Goal: Use online tool/utility: Utilize a website feature to perform a specific function

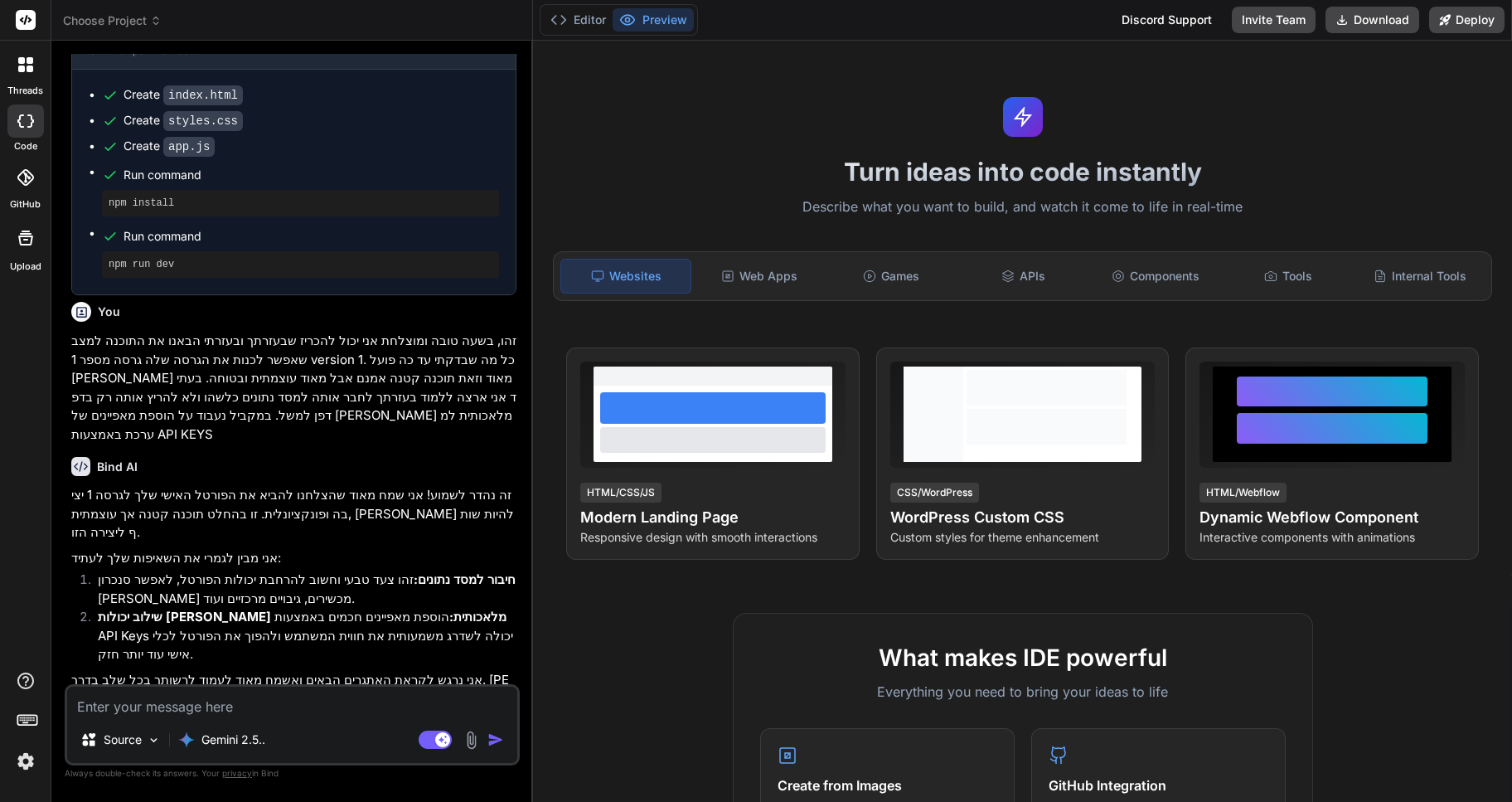
scroll to position [2352, 0]
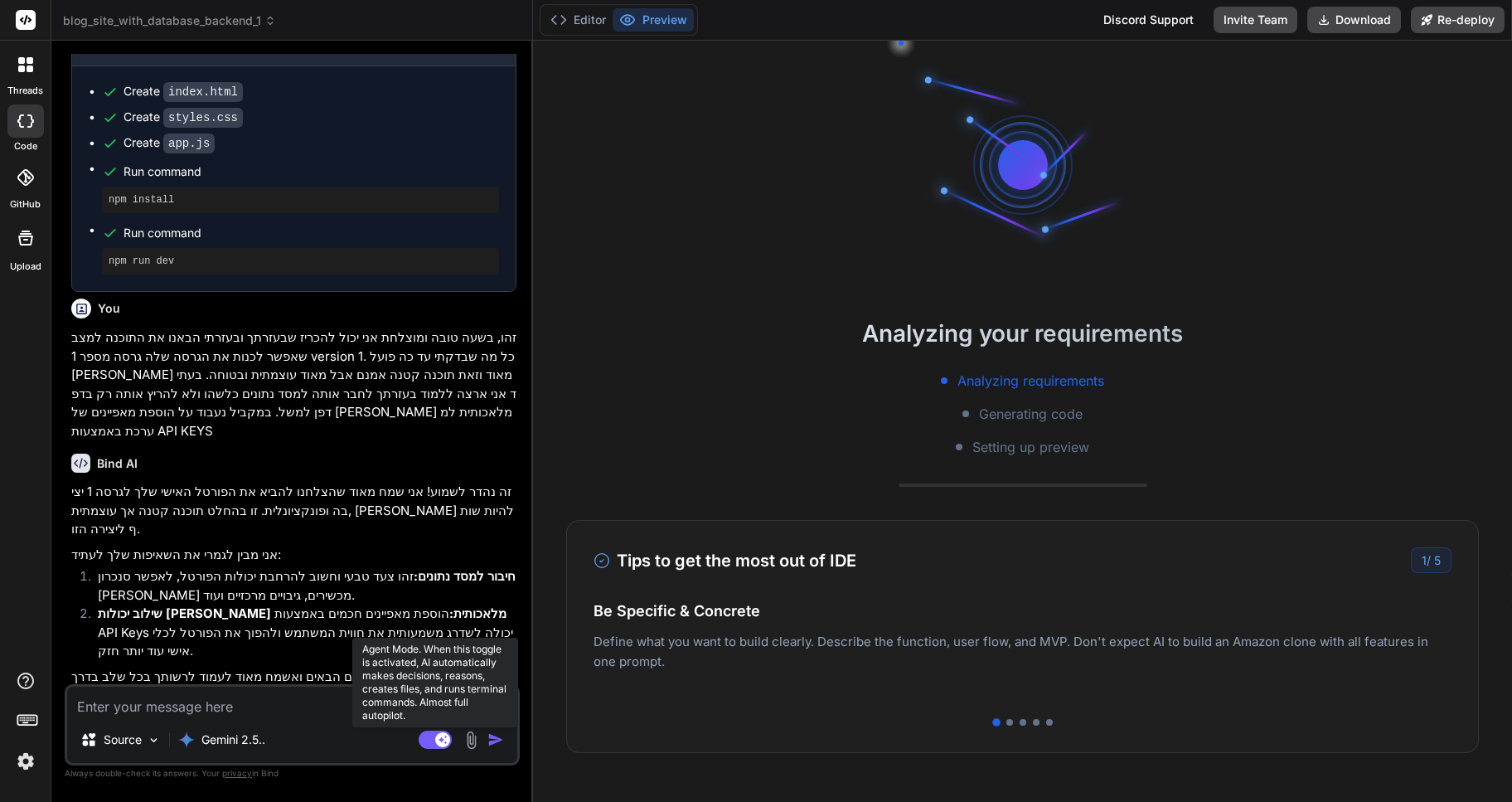
click at [436, 744] on rect at bounding box center [435, 740] width 33 height 18
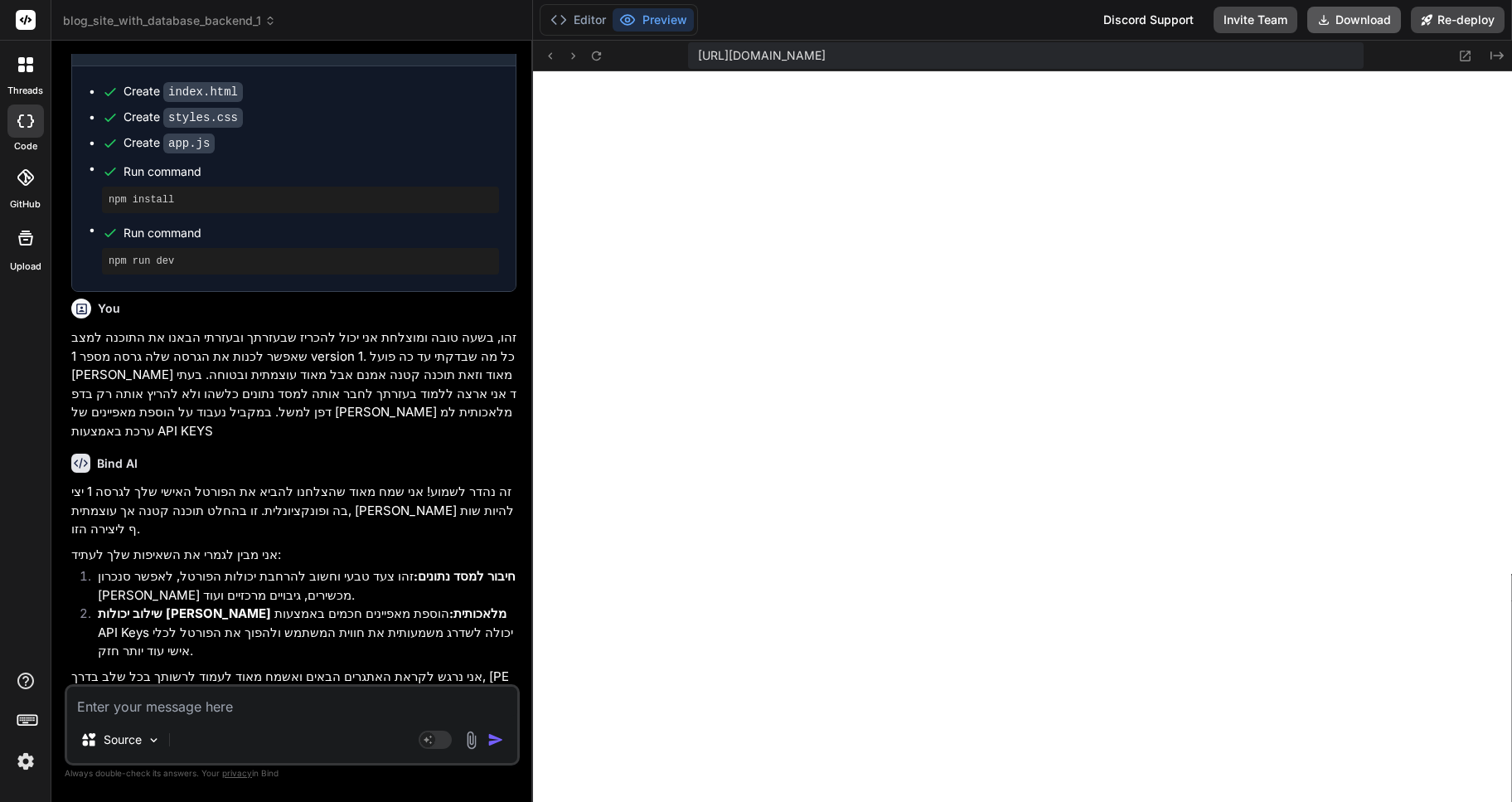
click at [1361, 24] on button "Download" at bounding box center [1354, 20] width 94 height 27
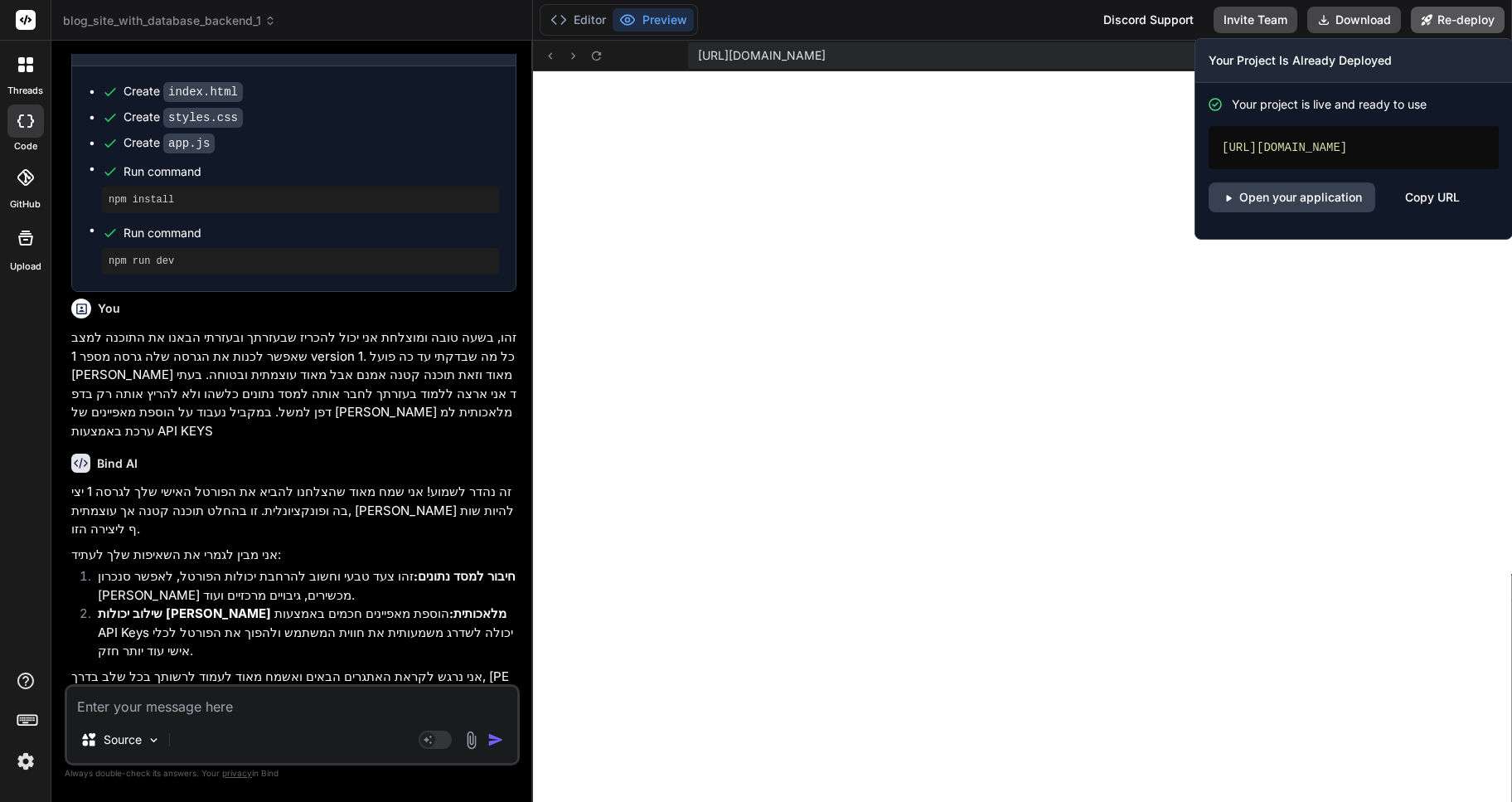
click at [1455, 17] on button "Re-deploy" at bounding box center [1458, 20] width 94 height 27
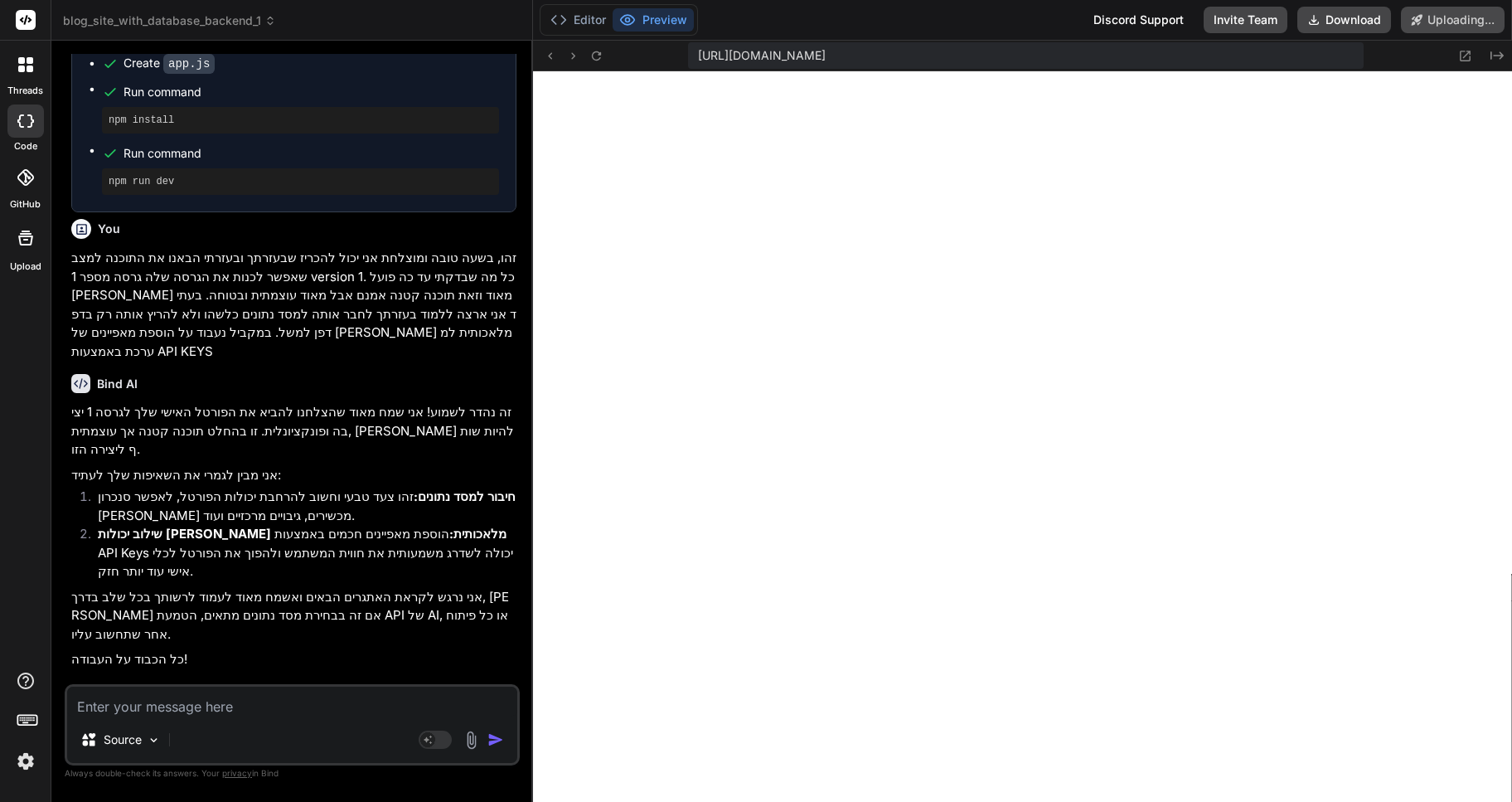
scroll to position [2496, 0]
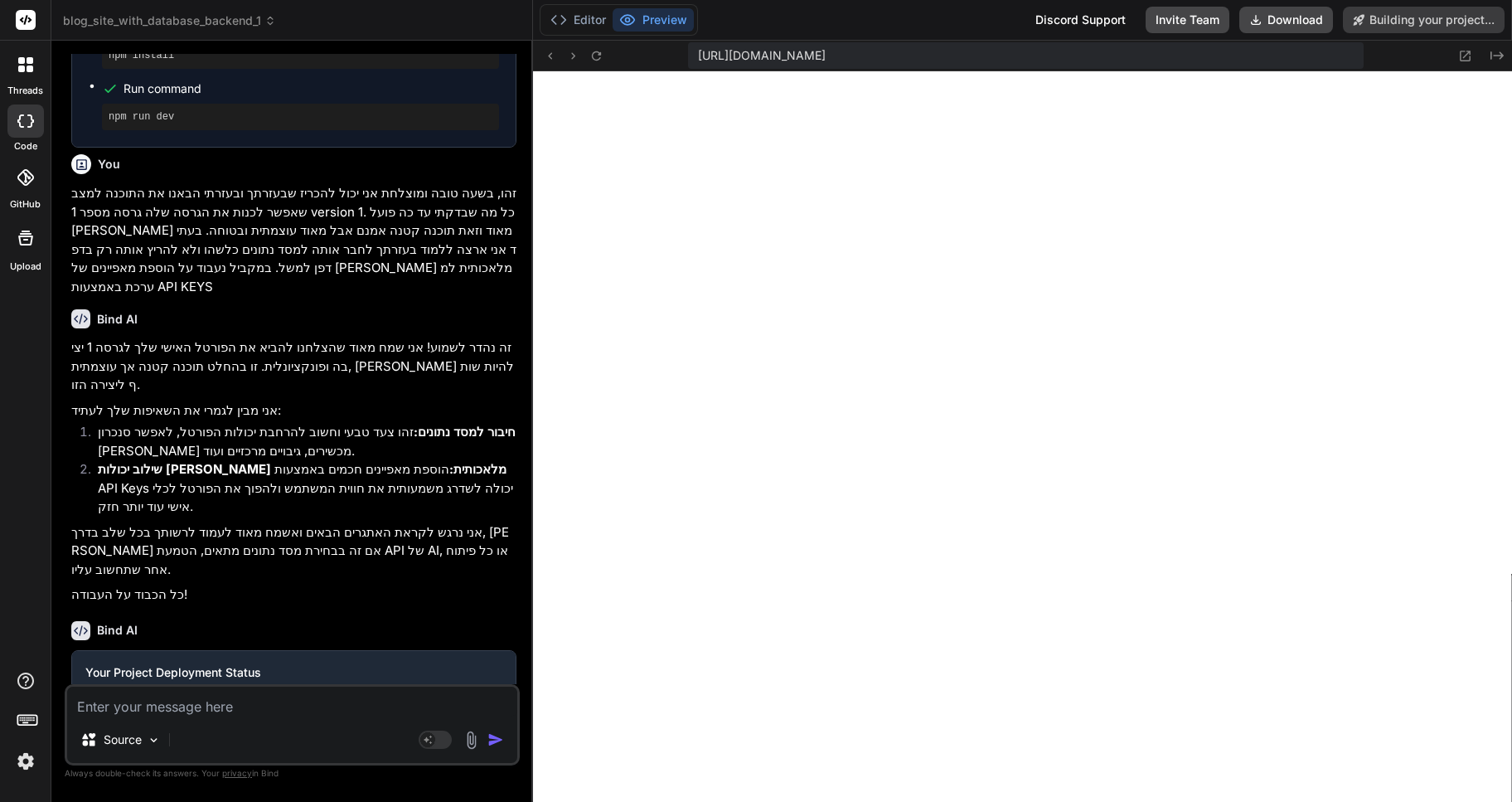
type textarea "x"
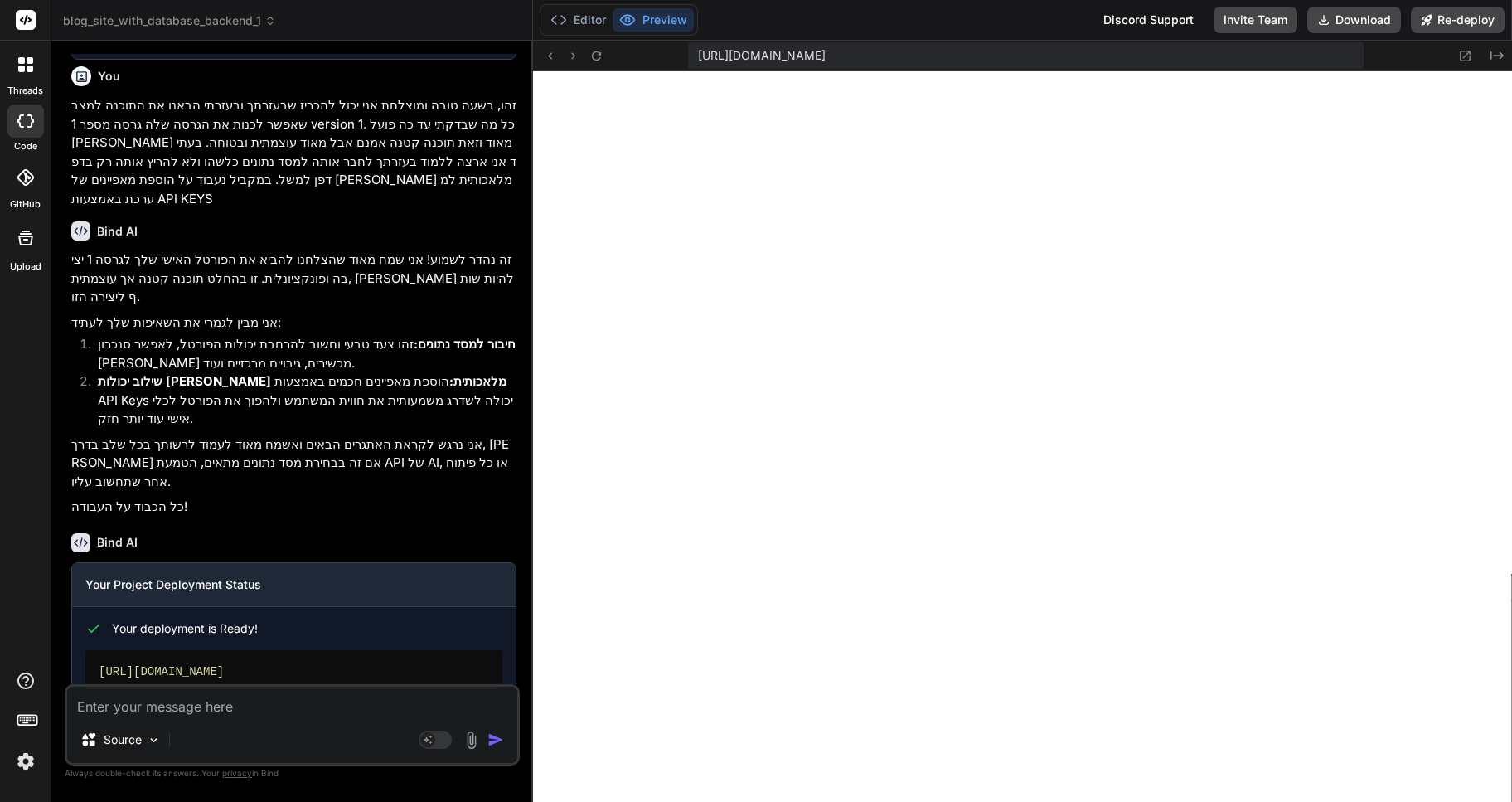
scroll to position [2596, 0]
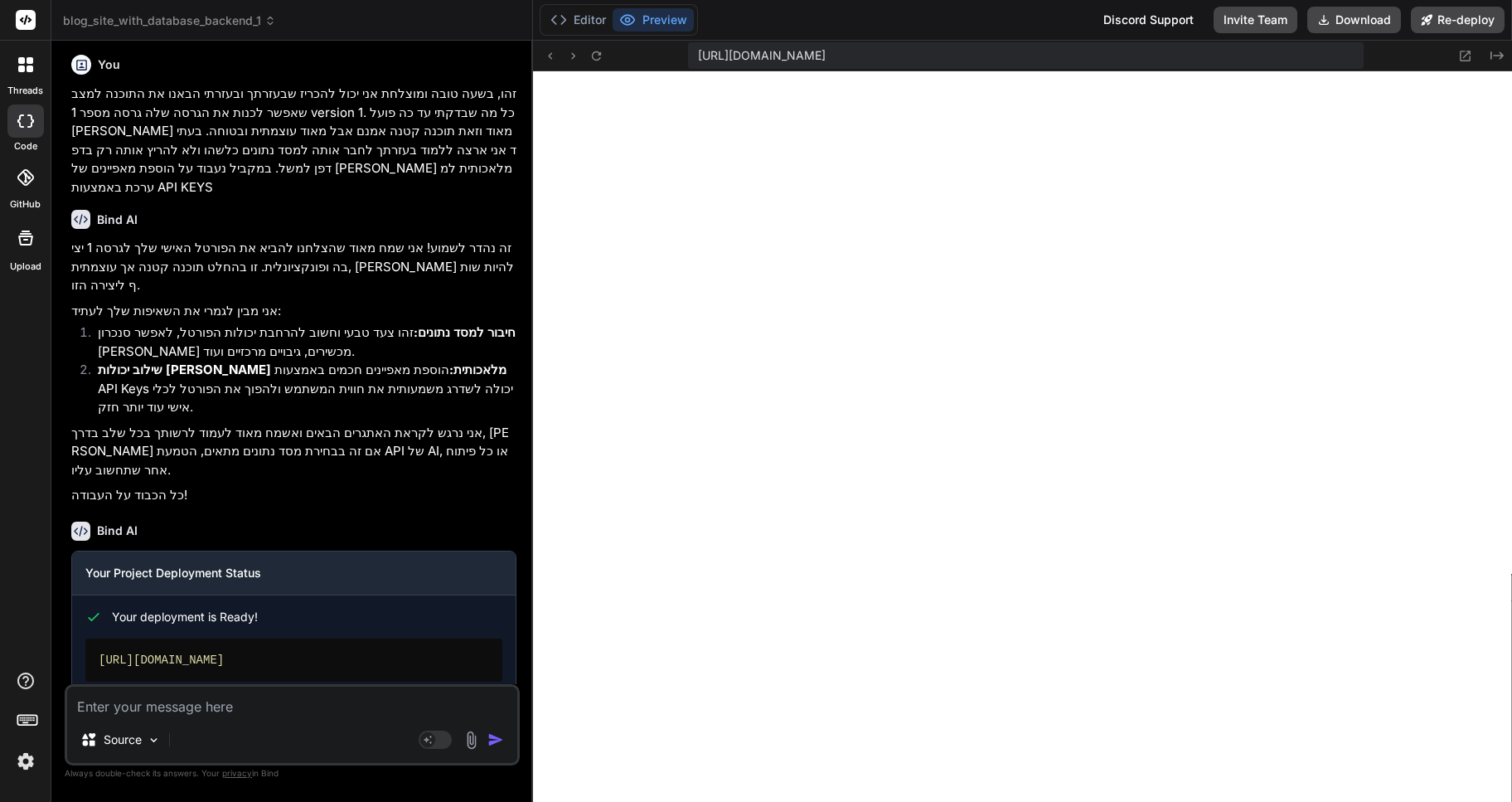
click at [142, 701] on textarea at bounding box center [292, 701] width 451 height 30
type textarea "t"
type textarea "x"
type textarea "tb"
type textarea "x"
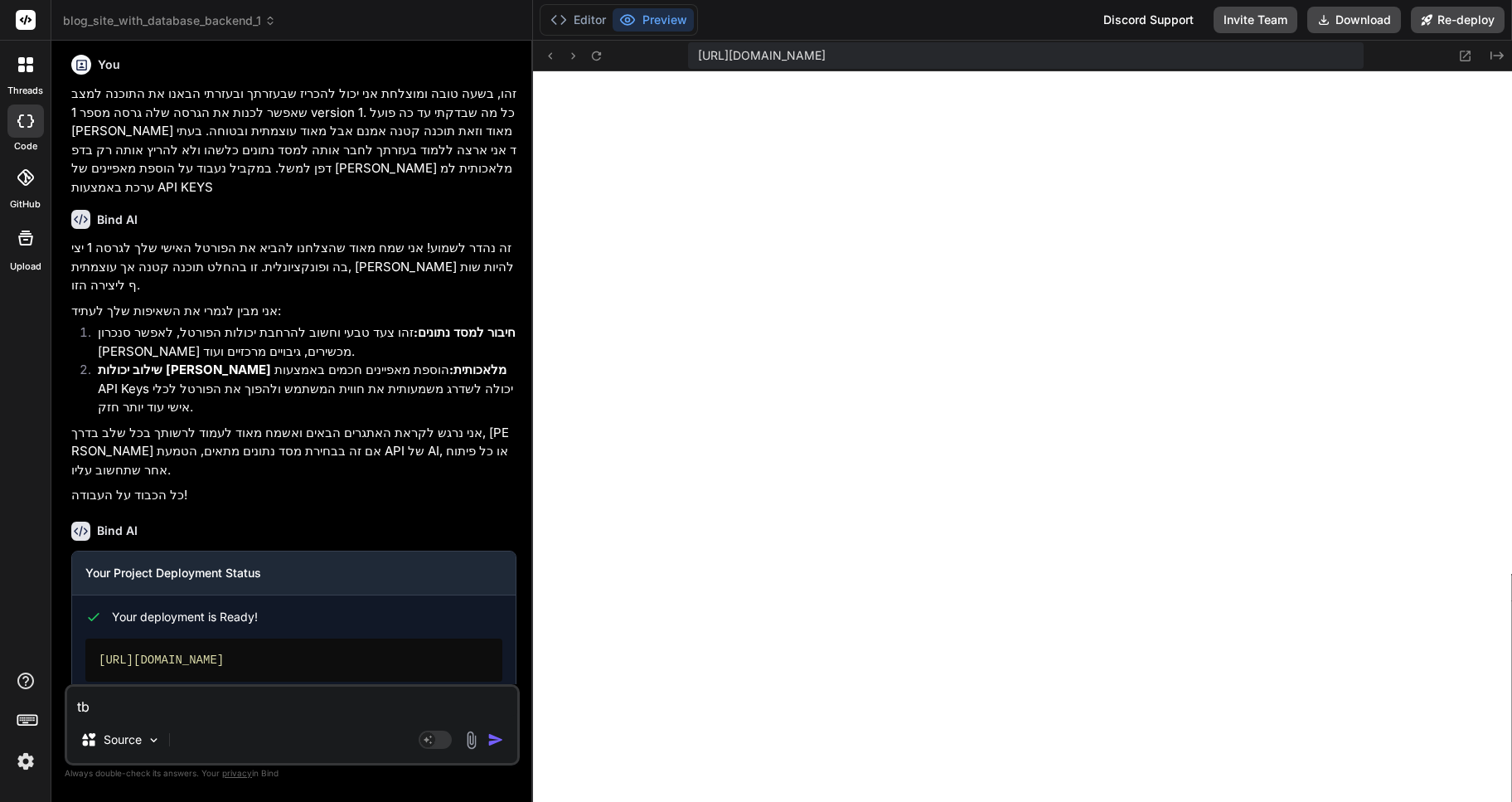
type textarea "tbt"
type textarea "x"
type textarea "tbt"
type textarea "x"
type textarea "tbt"
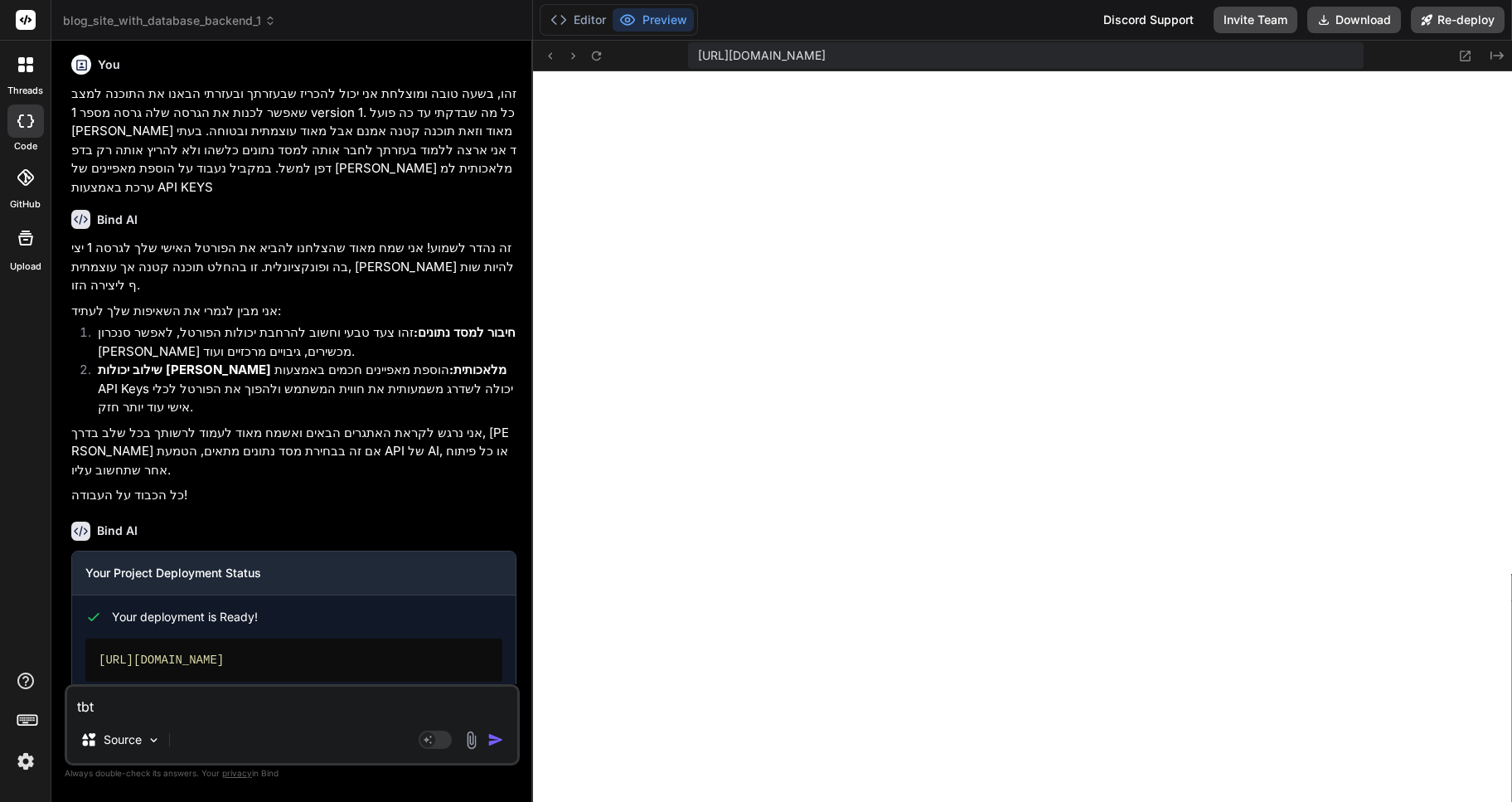
type textarea "x"
type textarea "tb"
type textarea "x"
type textarea "t"
type textarea "x"
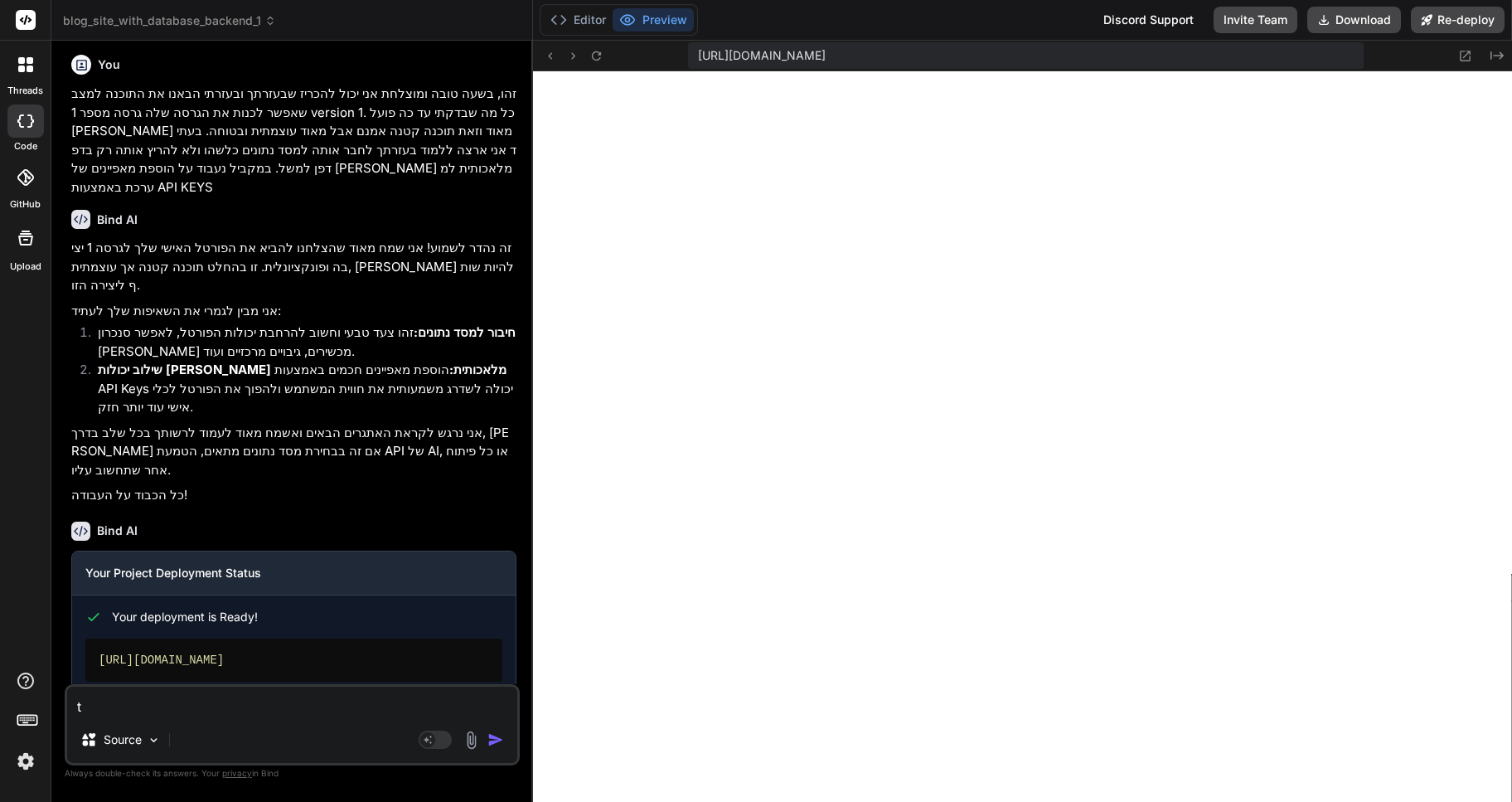
type textarea "x"
type textarea "א"
type textarea "x"
type textarea "אנ"
type textarea "x"
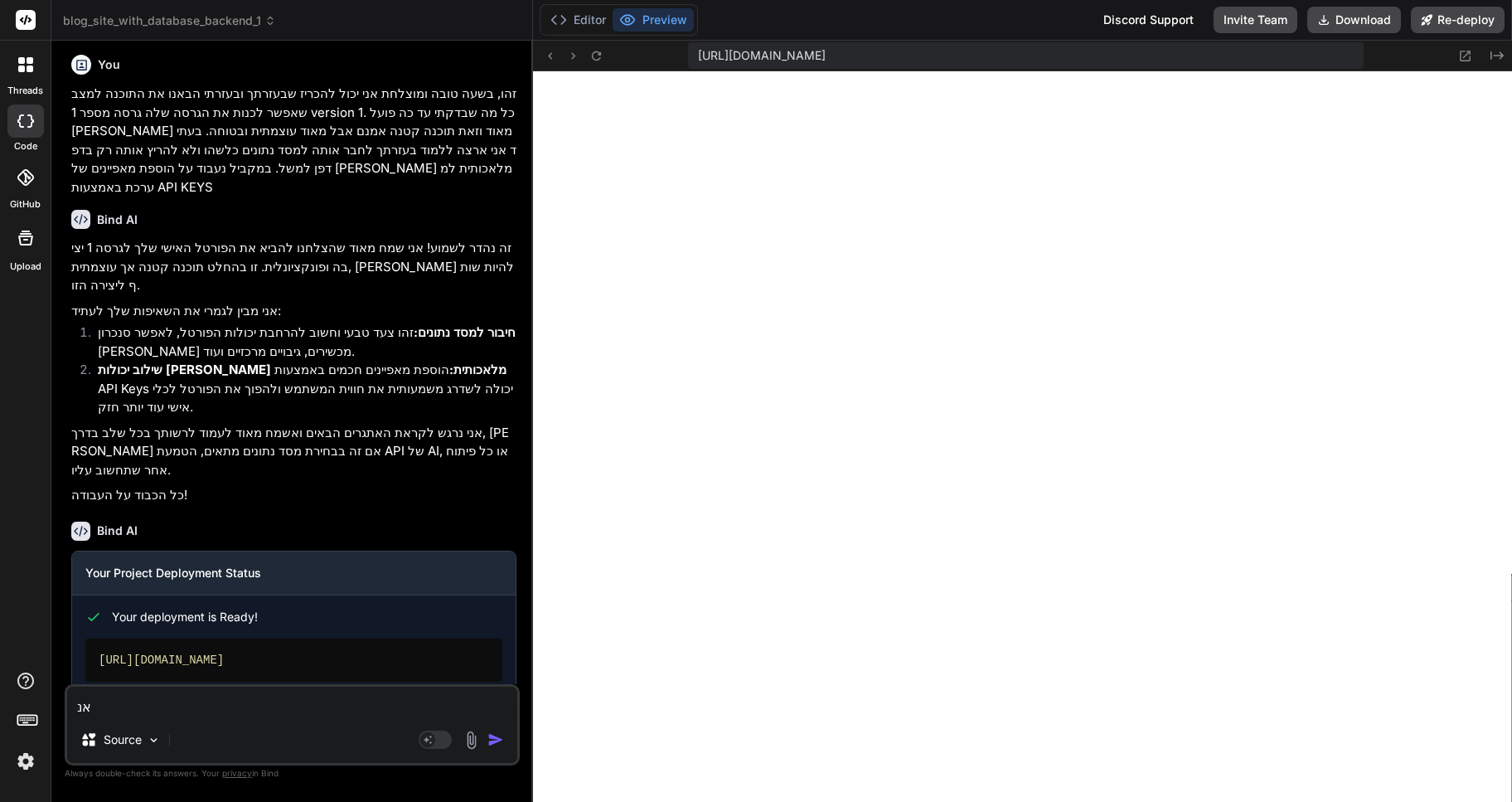
type textarea "אנא"
type textarea "x"
type textarea "אנא"
type textarea "x"
type textarea "[PERSON_NAME]"
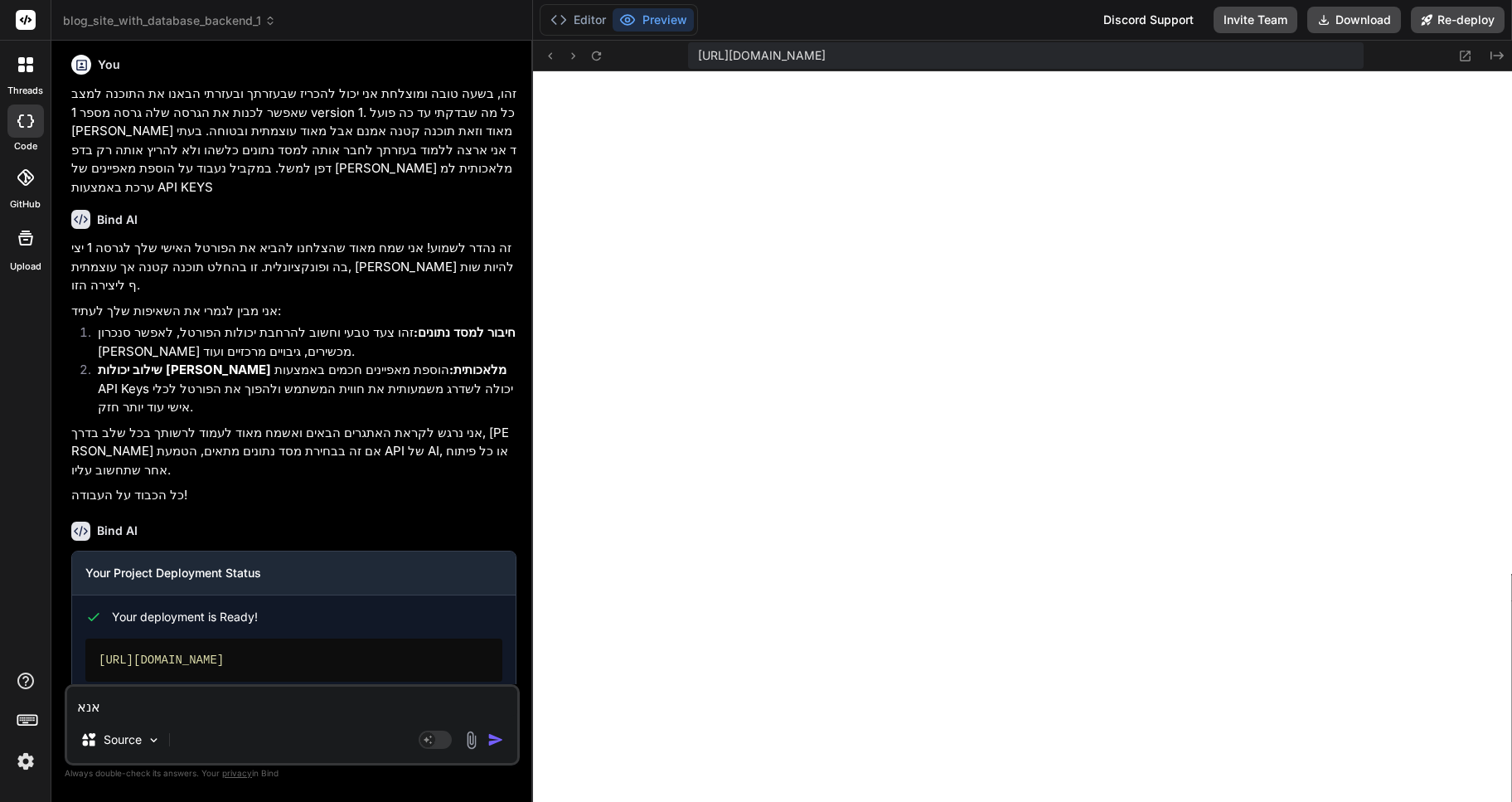
type textarea "x"
type textarea "[PERSON_NAME]"
type textarea "x"
type textarea "אנא סכם"
type textarea "x"
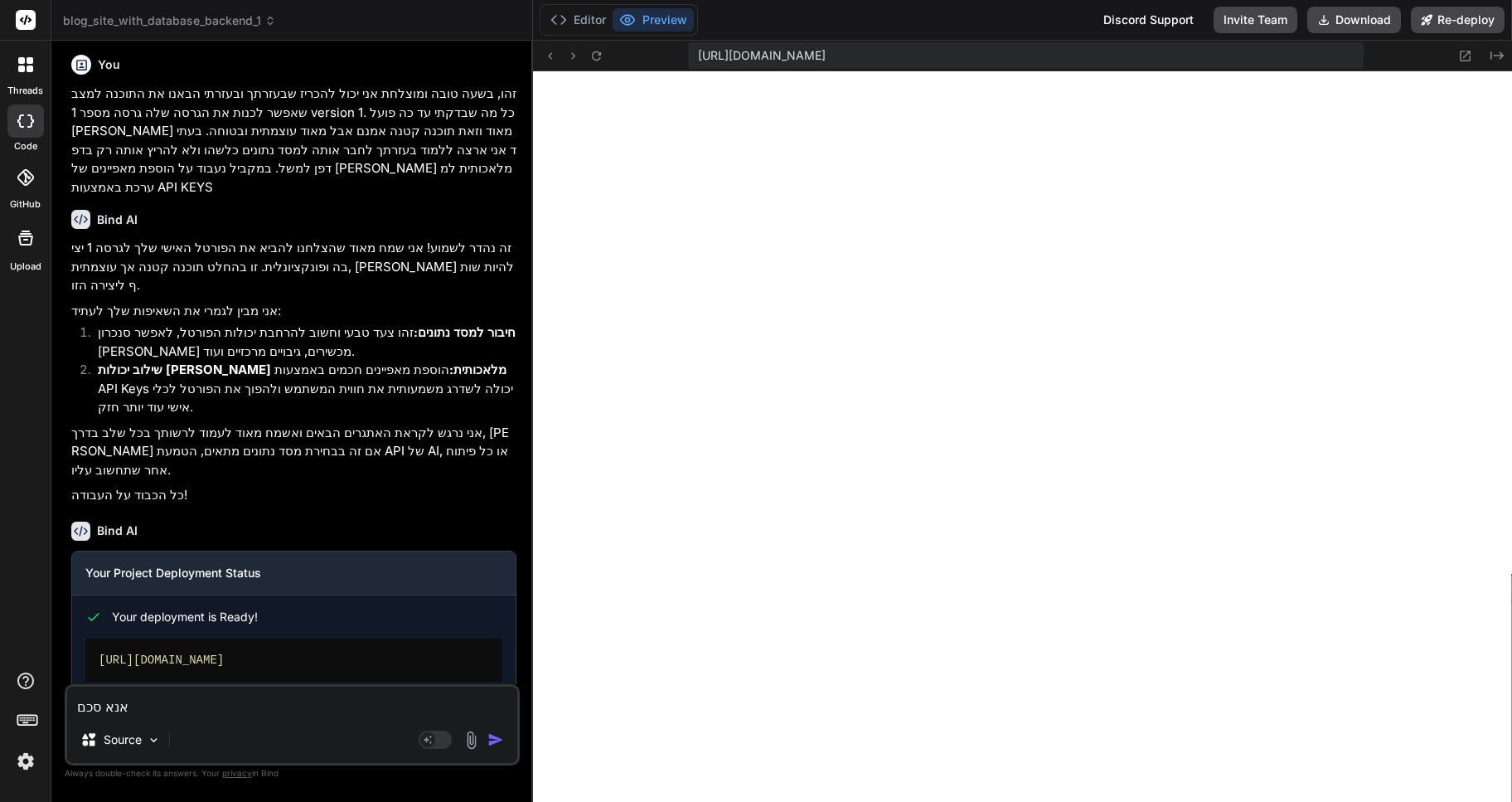
type textarea "אנא סכם"
type textarea "x"
type textarea "אנא סכם ע"
type textarea "x"
type textarea "אנא סכם עב"
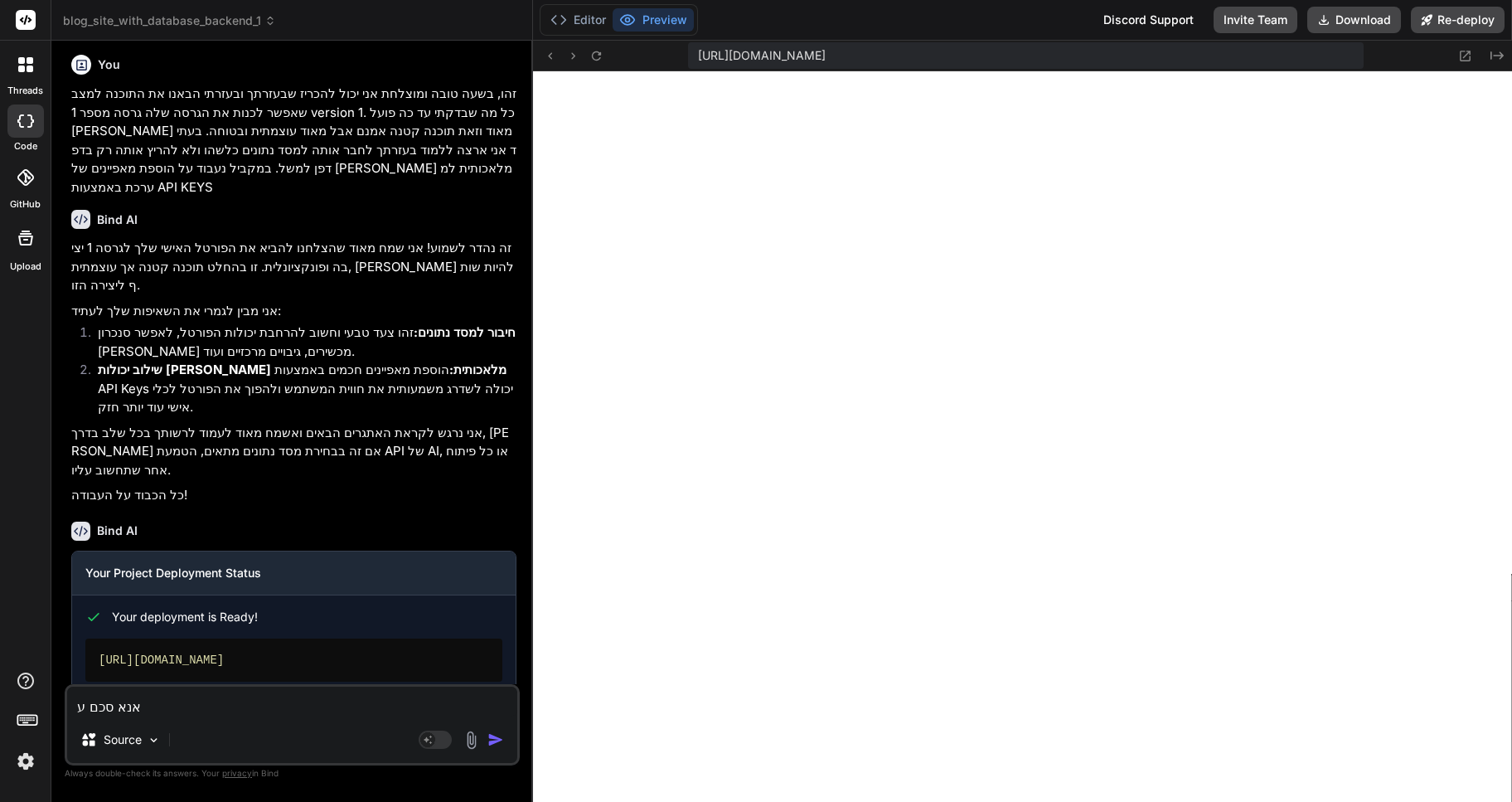
type textarea "x"
type textarea "אנא סכם [PERSON_NAME]"
type textarea "x"
type textarea "אנא סכם עבור"
type textarea "x"
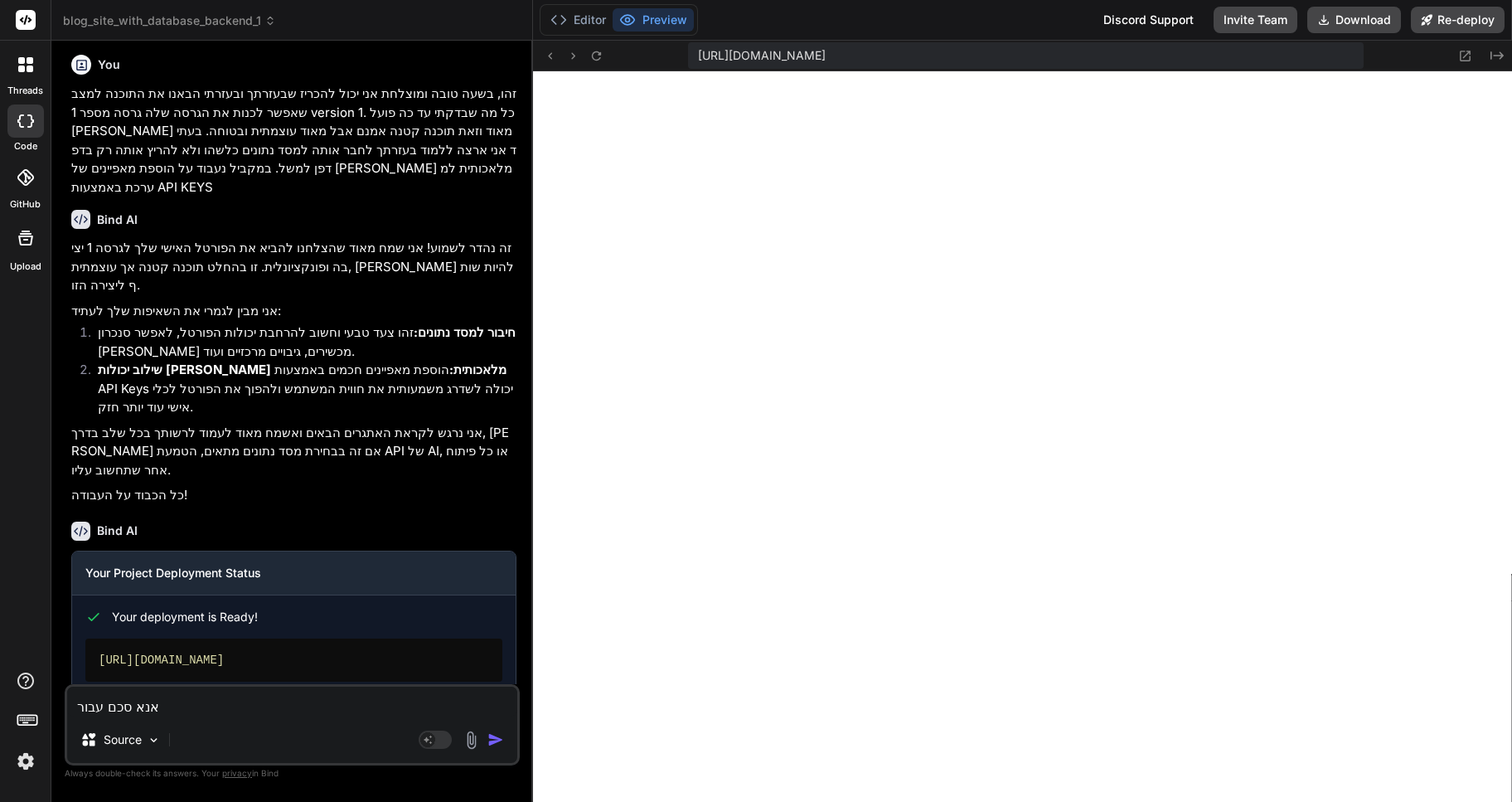
type textarea "אנא סכם עבורי"
type textarea "x"
type textarea "אנא סכם עבורי"
type textarea "x"
type textarea "אנא סכם עבורי א"
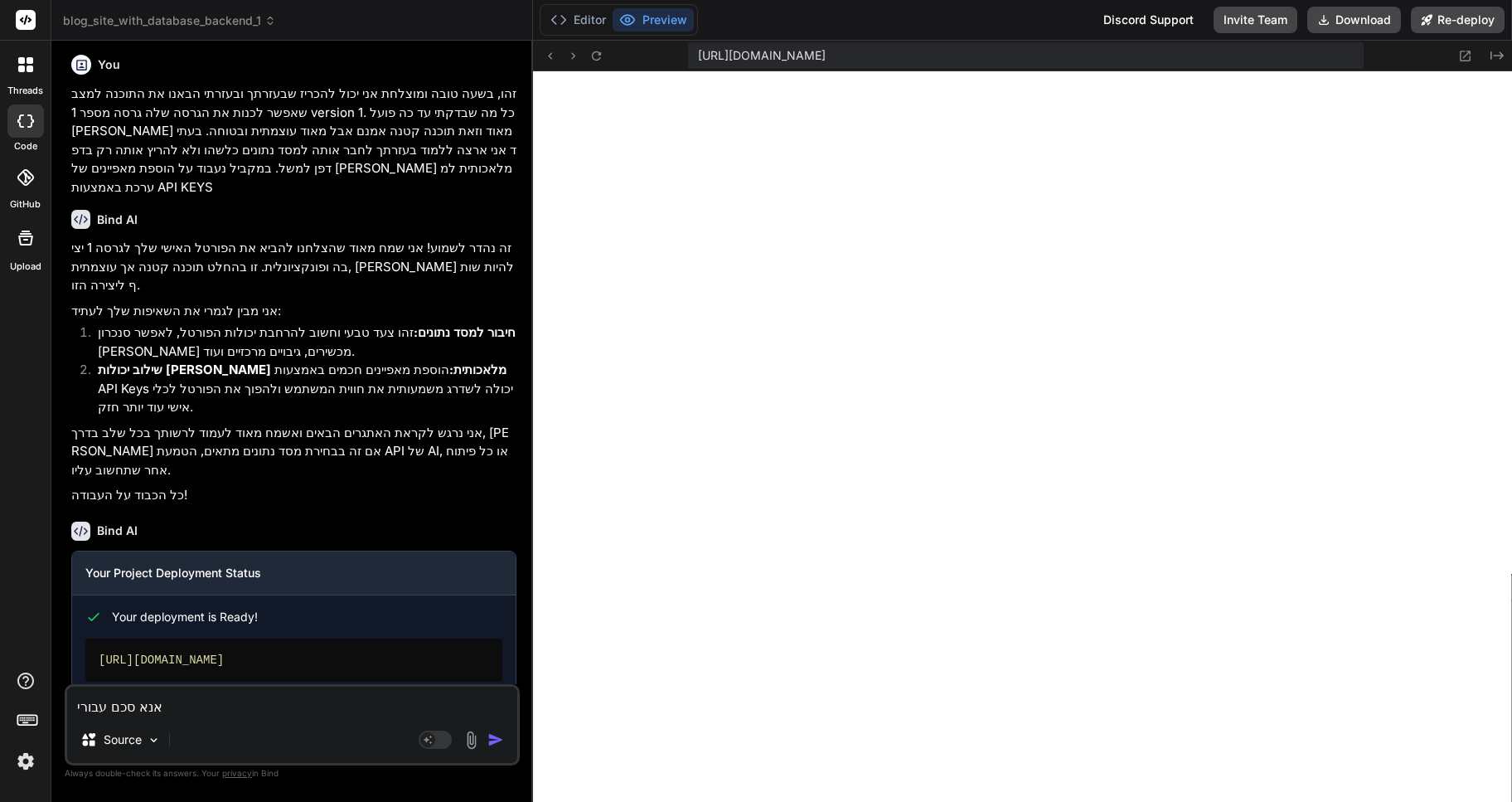
type textarea "x"
type textarea "אנא סכם עבורי את"
type textarea "x"
type textarea "אנא סכם עבורי את"
type textarea "x"
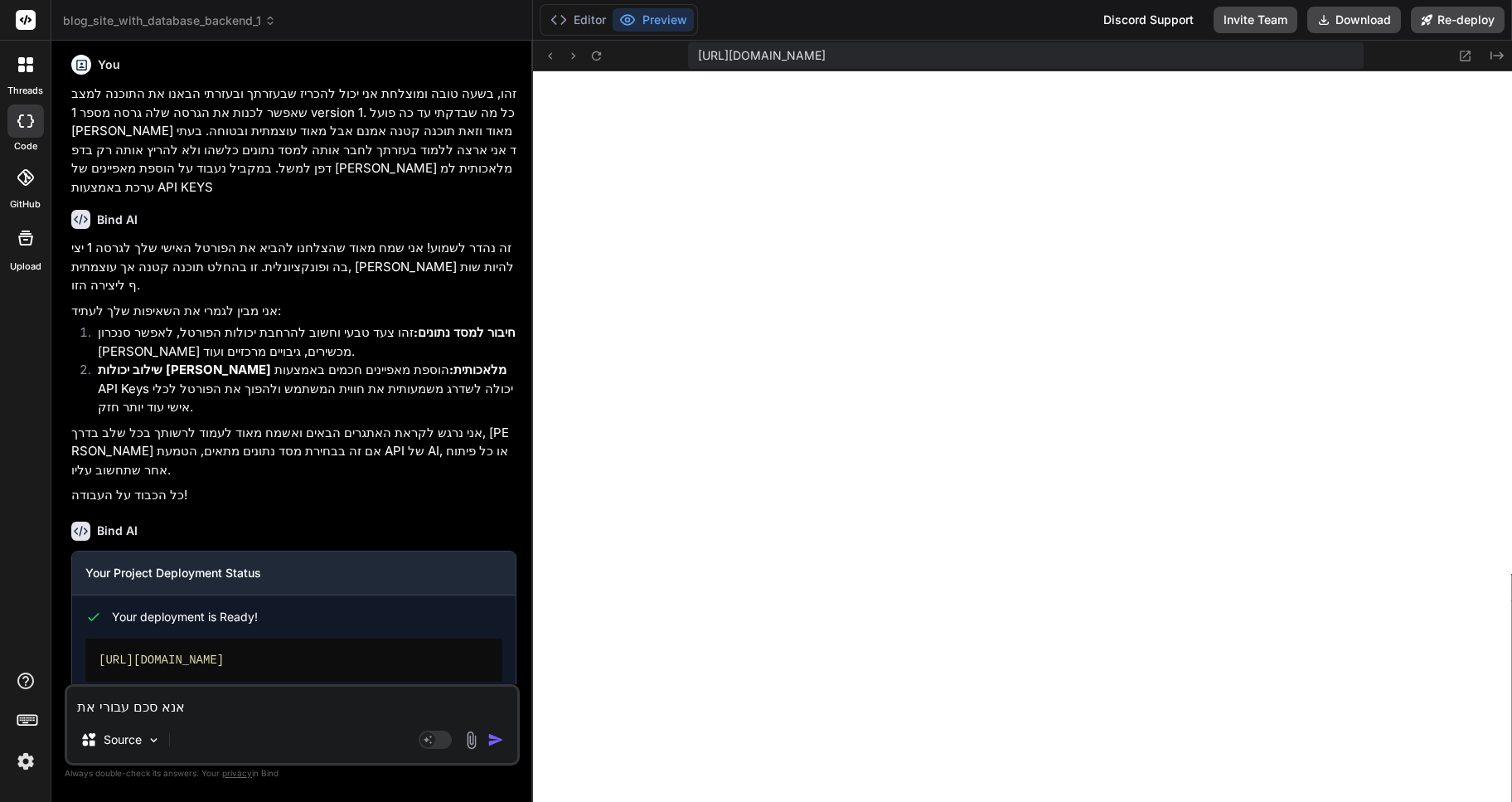
type textarea "אנא סכם עבורי את כ"
type textarea "x"
type textarea "אנא סכם עבורי את כל"
type textarea "x"
type textarea "אנא סכם עבורי את כל"
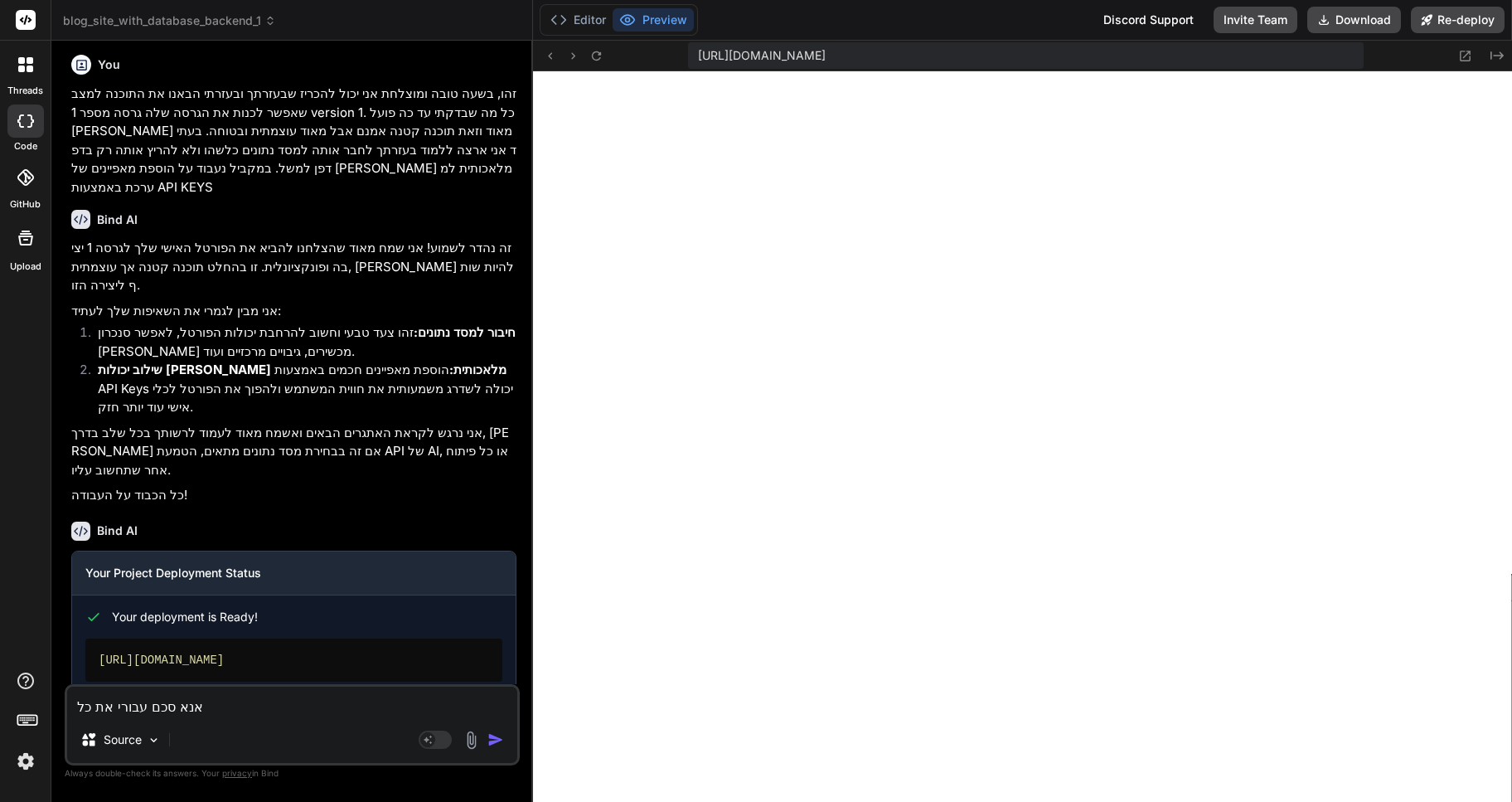
type textarea "x"
type textarea "אנא סכם עבורי את כל ה"
type textarea "x"
type textarea "אנא סכם עבורי את כל הת"
type textarea "x"
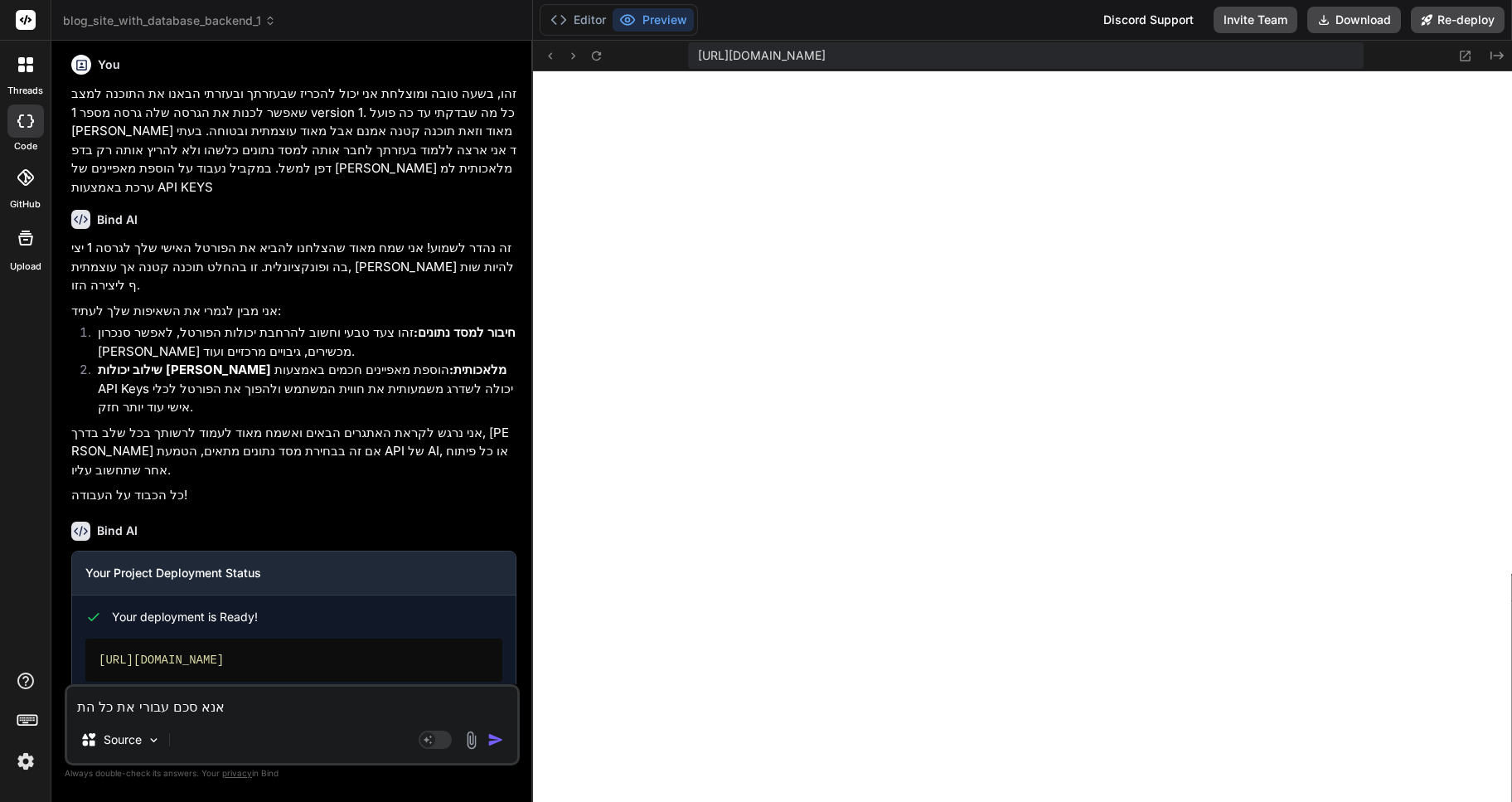
type textarea "אנא סכם עבורי את כל התכ"
type textarea "x"
type textarea "אנא סכם עבורי את כל התכו"
type textarea "x"
type textarea "אנא סכם עבורי את כל התכונ"
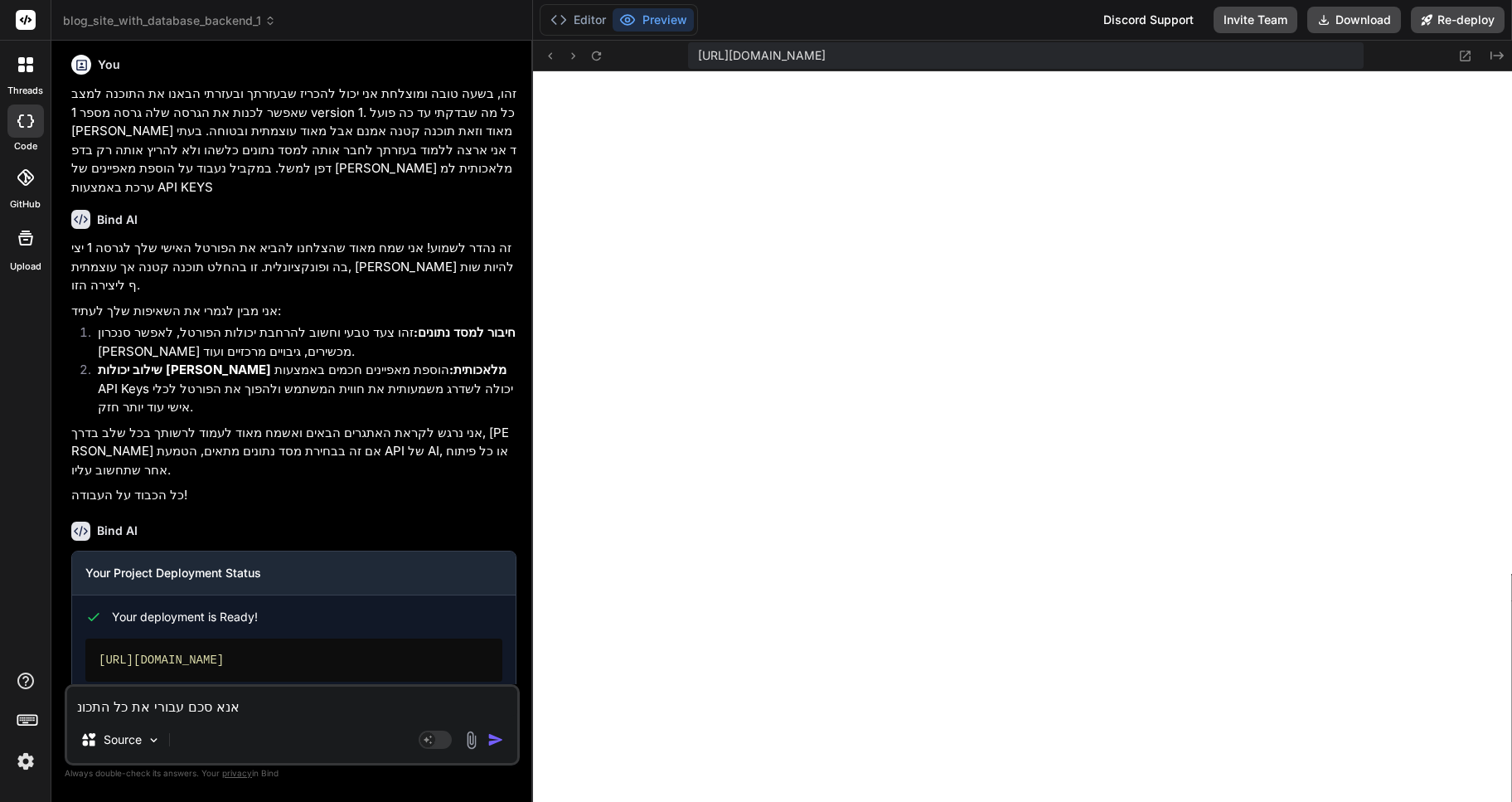
type textarea "x"
type textarea "אנא סכם עבורי את כל התכונו"
type textarea "x"
type textarea "אנא סכם עבורי את כל התכונות"
type textarea "x"
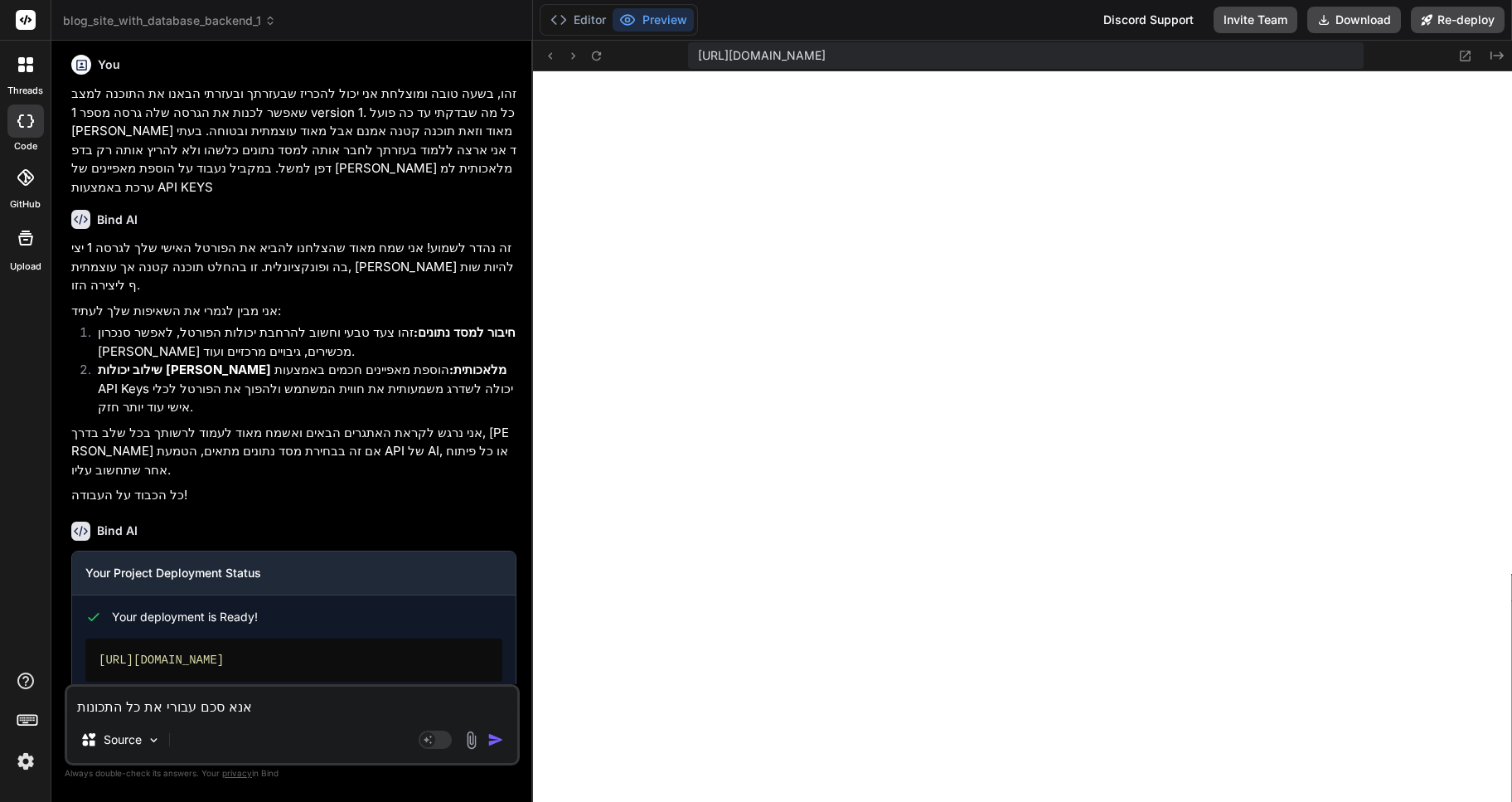
type textarea "אנא סכם עבורי את כל התכונות"
type textarea "x"
type textarea "אנא סכם עבורי את כל התכונות ה"
type textarea "x"
type textarea "אנא סכם עבורי את כל התכונות הע"
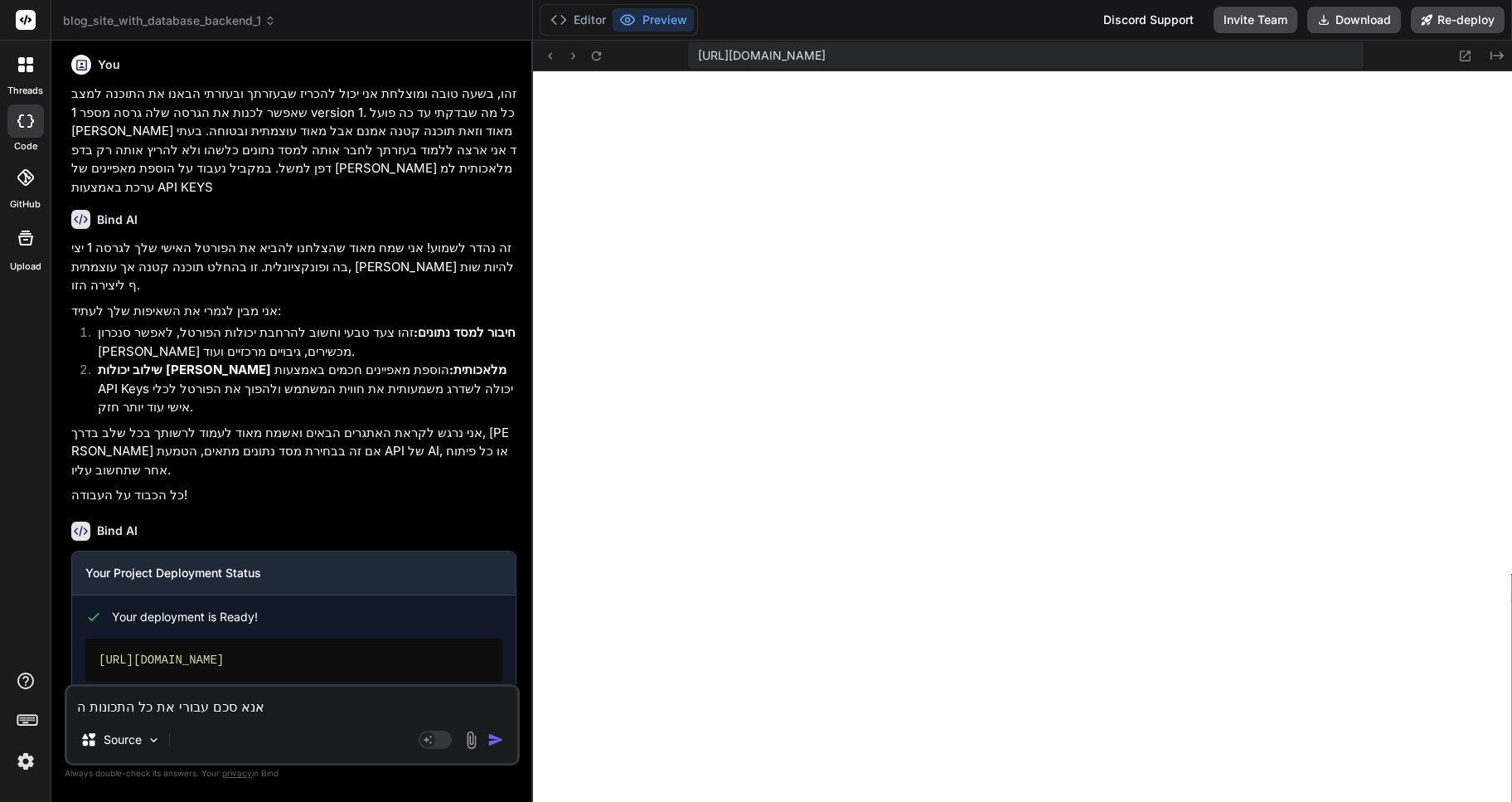
type textarea "x"
type textarea "אנא סכם עבורי את כל התכונות העו"
type textarea "x"
type textarea "אנא סכם עבורי את כל התכונות [PERSON_NAME]"
type textarea "x"
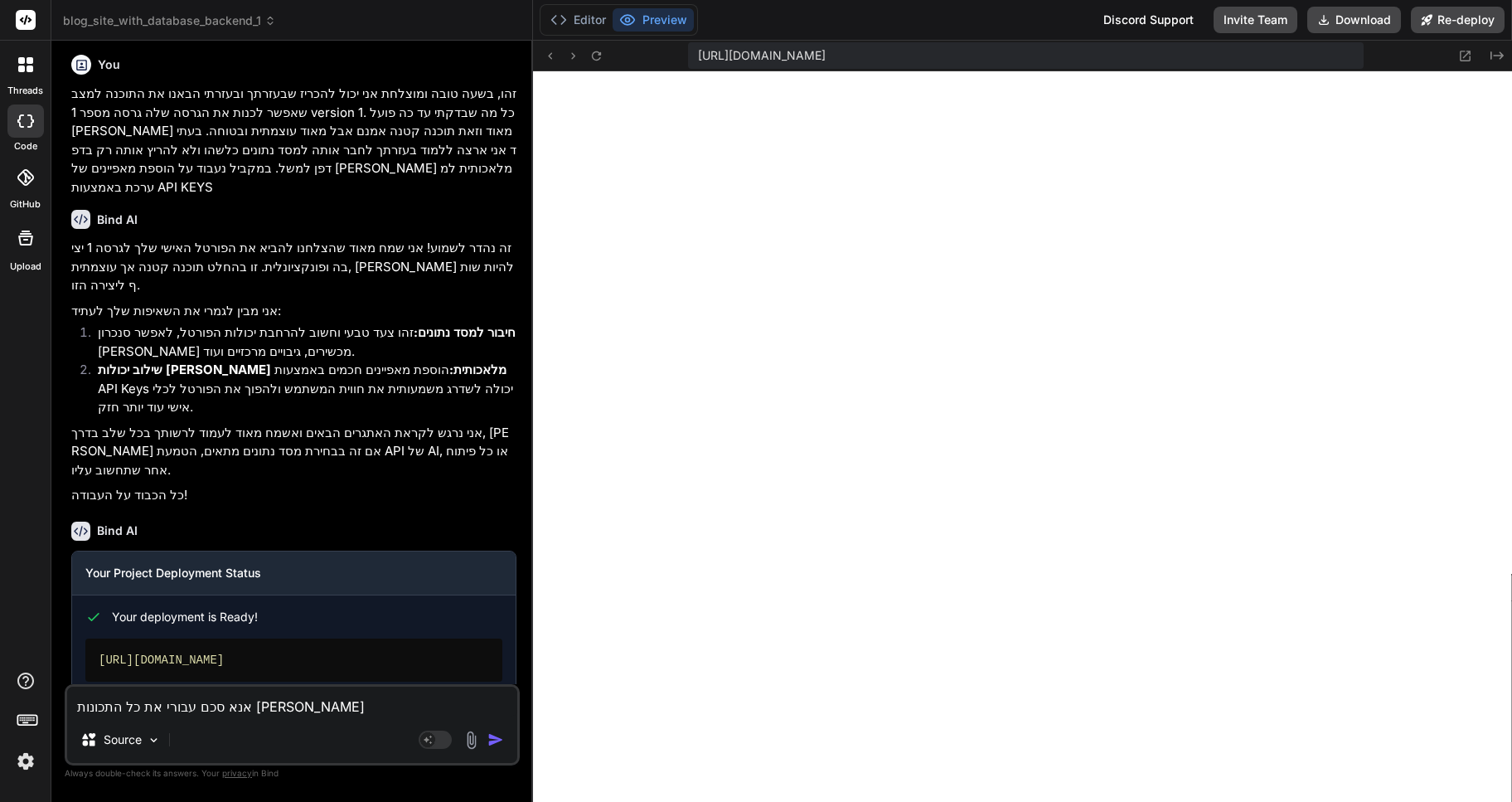
type textarea "אנא סכם עבורי את כל התכונות העוצמ"
type textarea "x"
type textarea "אנא סכם עבורי את כל התכונות העוצמת"
type textarea "x"
type textarea "אנא סכם עבורי את כל התכונות העוצמתי"
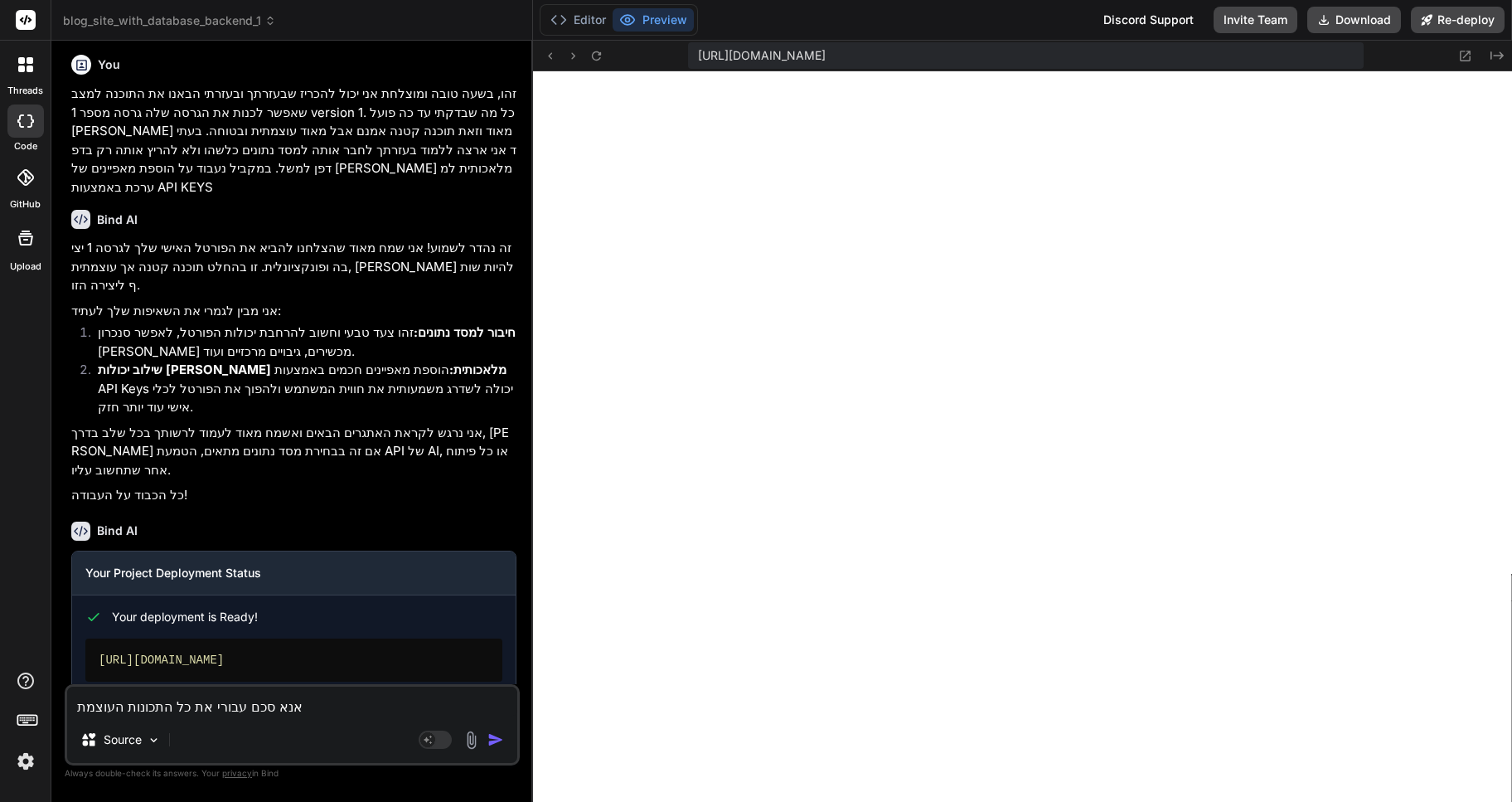
type textarea "x"
type textarea "אנא סכם עבורי את כל התכונות העוצמתיו"
type textarea "x"
type textarea "אנא סכם עבורי את כל התכונות העוצמתיות"
type textarea "x"
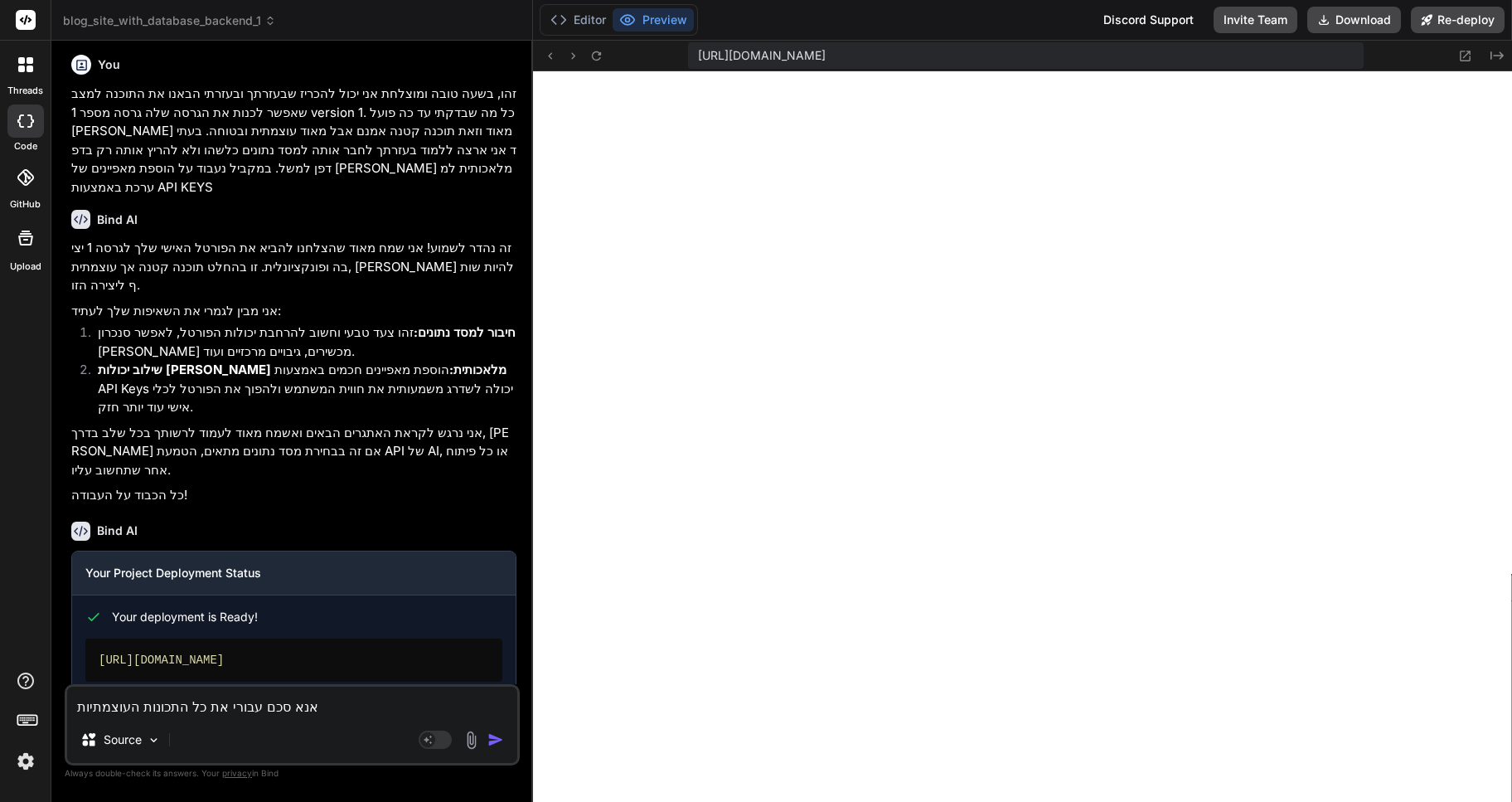
type textarea "אנא סכם עבורי את כל התכונות העוצמתיות"
type textarea "x"
type textarea "אנא סכם עבורי את כל התכונות העוצמתיות ש"
type textarea "x"
type textarea "אנא סכם עבורי את כל התכונות העוצמתיות של"
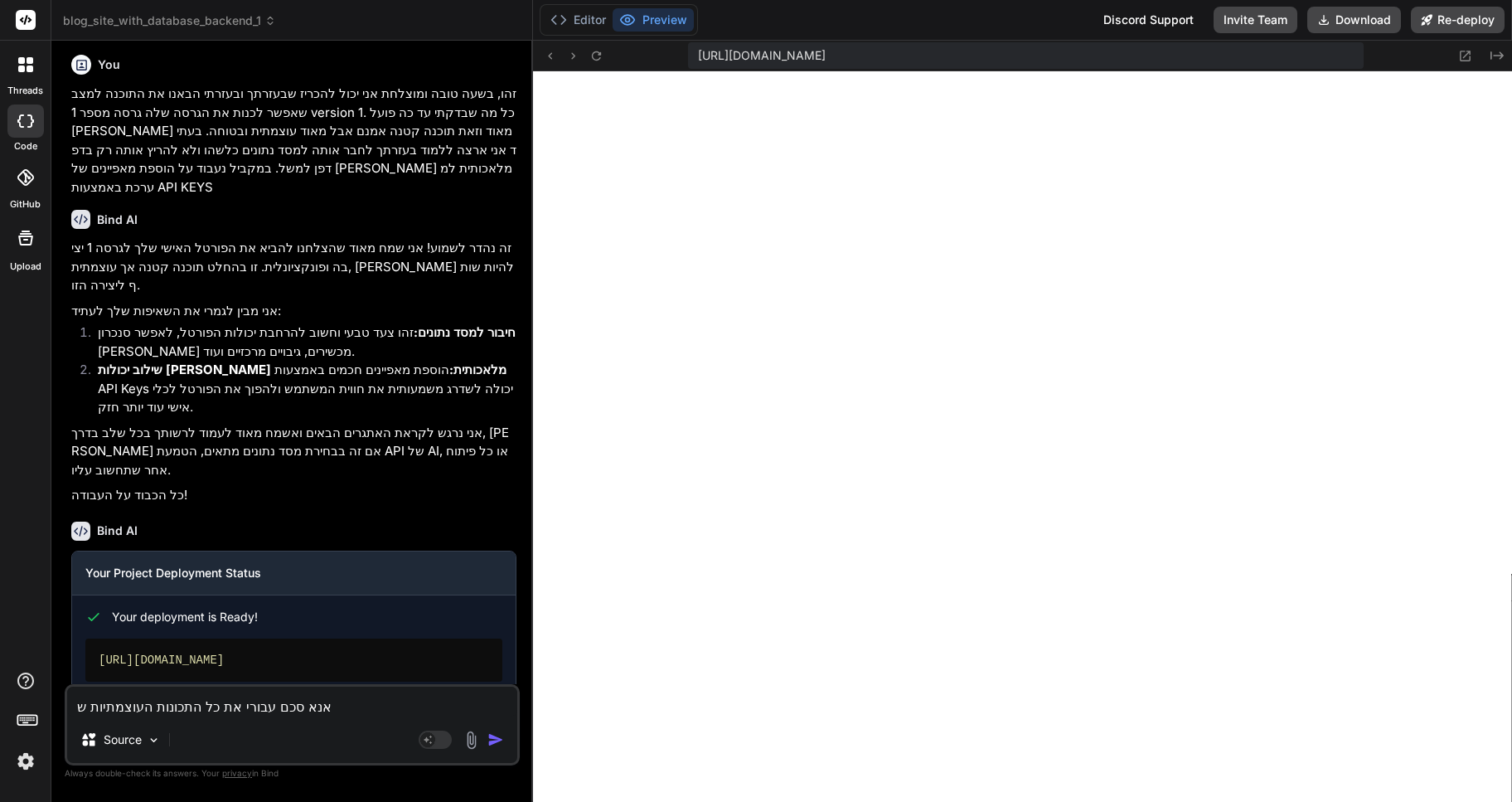
type textarea "x"
type textarea "אנא סכם עבורי את כל התכונות העוצמתיות של"
type textarea "x"
type textarea "אנא סכם עבורי את כל התכונות העוצמתיות של ה"
type textarea "x"
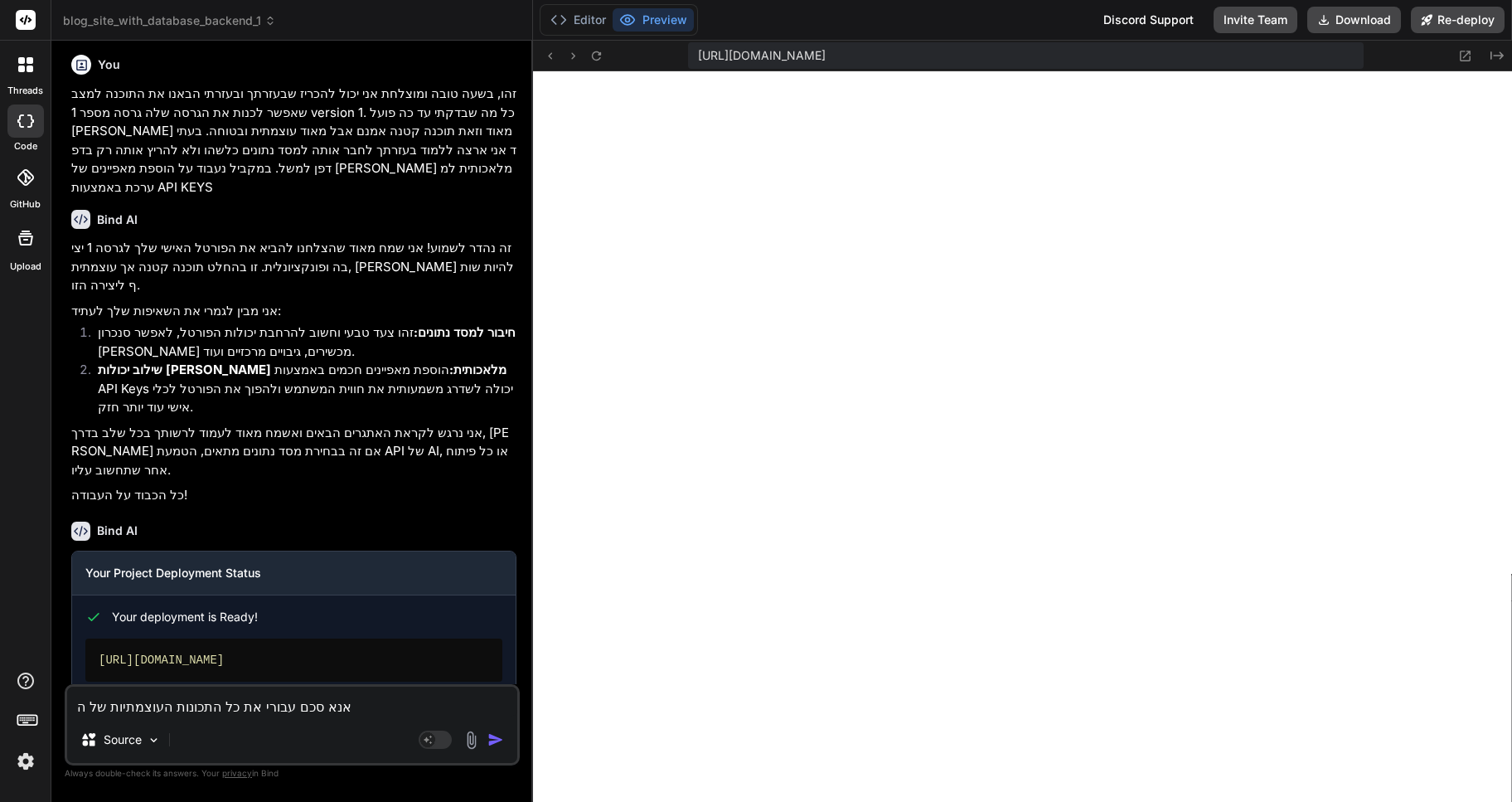
type textarea "אנא סכם עבורי את כל התכונות העוצמתיות של הת"
type textarea "x"
type textarea "אנא סכם עבורי את כל התכונות העוצמתיות של התו"
type textarea "x"
type textarea "אנא סכם עבורי את כל התכונות העוצמתיות של התוכ"
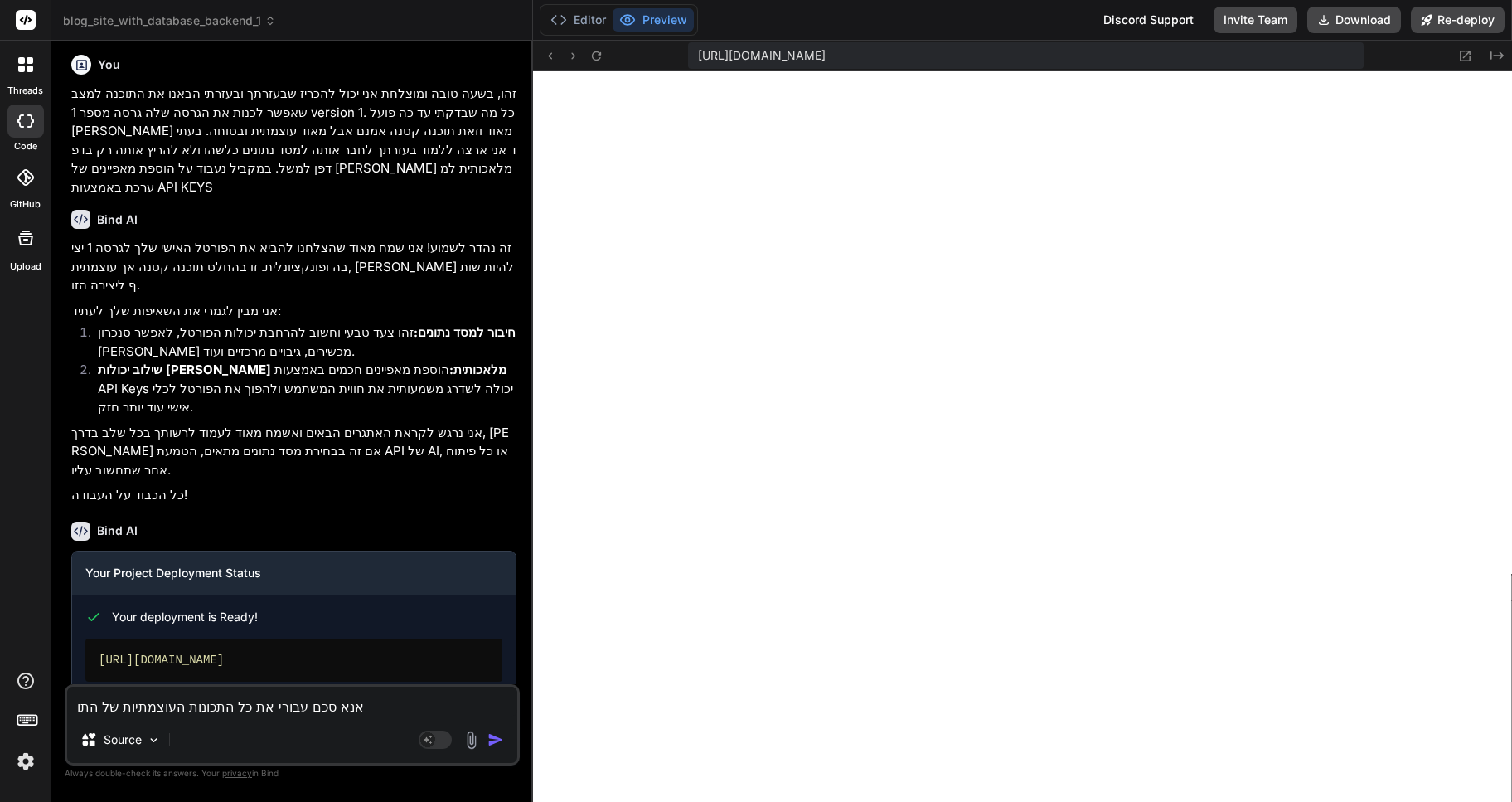
type textarea "x"
type textarea "אנא סכם עבורי את כל התכונות העוצמתיות של התוכנ"
type textarea "x"
type textarea "אנא סכם עבורי את כל התכונות העוצמתיות של התוכנה"
type textarea "x"
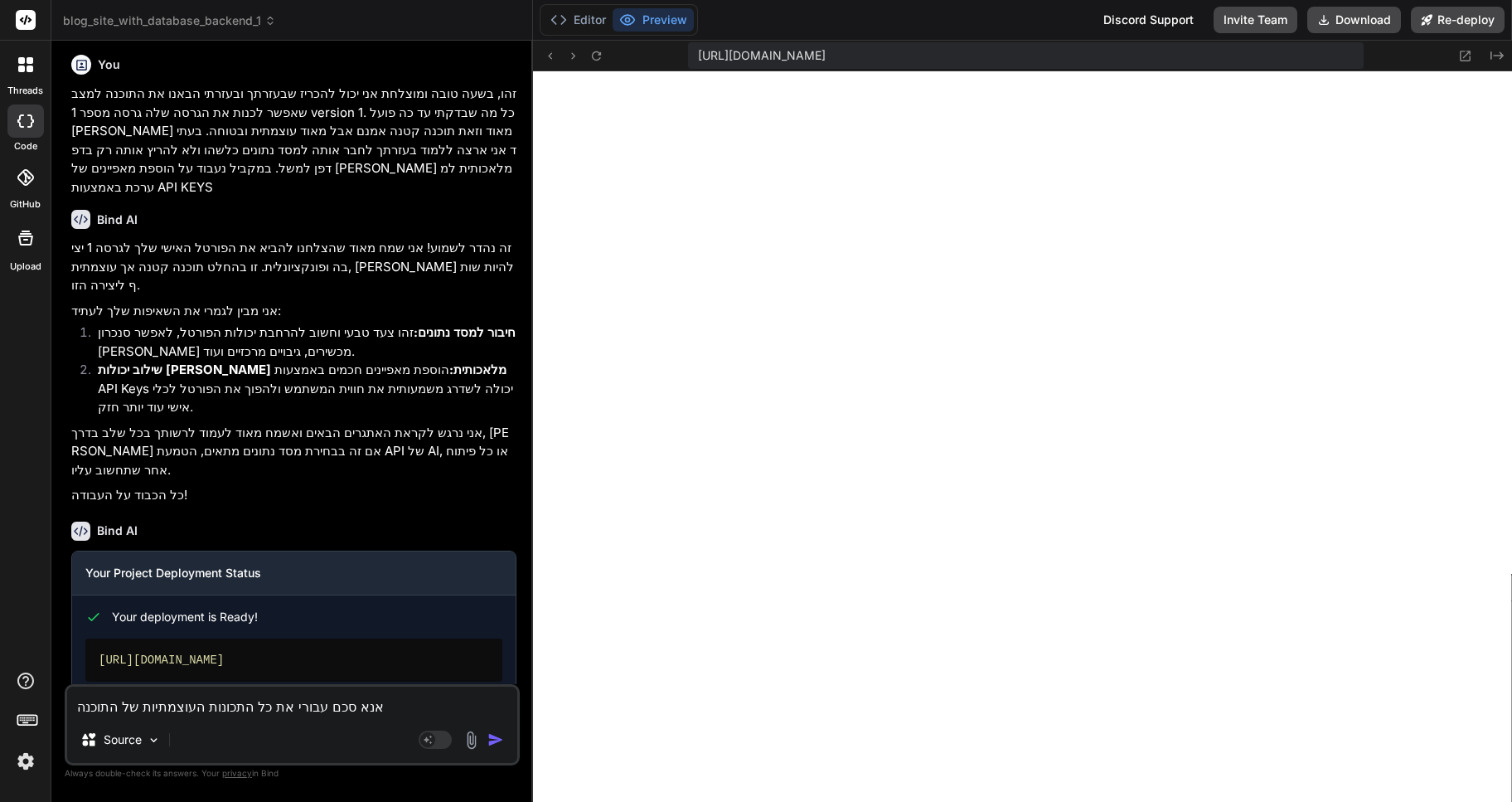
type textarea "אנא סכם עבורי את כל התכונות העוצמתיות של התוכנה"
type textarea "x"
type textarea "אנא סכם עבורי את כל התכונות העוצמתיות של התוכנה"
type textarea "x"
type textarea "אנא סכם עבורי את כל התכונות העוצמתיות של התוכנה ש"
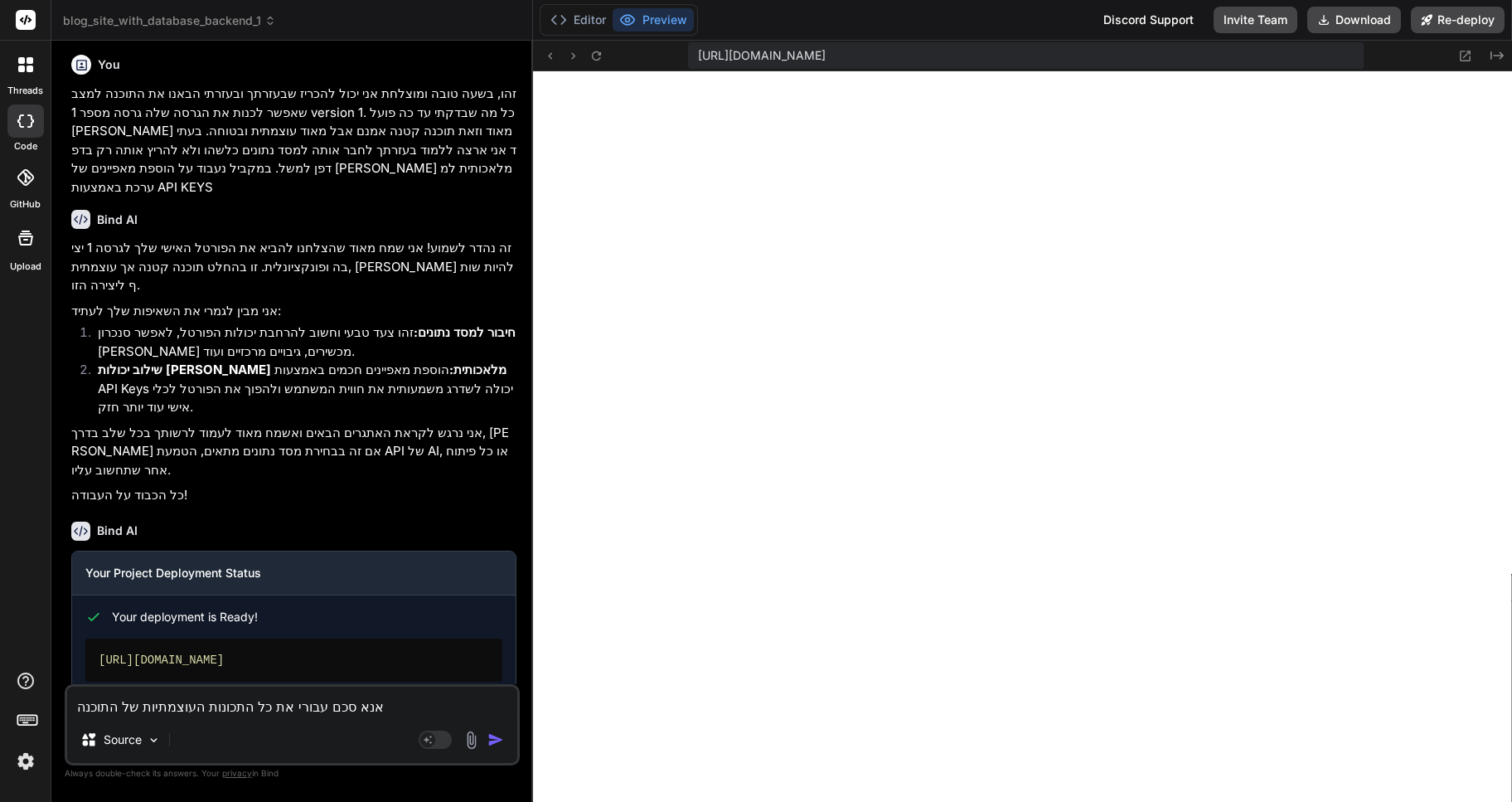
type textarea "x"
type textarea "אנא סכם עבורי את כל התכונות העוצמתיות של התוכנה שפ"
type textarea "x"
type textarea "אנא סכם עבורי את כל התכונות העוצמתיות של התוכנה [PERSON_NAME]"
type textarea "x"
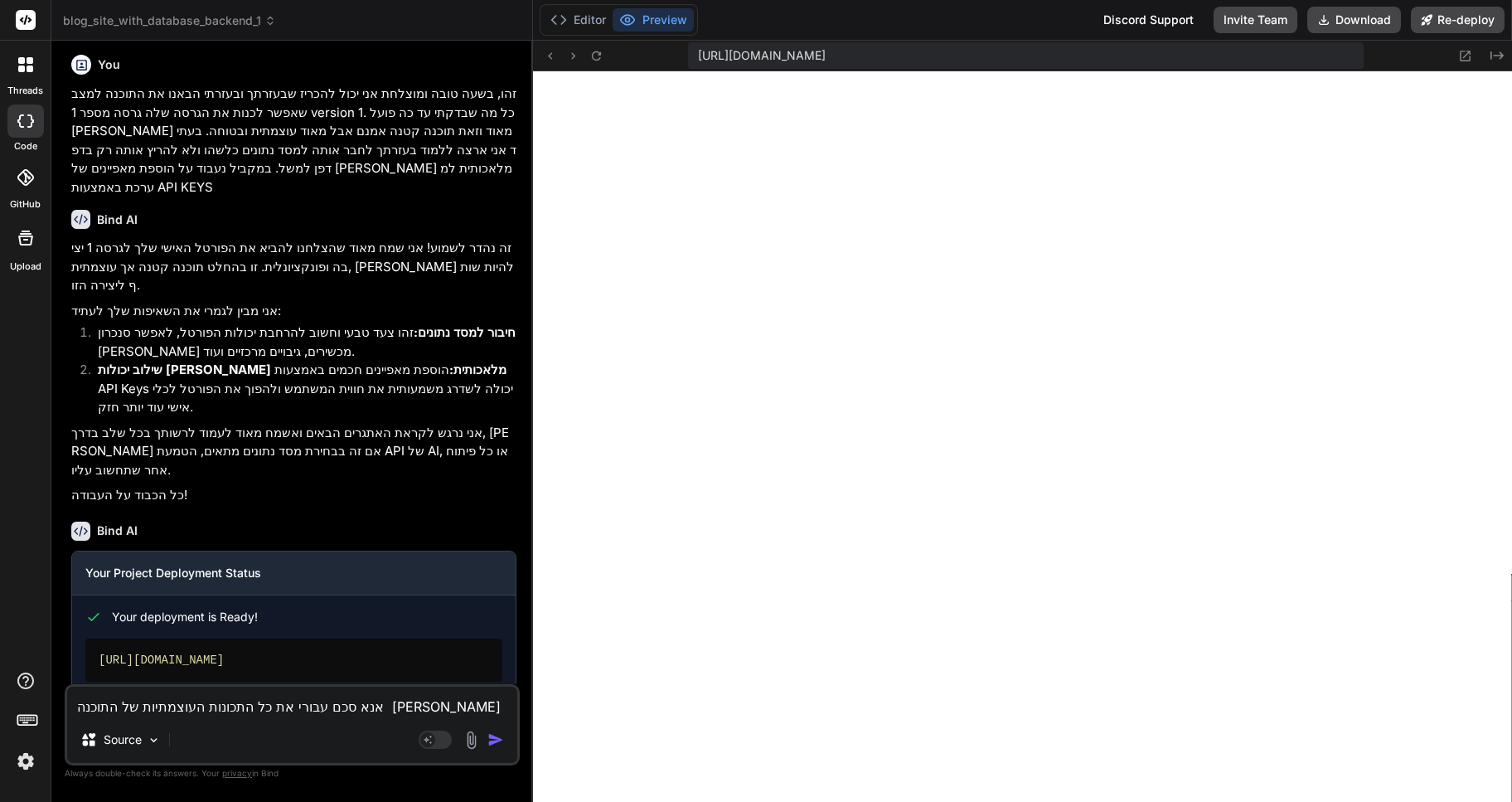
type textarea "אנא סכם עבורי את כל התכונות העוצמתיות של התוכנה שפית"
type textarea "x"
type textarea "אנא סכם עבורי את כל התכונות העוצמתיות של התוכנה שפיתח"
type textarea "x"
type textarea "אנא סכם עבורי את כל התכונות העוצמתיות של התוכנה שפיתחנ"
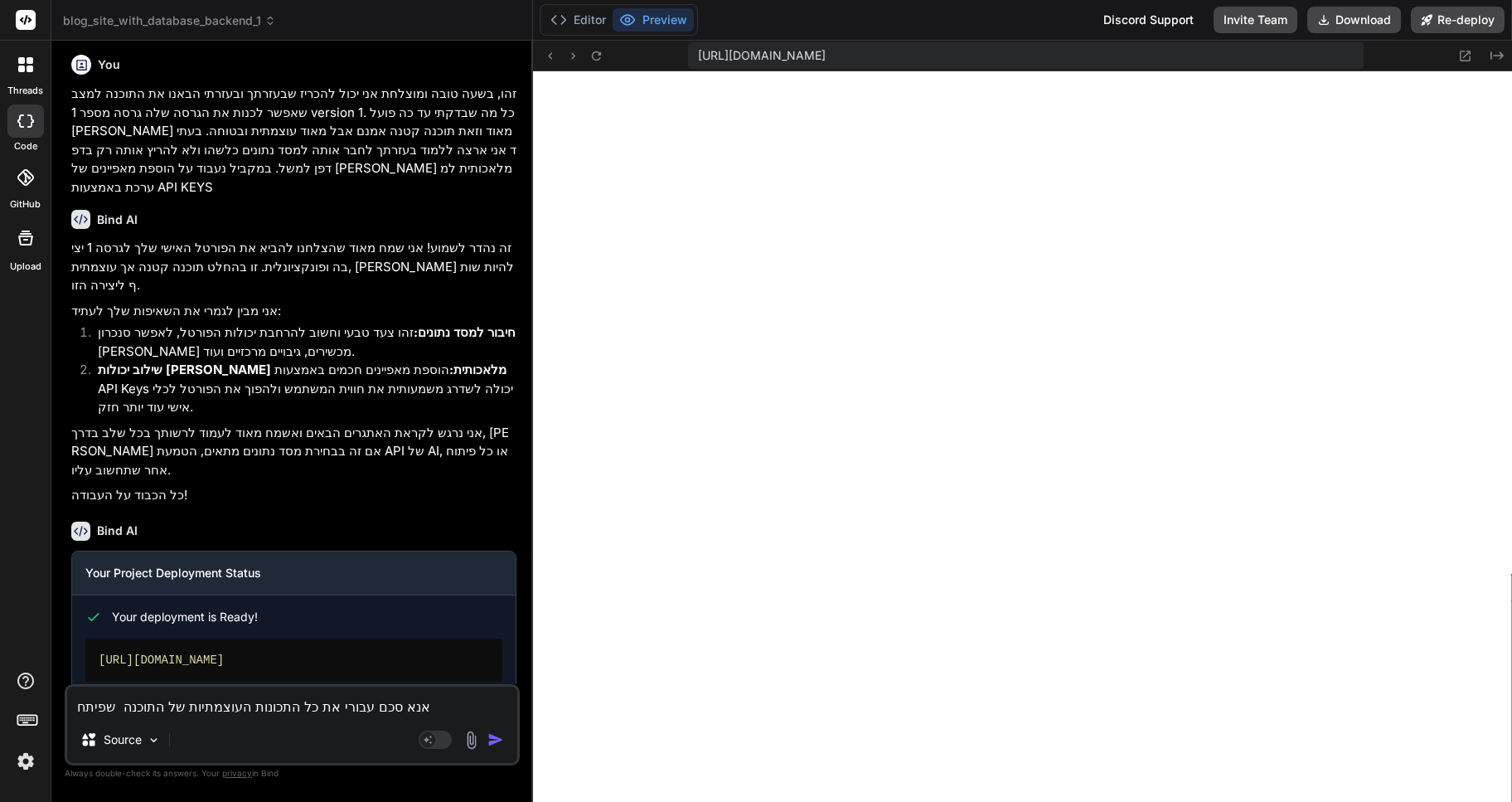
type textarea "x"
type textarea "אנא סכם עבורי את כל התכונות העוצמתיות של התוכנה שפיתחנו"
type textarea "x"
type textarea "אנא סכם עבורי את כל התכונות העוצמתיות של התוכנה שפיתחנ"
type textarea "x"
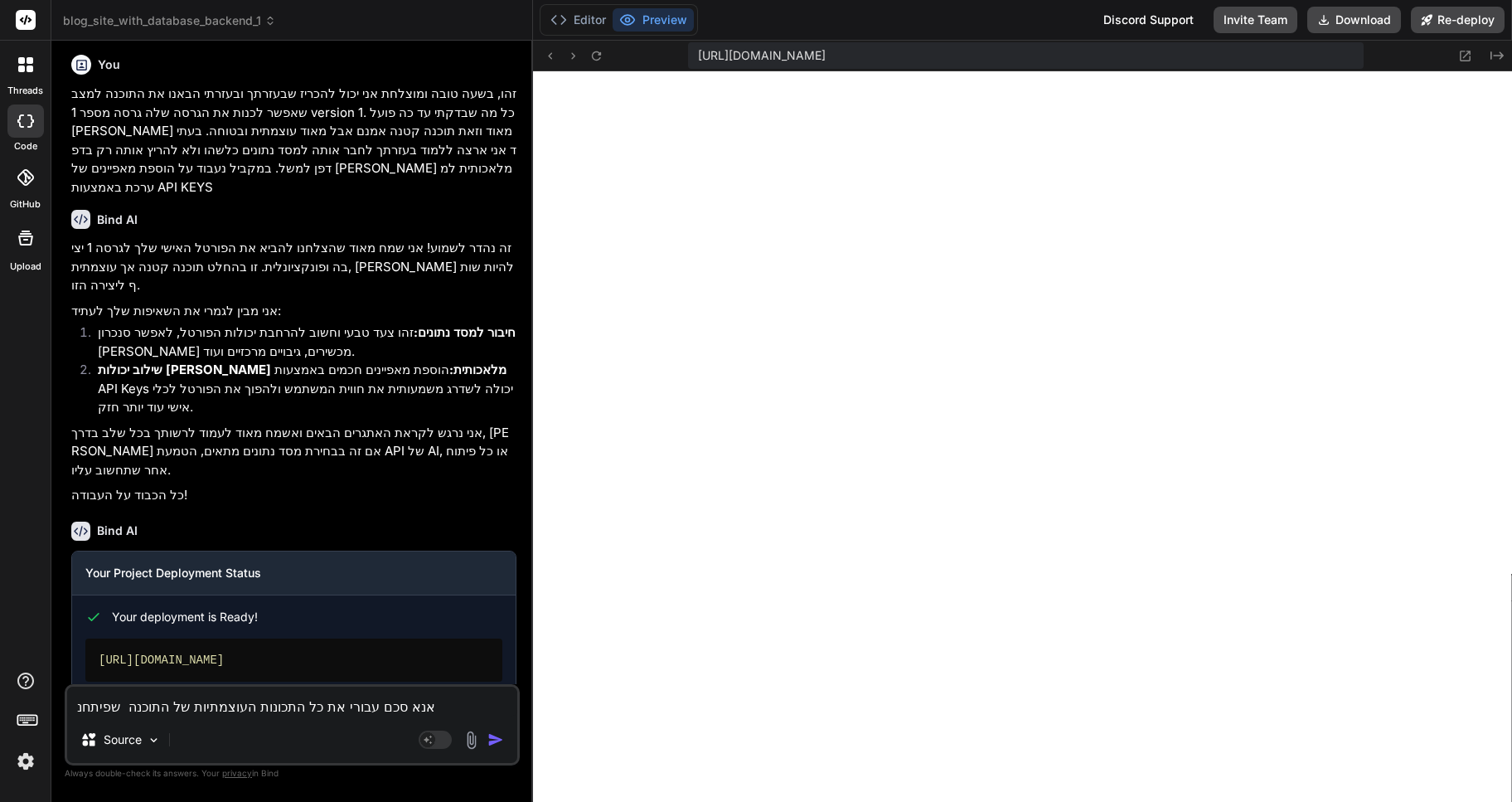
type textarea "אנא סכם עבורי את כל התכונות העוצמתיות של התוכנה שפיתח"
type textarea "x"
type textarea "אנא סכם עבורי את כל התכונות העוצמתיות של התוכנה שפית"
type textarea "x"
type textarea "אנא סכם עבורי את כל התכונות העוצמתיות של התוכנה [PERSON_NAME]"
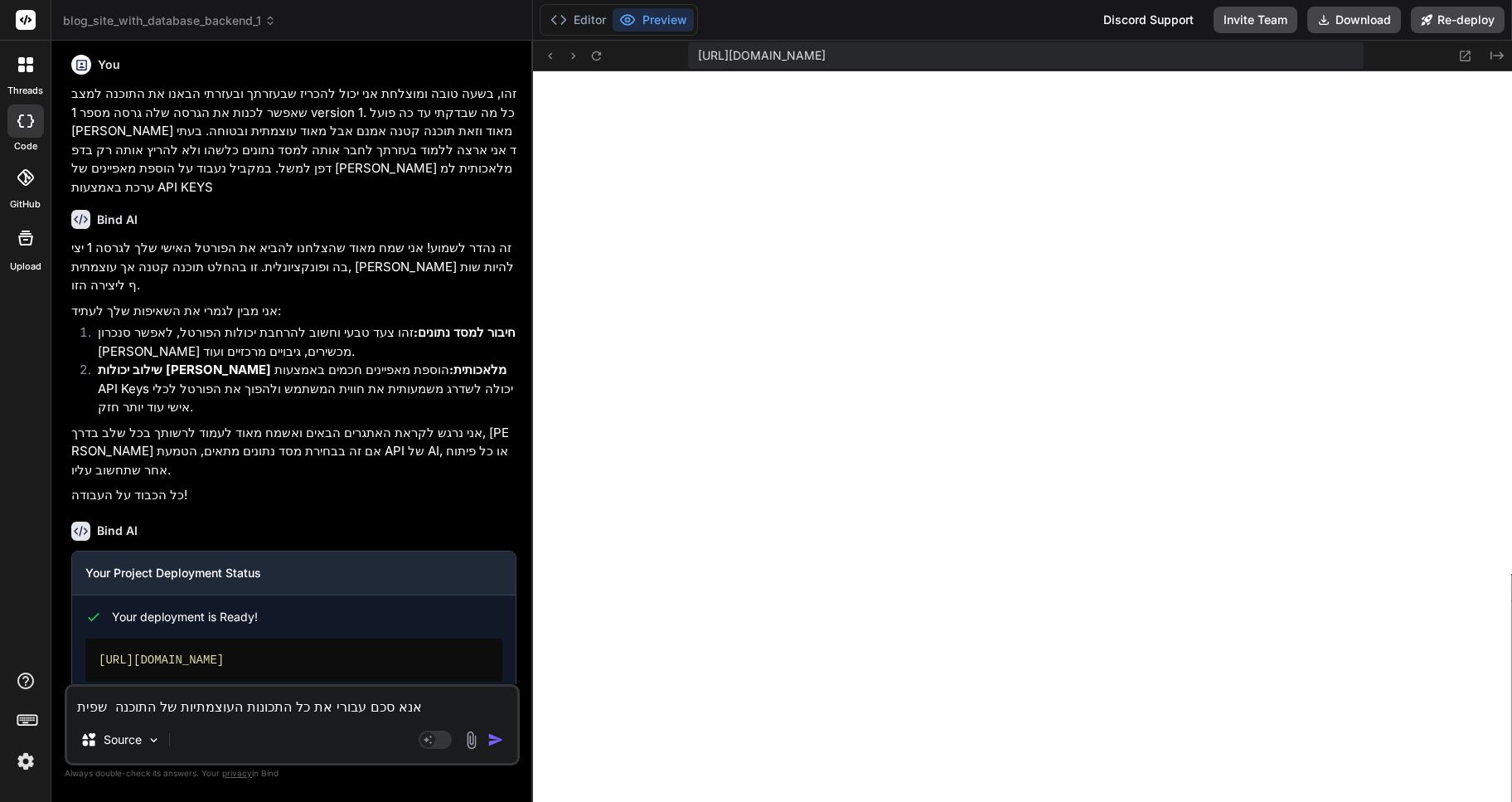
type textarea "x"
type textarea "אנא סכם עבורי את כל התכונות העוצמתיות של התוכנה שפ"
type textarea "x"
type textarea "אנא סכם עבורי את כל התכונות העוצמתיות של התוכנה ש"
type textarea "x"
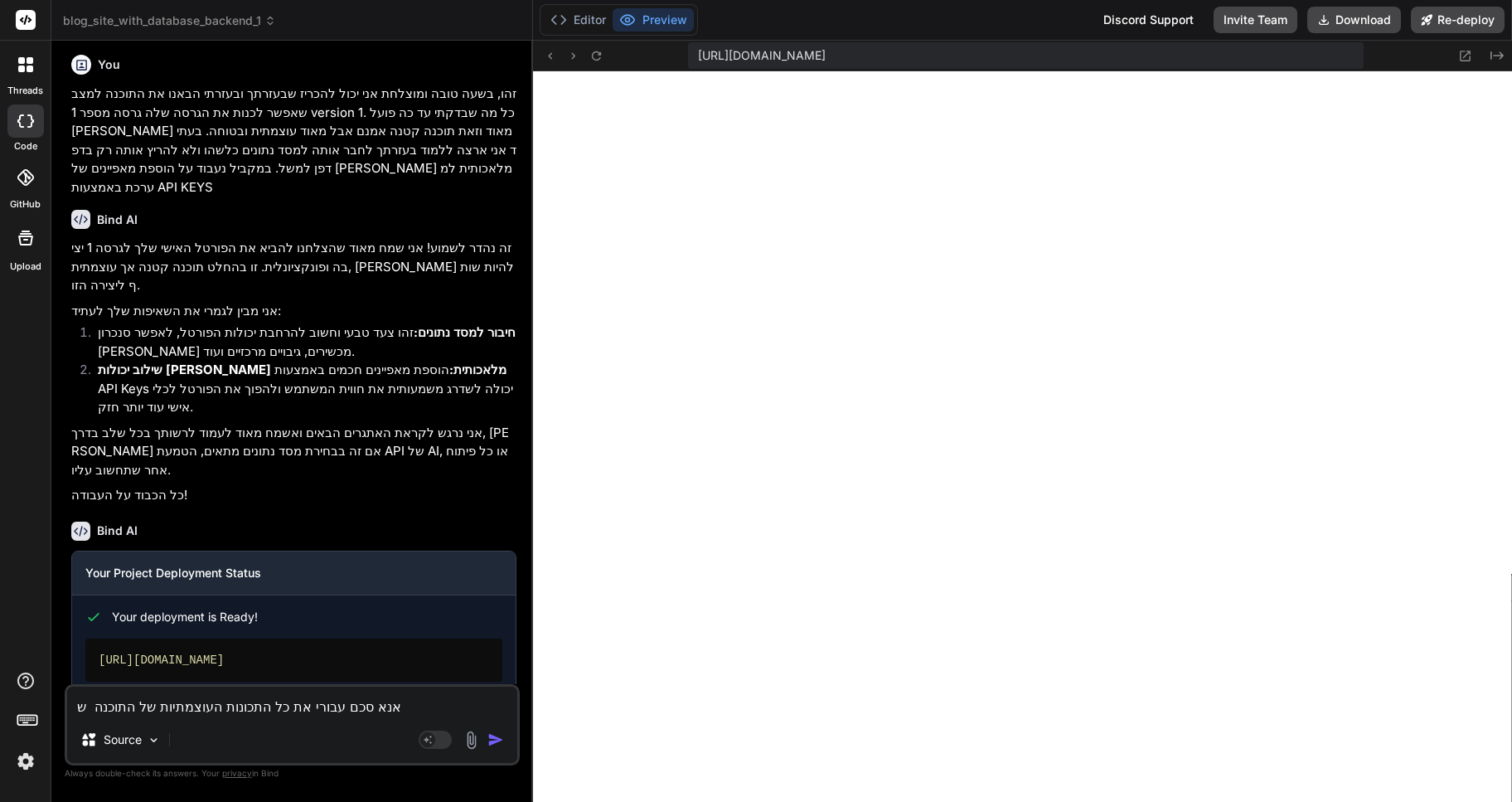
type textarea "אנא סכם עבורי את כל התכונות העוצמתיות של התוכנה שת"
type textarea "x"
type textarea "אנא סכם עבורי את כל התכונות העוצמתיות של התוכנה שתכ"
type textarea "x"
type textarea "אנא סכם עבורי את כל התכונות העוצמתיות של התוכנה שתכנ"
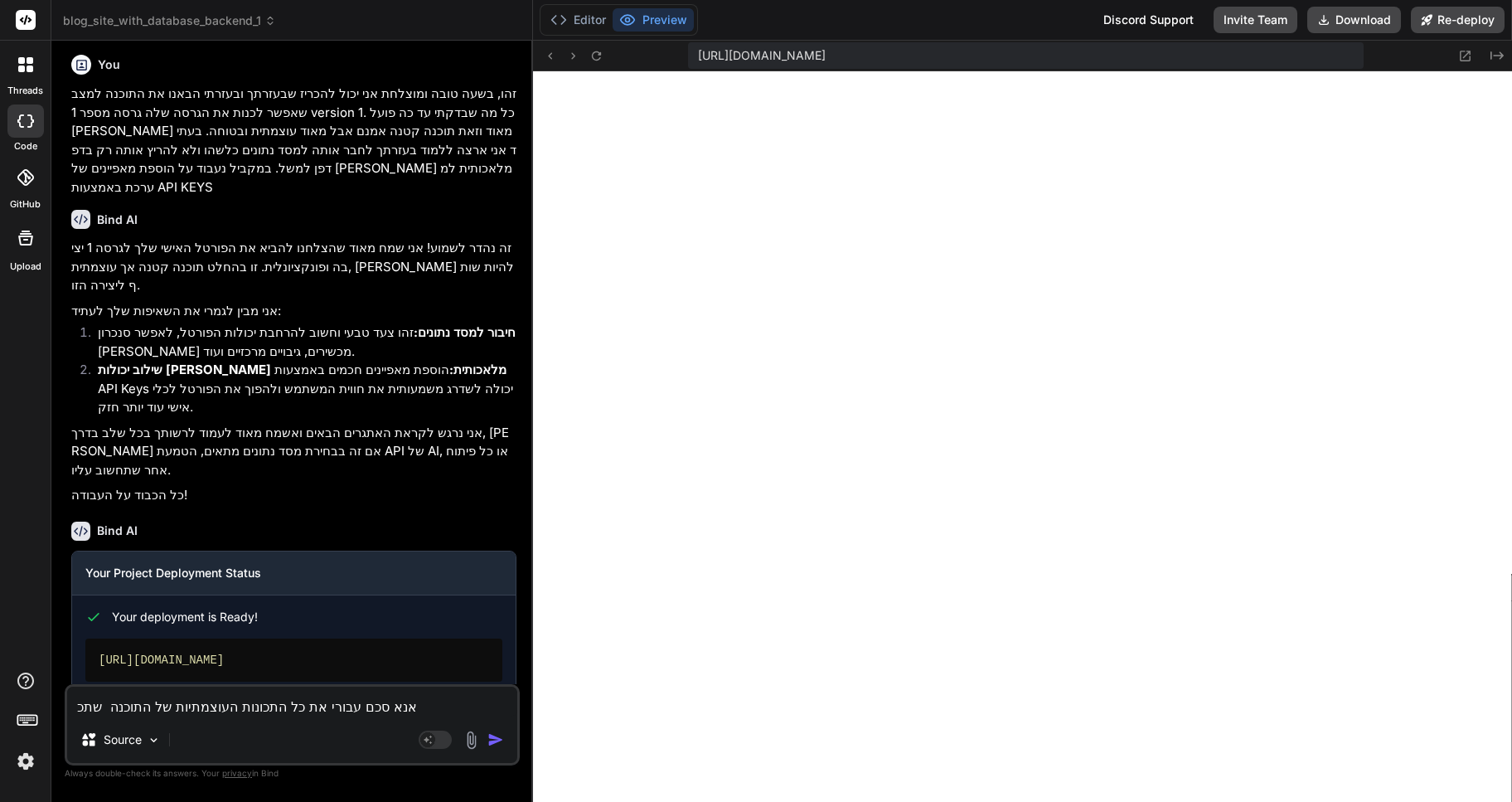
type textarea "x"
type textarea "אנא סכם עבורי את כל התכונות העוצמתיות של התוכנה שתכננ"
type textarea "x"
type textarea "אנא סכם עבורי את כל התכונות העוצמתיות של התוכנה שתכננת"
type textarea "x"
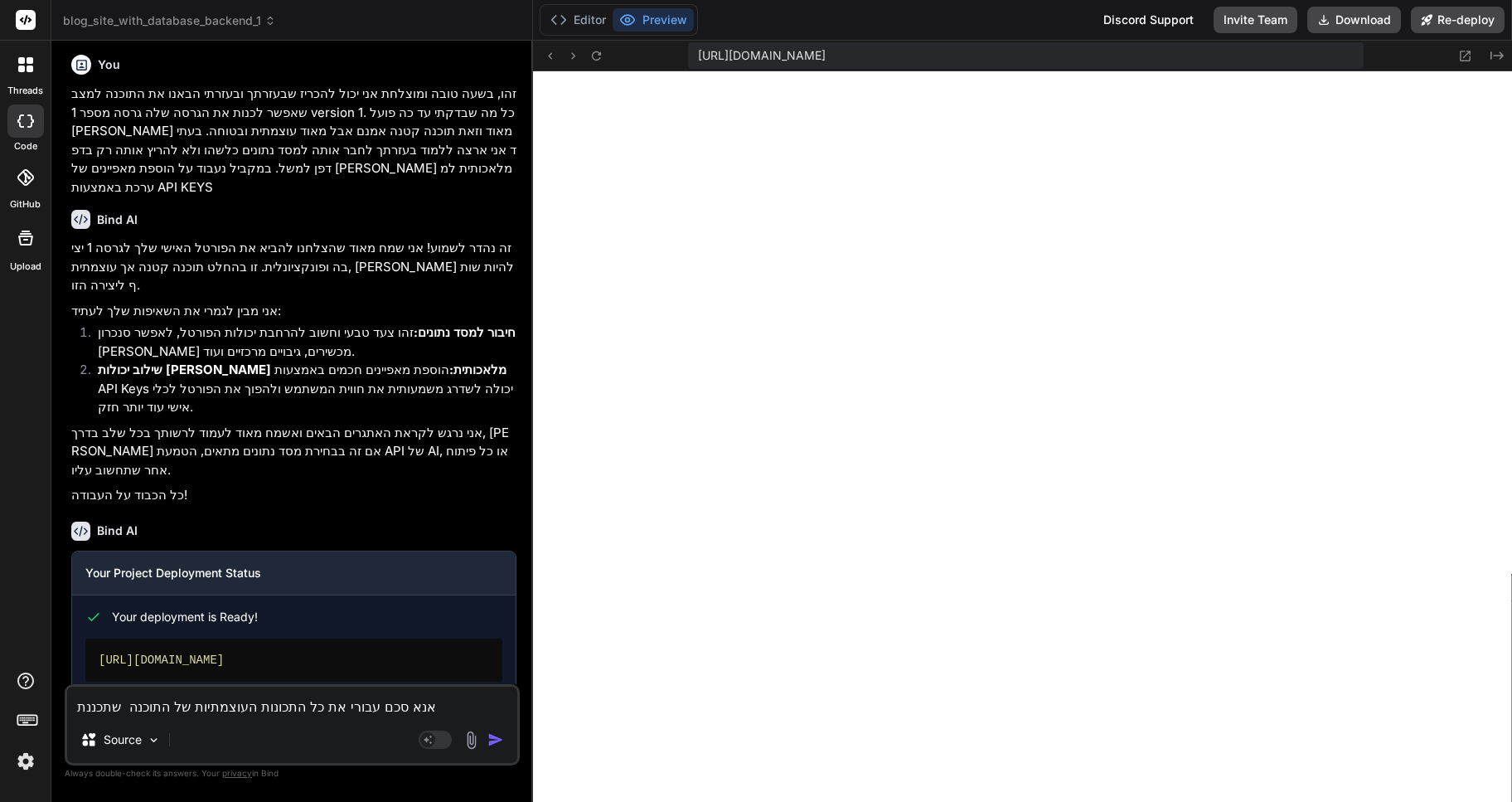
type textarea "אנא סכם עבורי את כל התכונות העוצמתיות של התוכנה שתכננתי"
type textarea "x"
type textarea "אנא סכם עבורי את כל התכונות העוצמתיות של התוכנה שתכננתי"
type textarea "x"
type textarea "אנא סכם עבורי את כל התכונות העוצמתיות של התוכנה שתכננתי א"
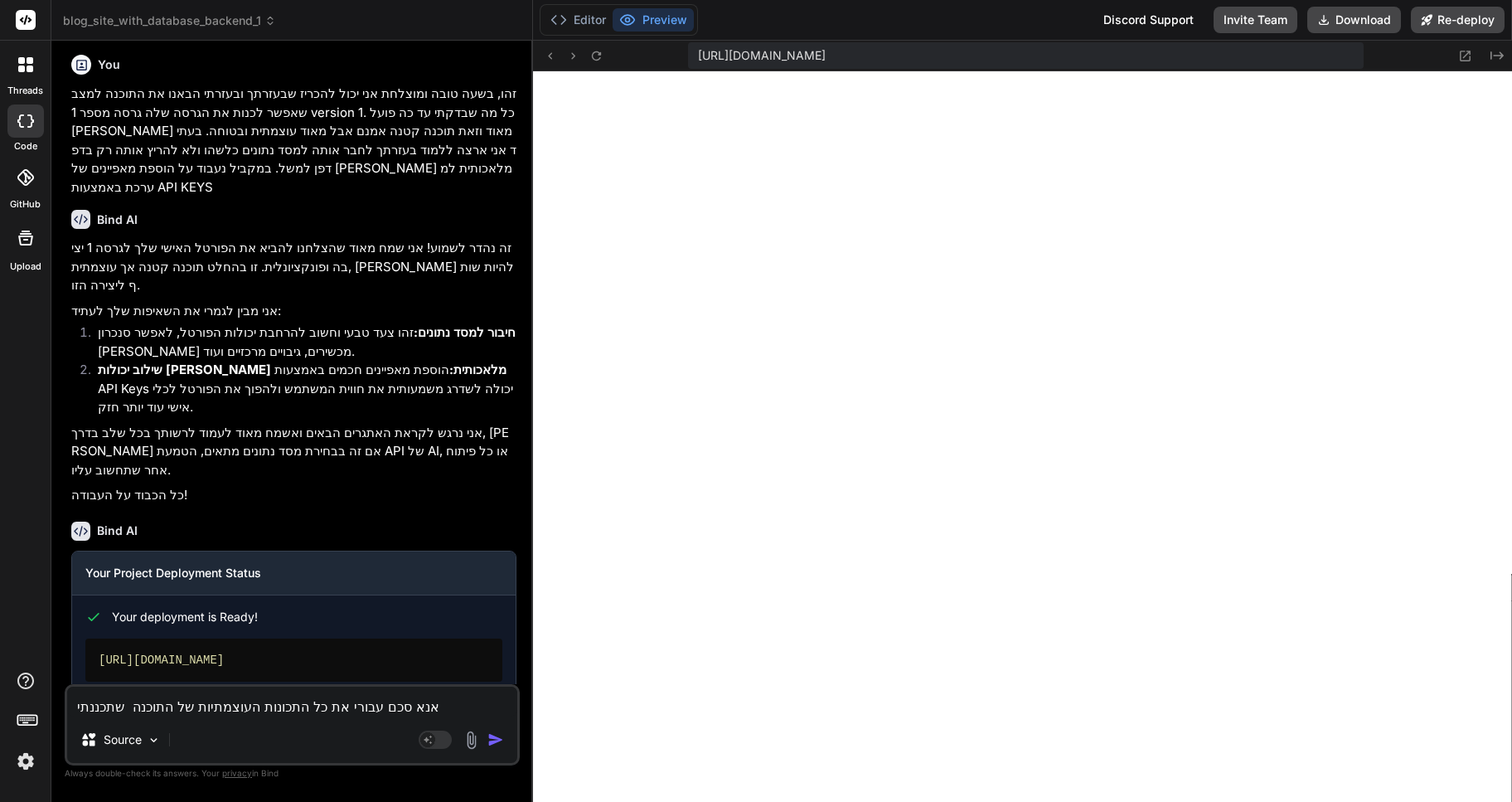
type textarea "x"
type textarea "אנא סכם עבורי את כל התכונות העוצמתיות של התוכנה שתכננתי או"
type textarea "x"
type textarea "אנא סכם עבורי את כל התכונות העוצמתיות של התוכנה שתכננתי אות"
type textarea "x"
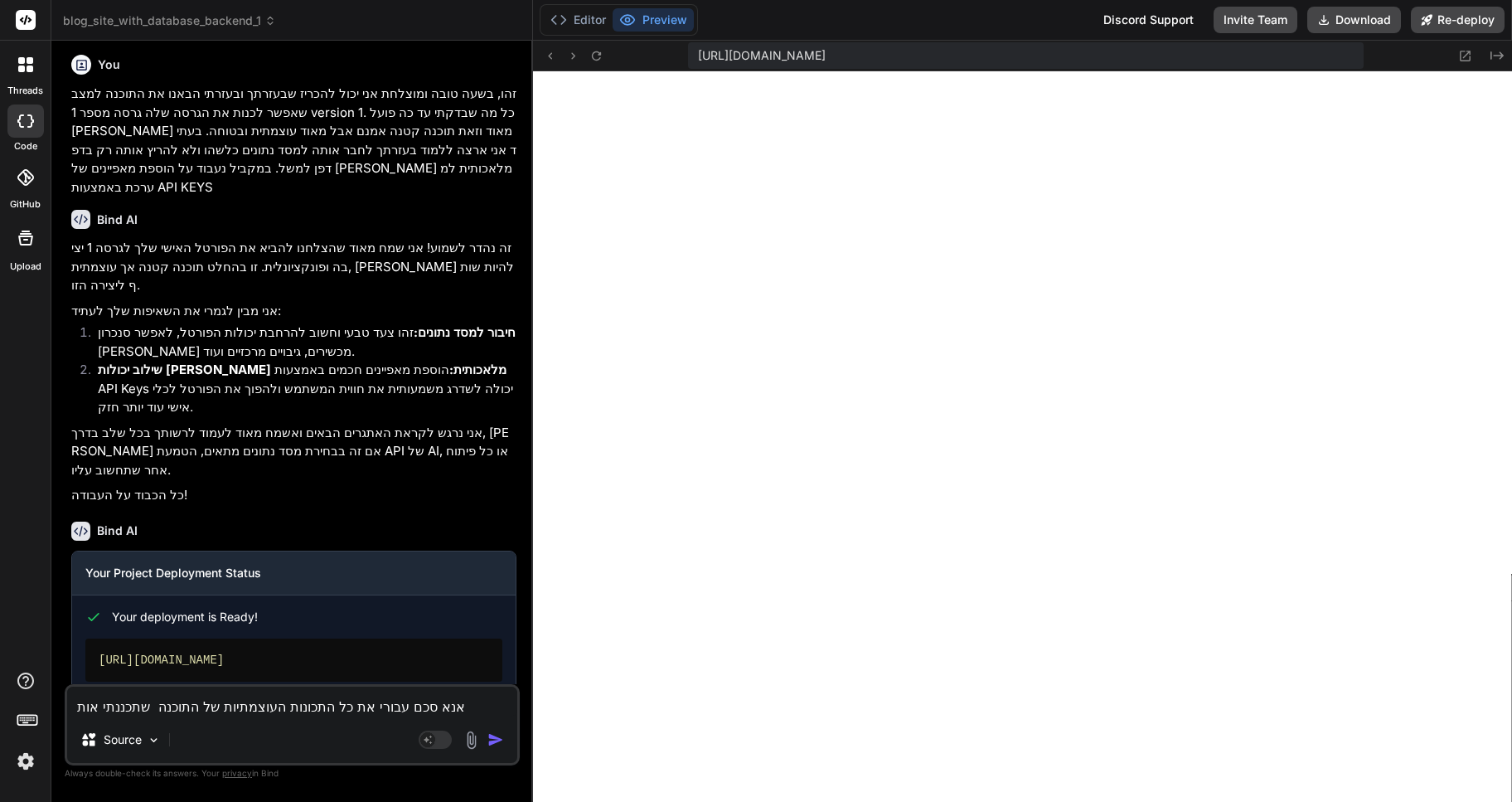
type textarea "אנא סכם עבורי את כל התכונות העוצמתיות של התוכנה שתכננתי אותה"
type textarea "x"
type textarea "אנא סכם עבורי את כל התכונות העוצמתיות של התוכנה שתכננתי אותה"
type textarea "x"
type textarea "אנא סכם עבורי את כל התכונות העוצמתיות של התוכנה שתכננתי אותה ב"
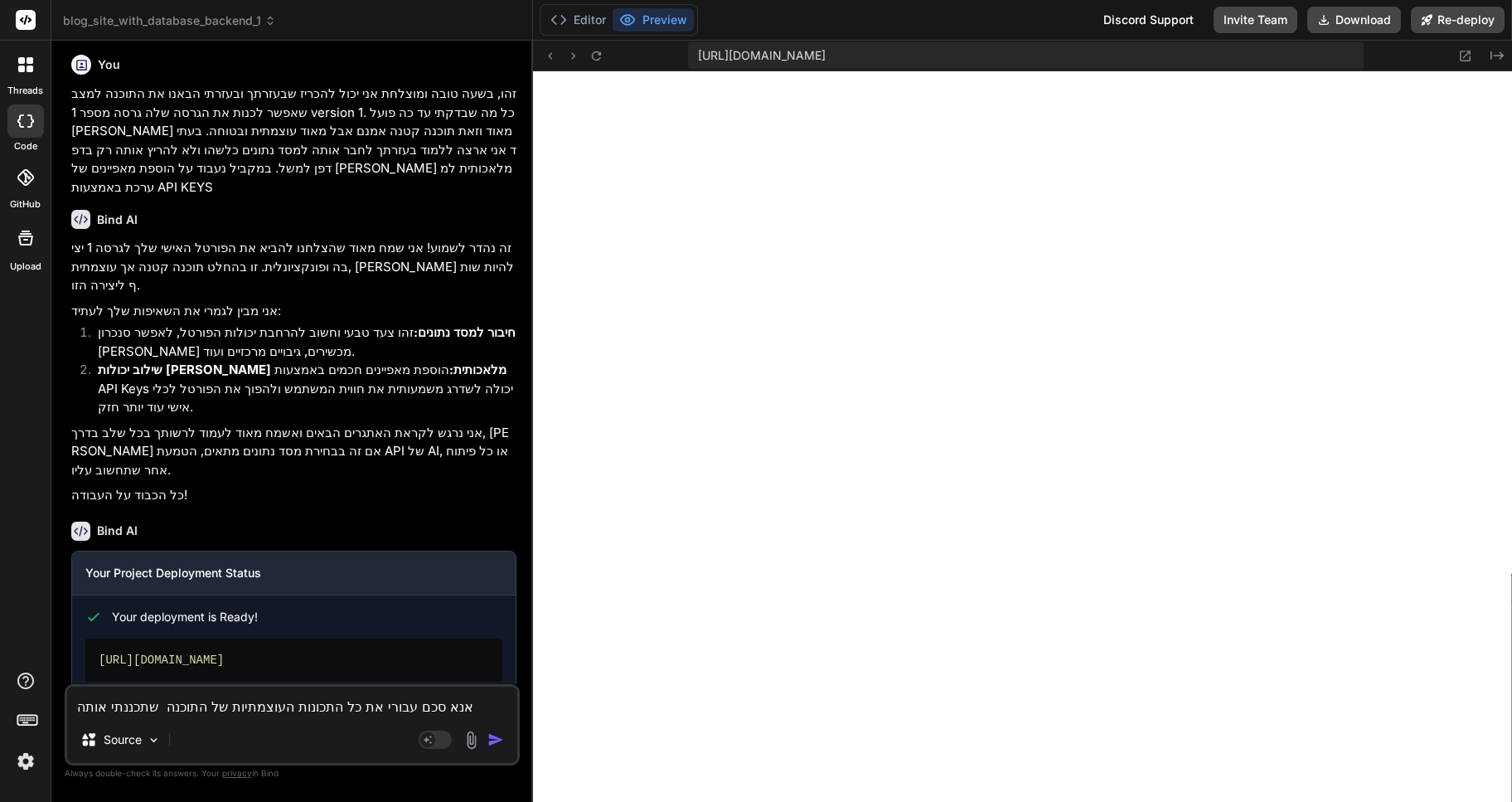
type textarea "x"
type textarea "אנא סכם עבורי את כל התכונות העוצמתיות של התוכנה שתכננתי אותה בע"
type textarea "x"
type textarea "אנא סכם עבורי את כל התכונות העוצמתיות של התוכנה שתכננתי אותה בעו"
type textarea "x"
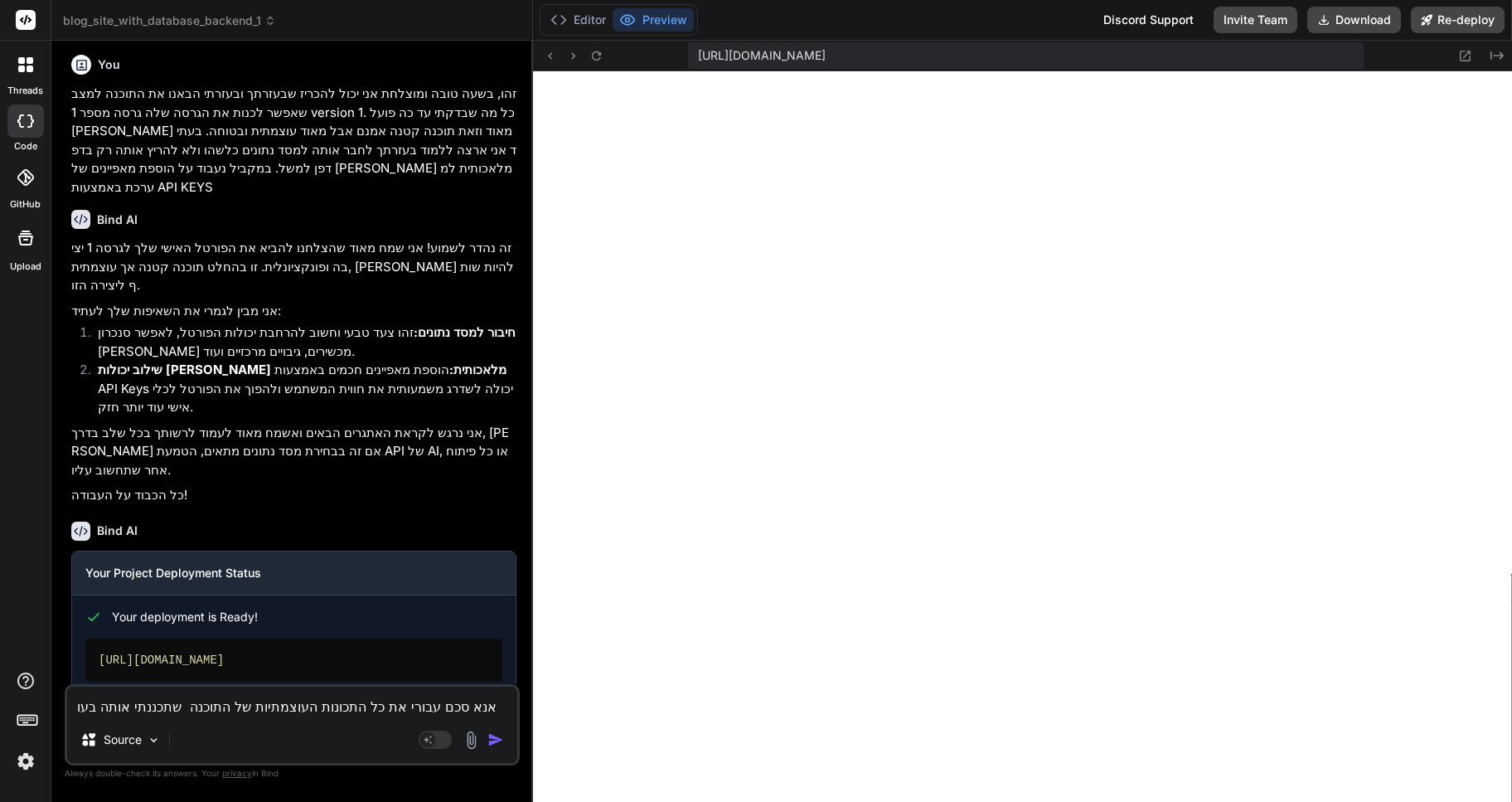
type textarea "אנא סכם עבורי את כל התכונות העוצמתיות של התוכנה שתכננתי אותה בעוצ"
type textarea "x"
type textarea "אנא סכם עבורי את כל התכונות העוצמתיות של התוכנה שתכננתי אותה בעוצמ"
type textarea "x"
type textarea "אנא סכם עבורי את כל התכונות העוצמתיות של התוכנה שתכננתי אותה בעוצמת"
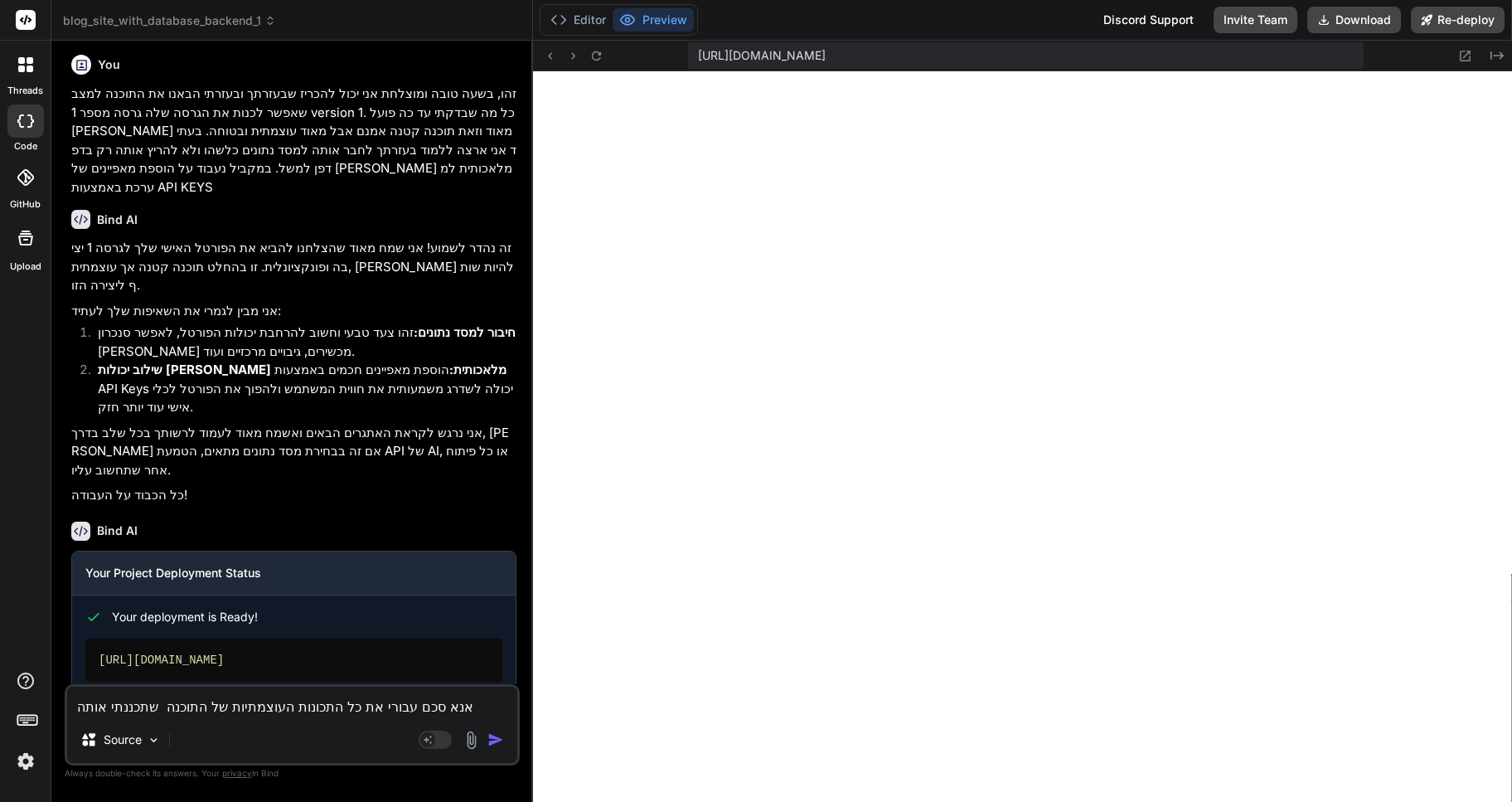
type textarea "x"
type textarea "אנא סכם עבורי את כל התכונות העוצמתיות של התוכנה שתכננתי אותה בעוצמת"
type textarea "x"
type textarea "אנא סכם עבורי את כל התכונות העוצמתיות של התוכנה שתכננתי אותה בעוצמת ה"
type textarea "x"
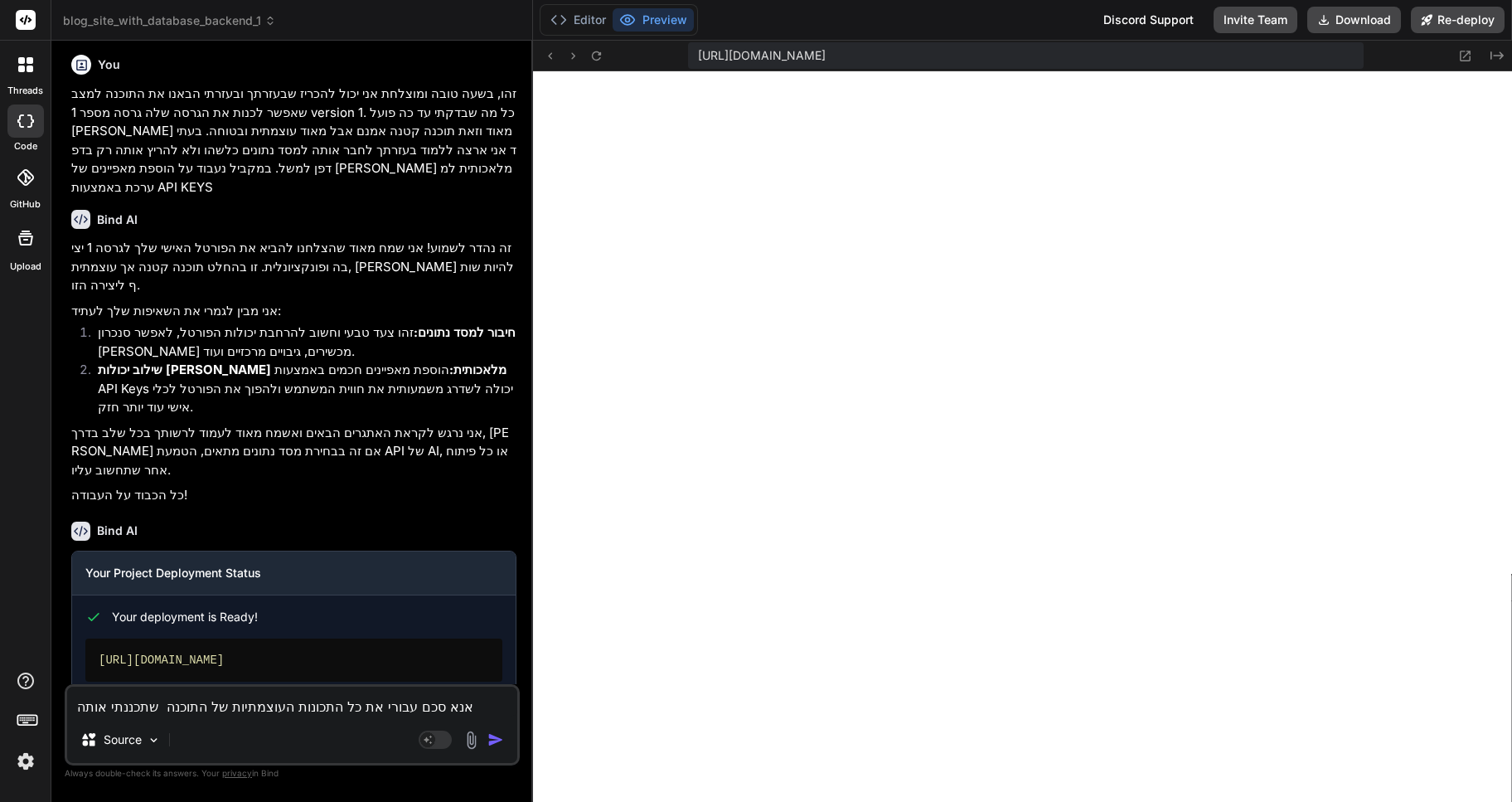
type textarea "אנא סכם עבורי את כל התכונות העוצמתיות של התוכנה שתכננתי אותה בעוצמת הת"
type textarea "x"
type textarea "אנא סכם עבורי את כל התכונות העוצמתיות של התוכנה שתכננתי אותה בעוצמת התכ"
type textarea "x"
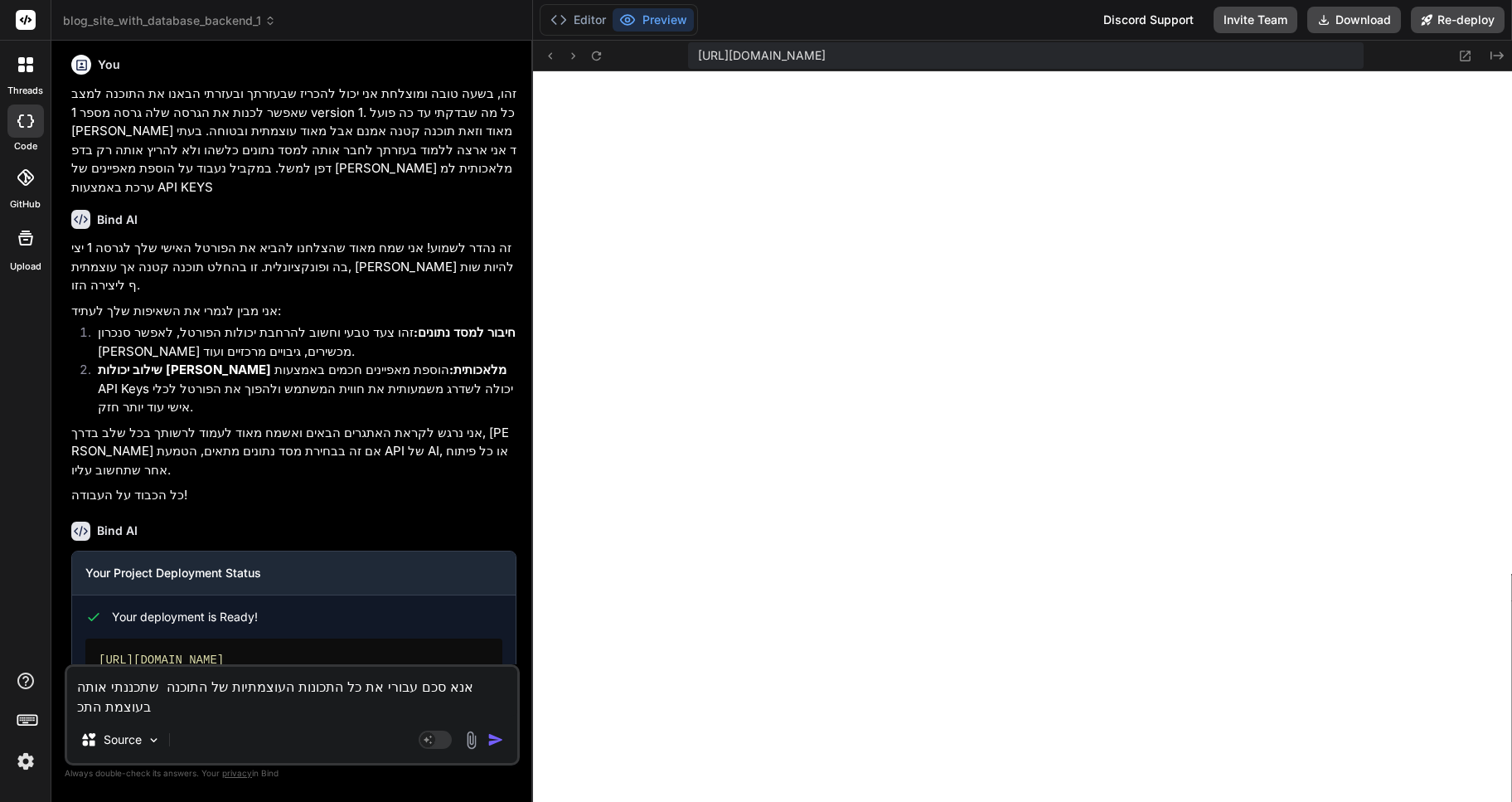
type textarea "אנא סכם עבורי את כל התכונות העוצמתיות של התוכנה שתכננתי אותה בעוצמת התכנ"
type textarea "x"
type textarea "אנא סכם עבורי את כל התכונות העוצמתיות של התוכנה שתכננתי אותה בעוצמת התכנו"
type textarea "x"
type textarea "אנא סכם עבורי את כל התכונות העוצמתיות של התוכנה שתכננתי אותה בעוצמת התכנות"
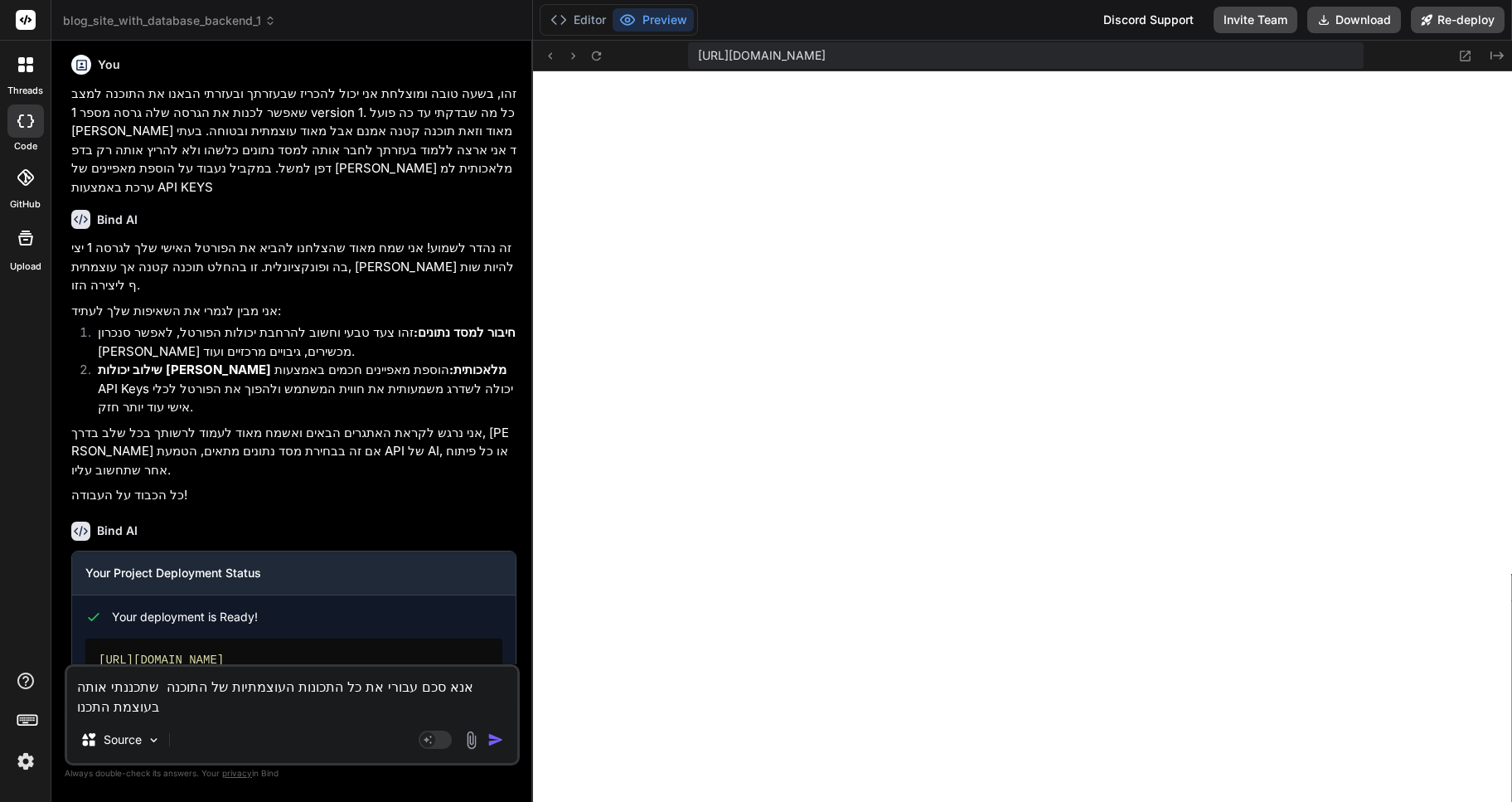
type textarea "x"
type textarea "אנא סכם עבורי את כל התכונות העוצמתיות של התוכנה שתכננתי אותה בעוצמת התכנות"
type textarea "x"
type textarea "אנא סכם עבורי את כל התכונות העוצמתיות של התוכנה שתכננתי אותה בעוצמת התכנות ש"
type textarea "x"
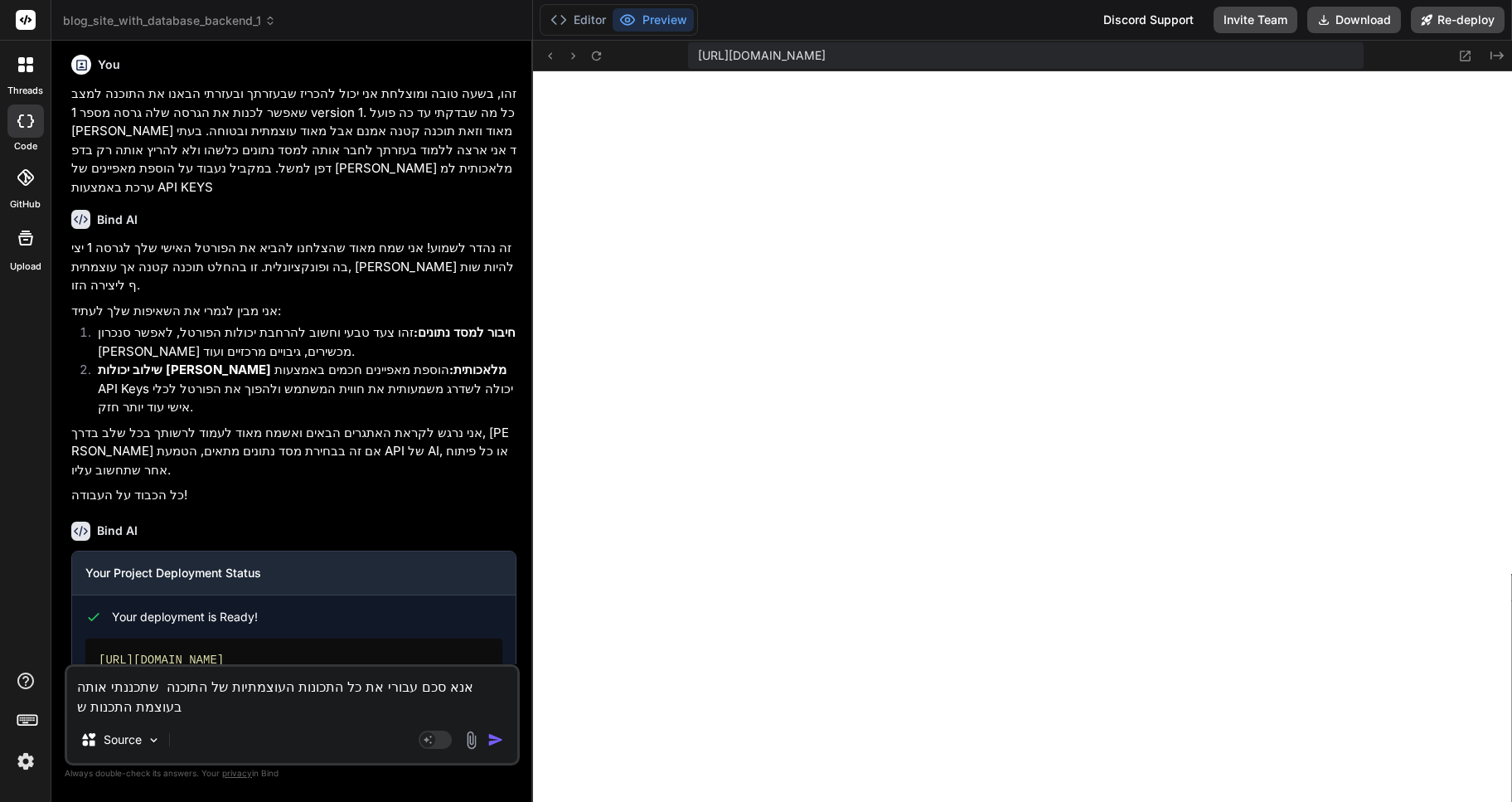
type textarea "אנא סכם עבורי את כל התכונות העוצמתיות של התוכנה שתכננתי אותה בעוצמת התכנות של"
type textarea "x"
type textarea "אנא סכם עבורי את כל התכונות העוצמתיות של התוכנה שתכננתי אותה בעוצמת התכנות שלך"
type textarea "x"
type textarea "אנא סכם עבורי את כל התכונות העוצמתיות של התוכנה שתכננתי אותה בעוצמת התכנות שלך"
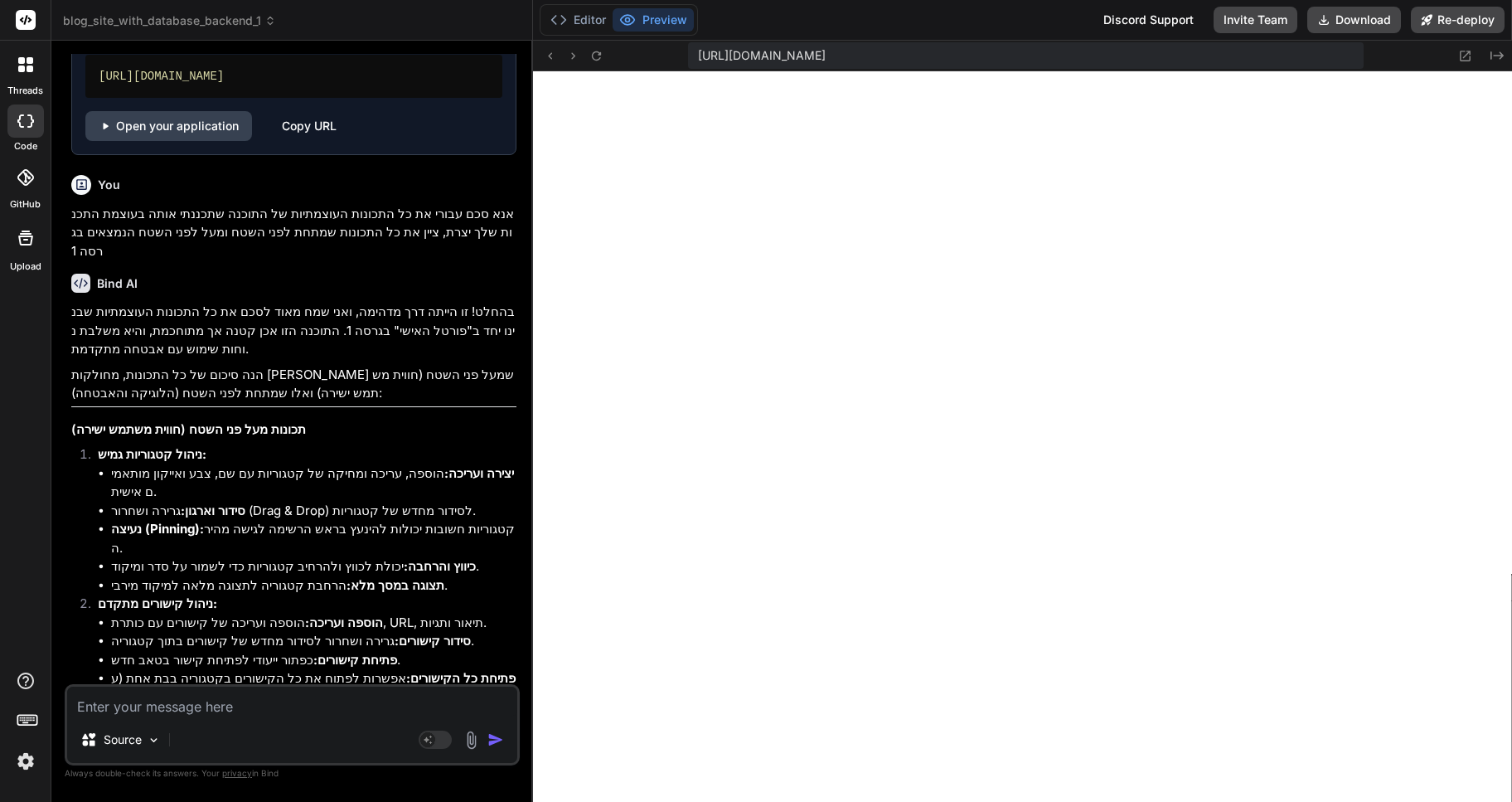
scroll to position [3201, 0]
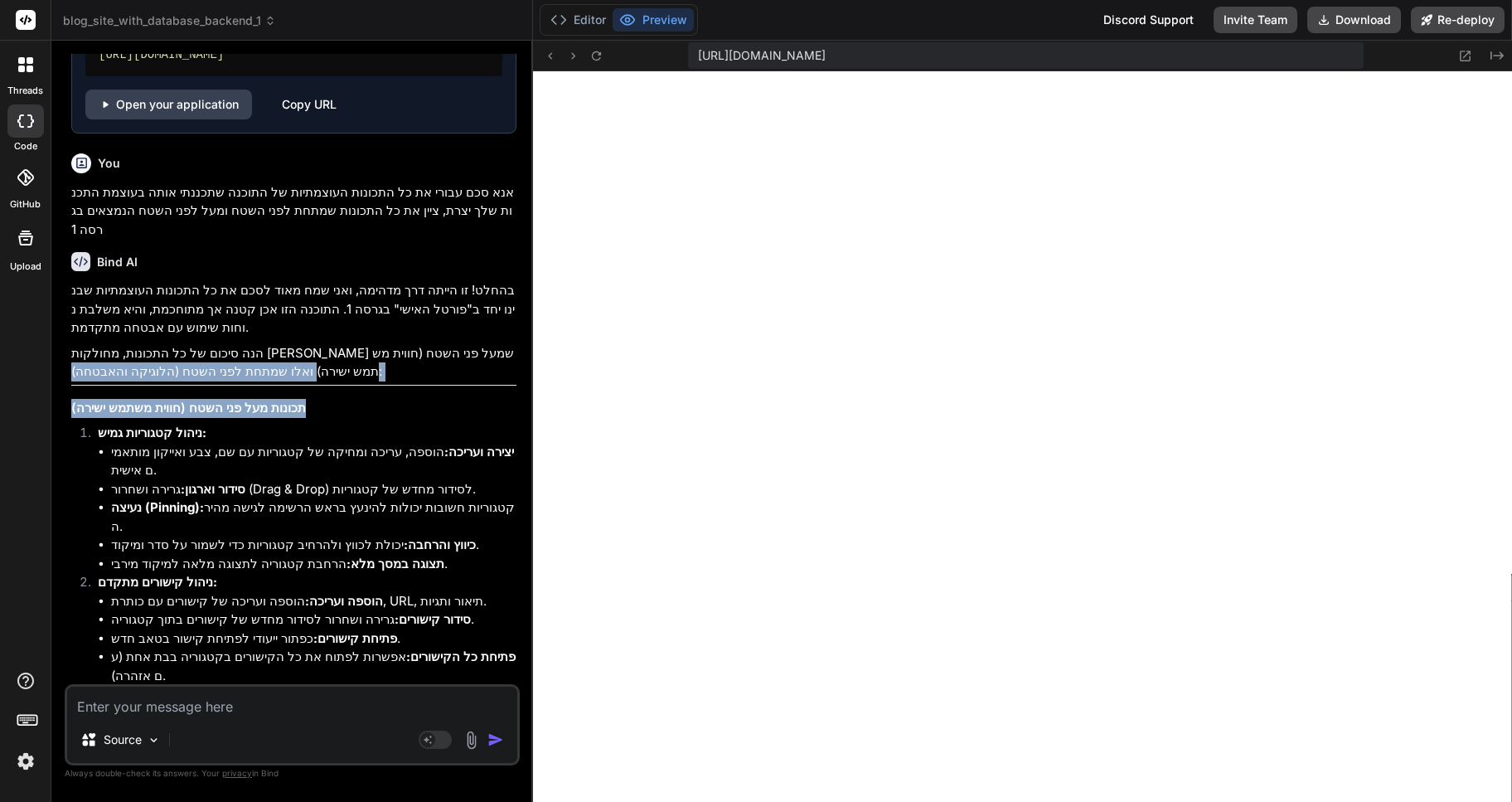
drag, startPoint x: 512, startPoint y: 263, endPoint x: 489, endPoint y: 301, distance: 44.4
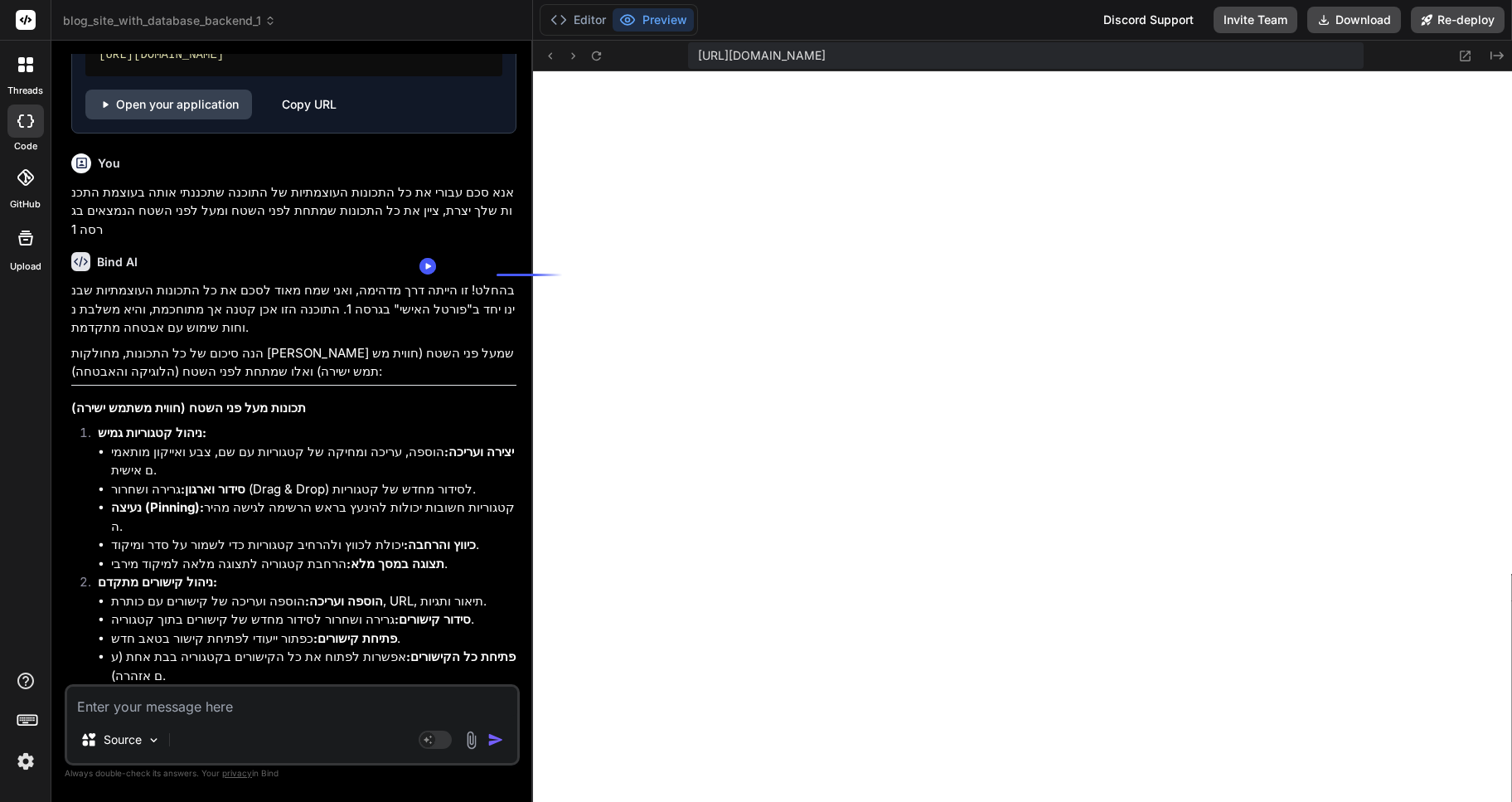
click at [481, 344] on p "הנה סיכום של כל התכונות, מחולקות [PERSON_NAME] שמעל פני השטח (חווית משתמש ישירה…" at bounding box center [294, 362] width 446 height 38
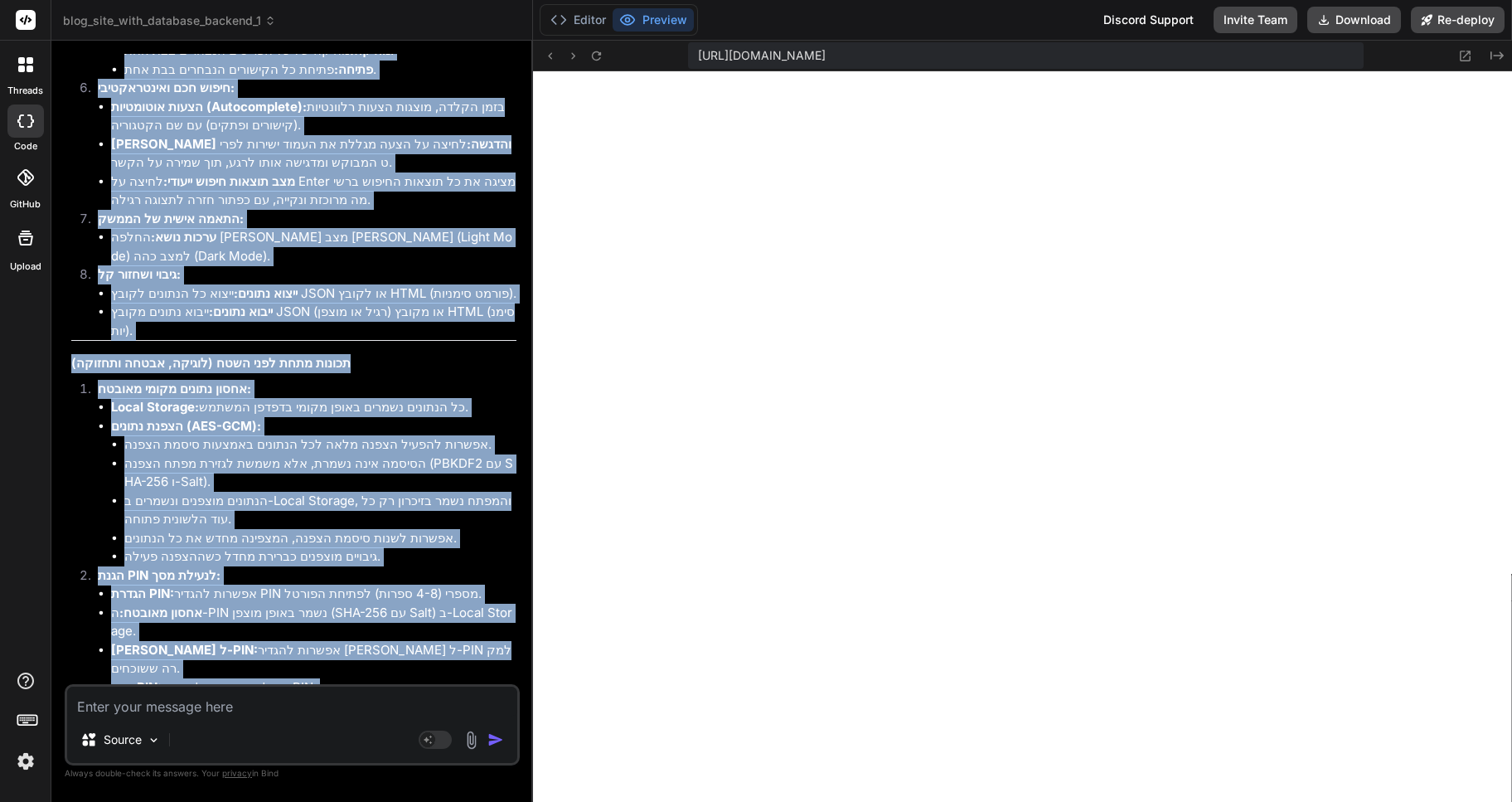
scroll to position [4360, 0]
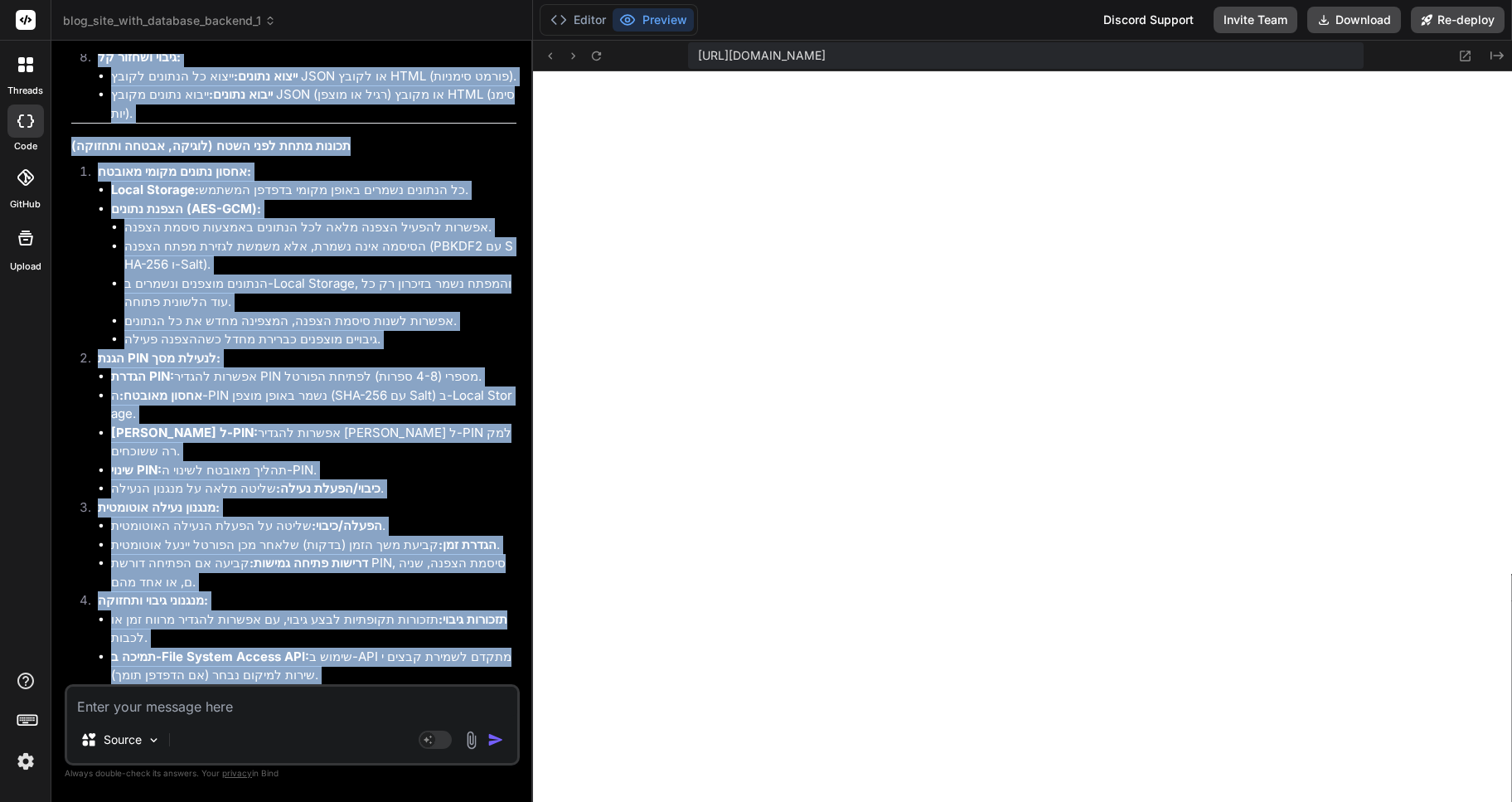
drag, startPoint x: 481, startPoint y: 263, endPoint x: 429, endPoint y: 673, distance: 413.3
click at [429, 673] on div "בהחלט! זו הייתה דרך מדהימה, ואני שמח מאוד לסכם את כל התכונות העוצמתיות שבנינו י…" at bounding box center [294, 9] width 446 height 1775
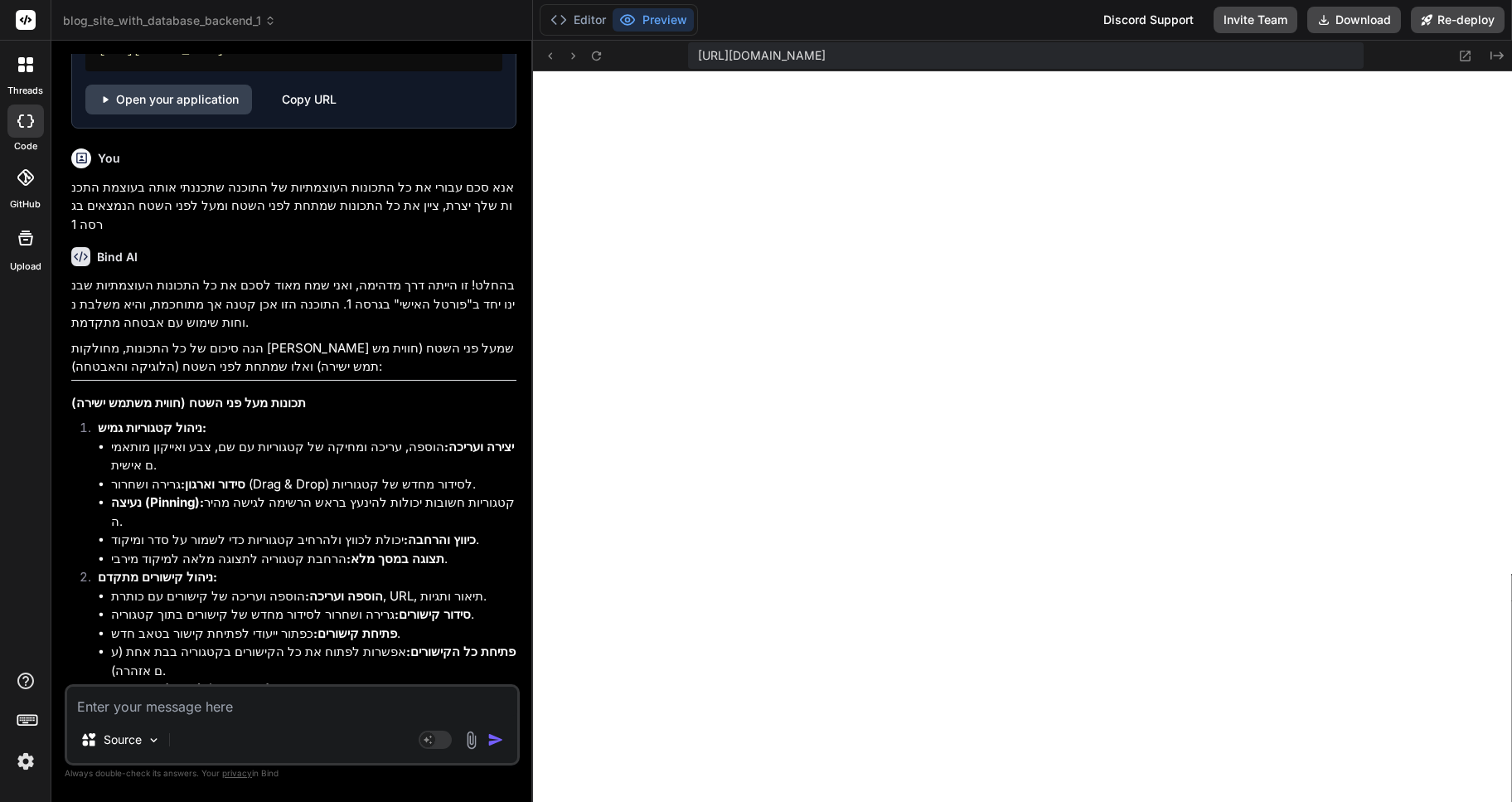
scroll to position [3199, 0]
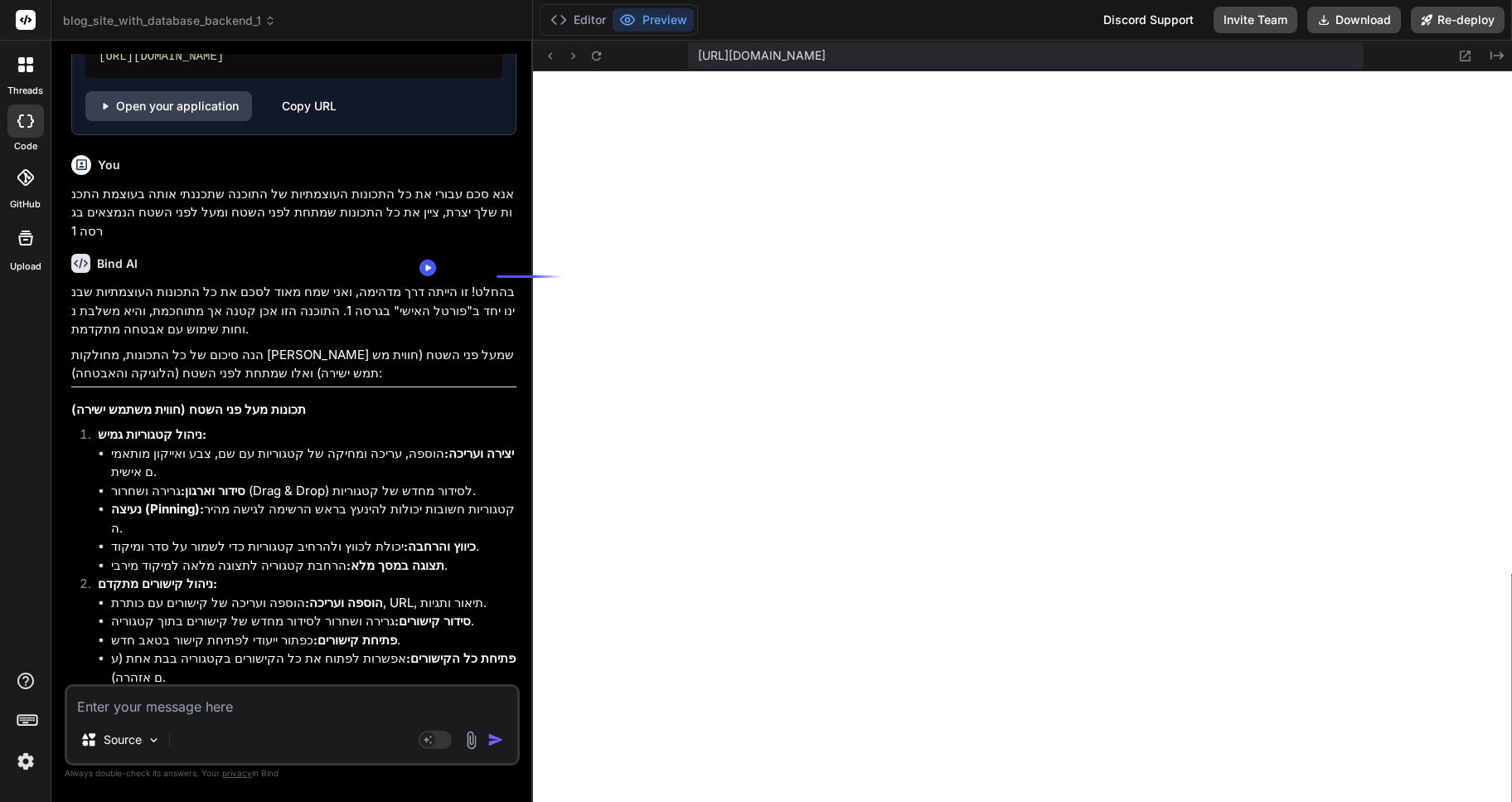
click at [494, 346] on p "הנה סיכום של כל התכונות, מחולקות [PERSON_NAME] שמעל פני השטח (חווית משתמש ישירה…" at bounding box center [294, 364] width 446 height 38
click at [492, 346] on p "הנה סיכום של כל התכונות, מחולקות [PERSON_NAME] שמעל פני השטח (חווית משתמש ישירה…" at bounding box center [294, 364] width 446 height 38
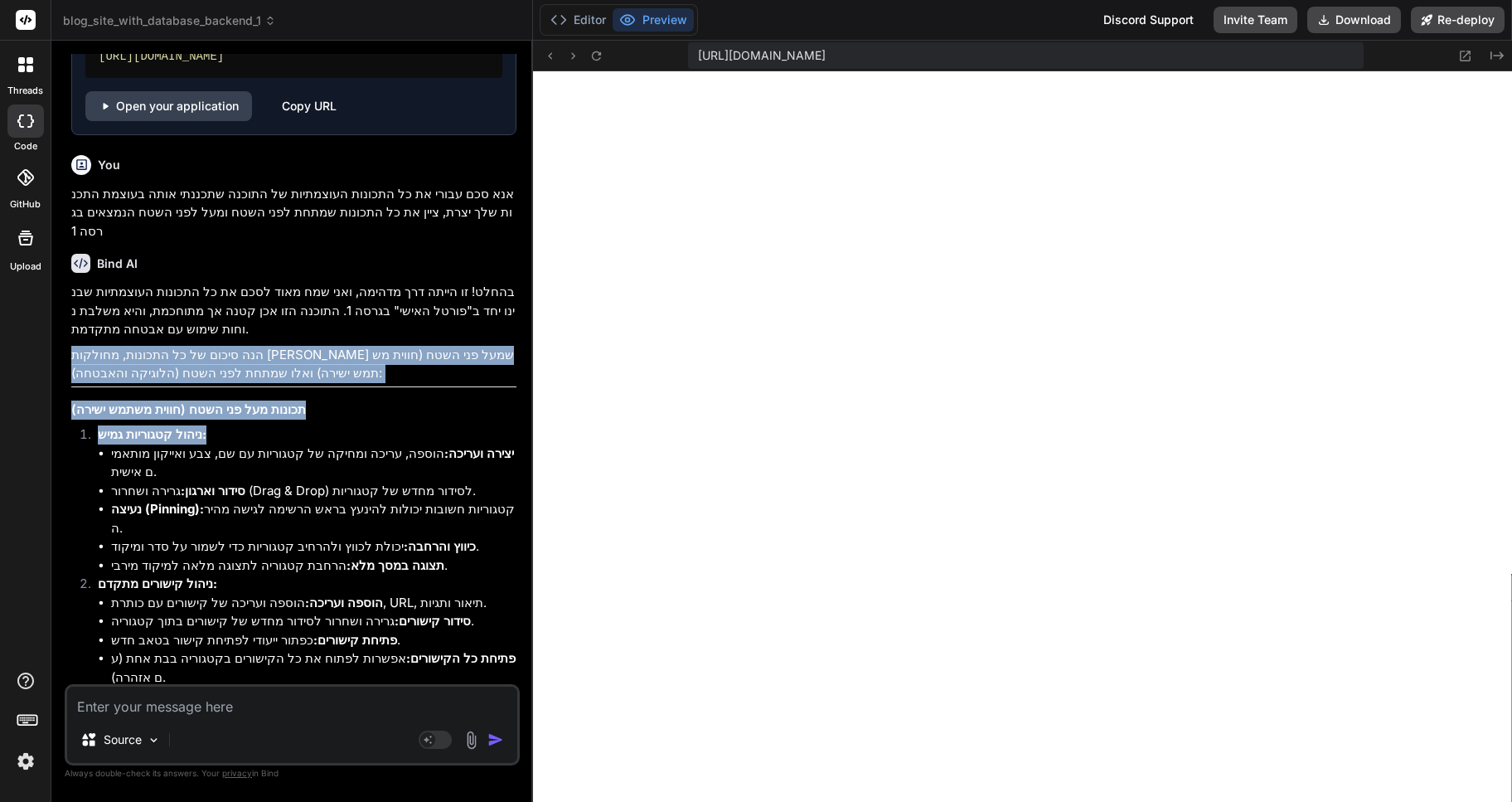
drag, startPoint x: 492, startPoint y: 264, endPoint x: 480, endPoint y: 336, distance: 73.0
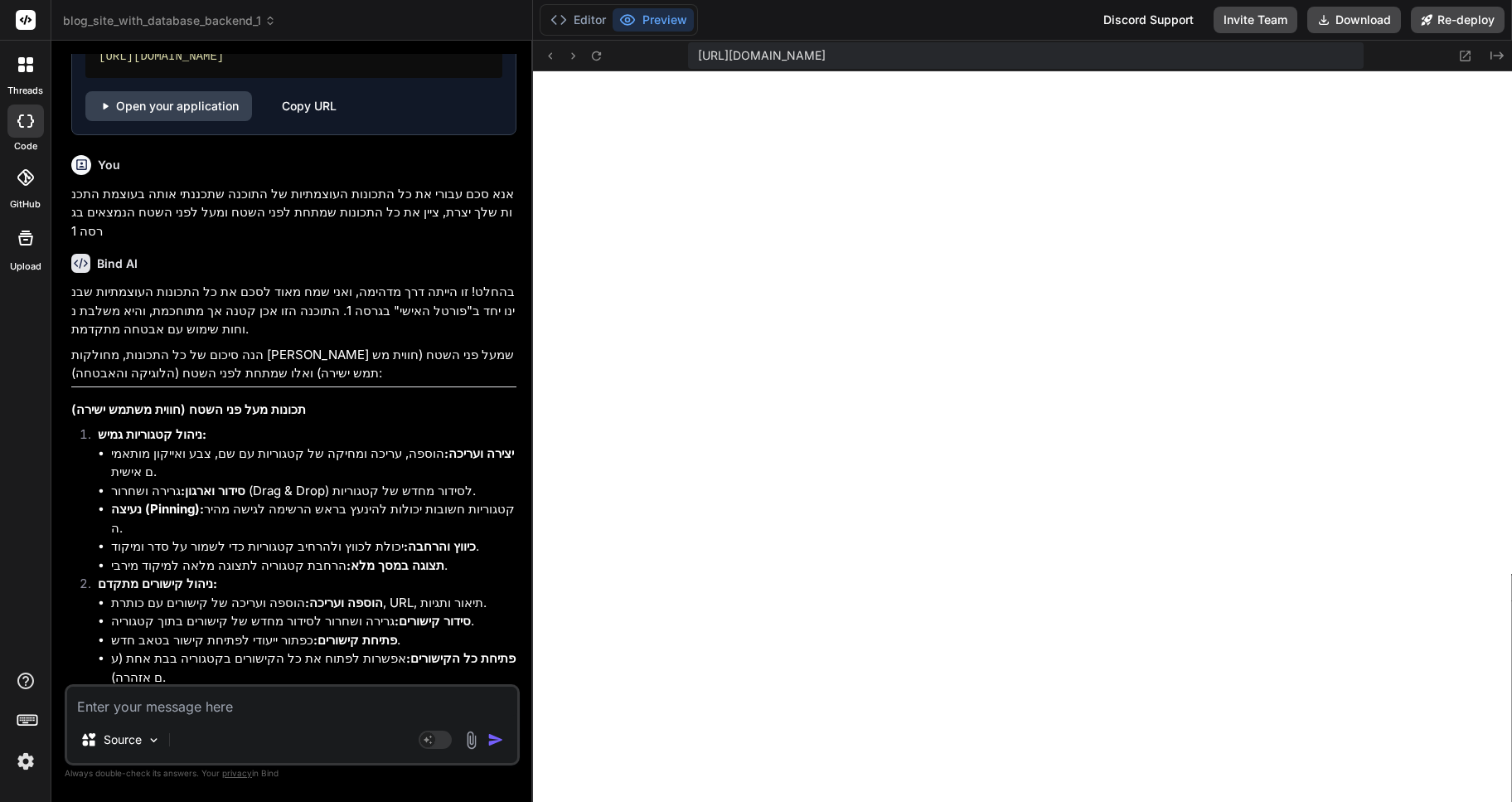
click at [475, 283] on p "בהחלט! זו הייתה דרך מדהימה, ואני שמח מאוד לסכם את כל התכונות העוצמתיות שבנינו י…" at bounding box center [294, 311] width 446 height 56
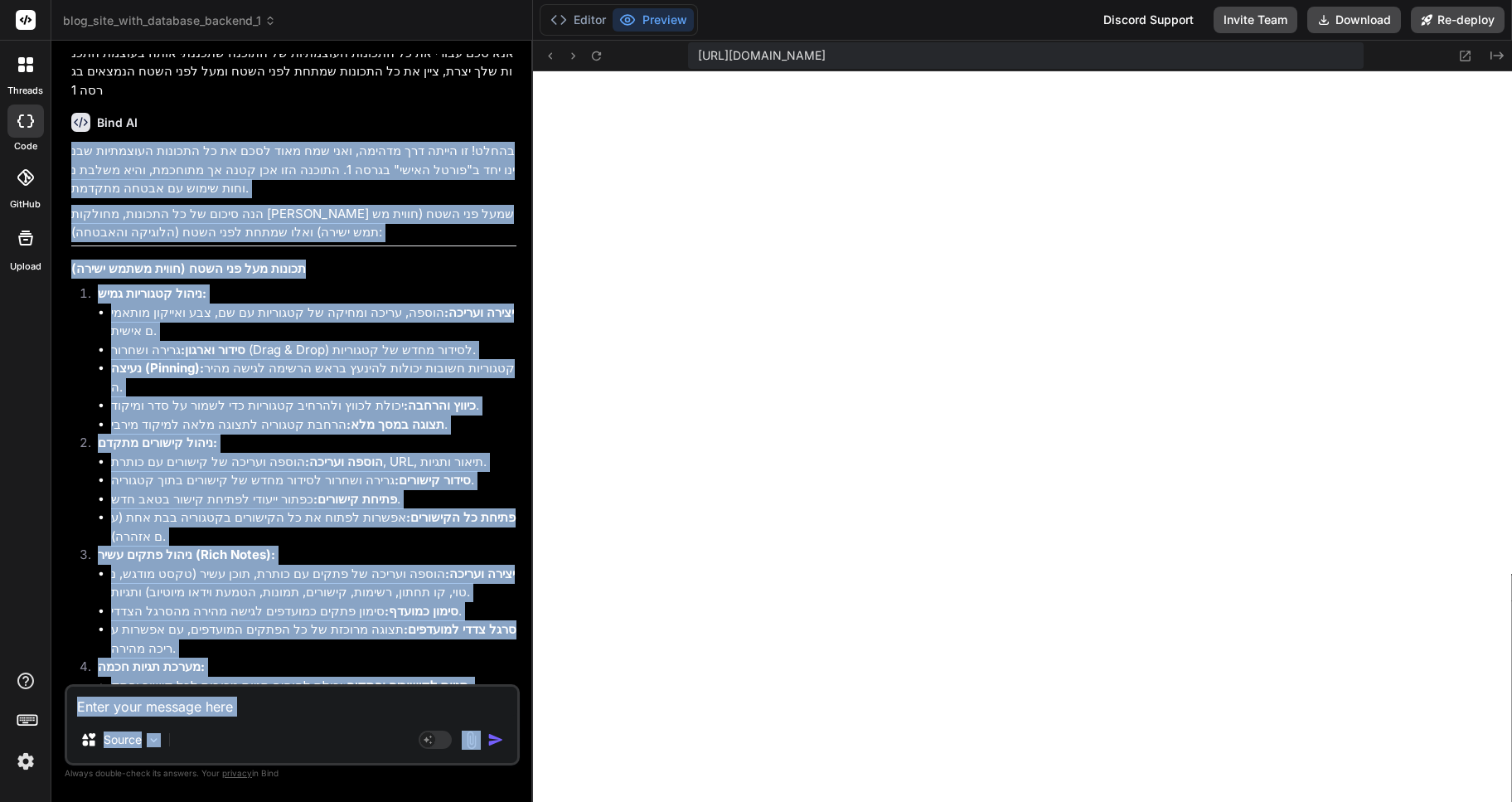
scroll to position [4360, 0]
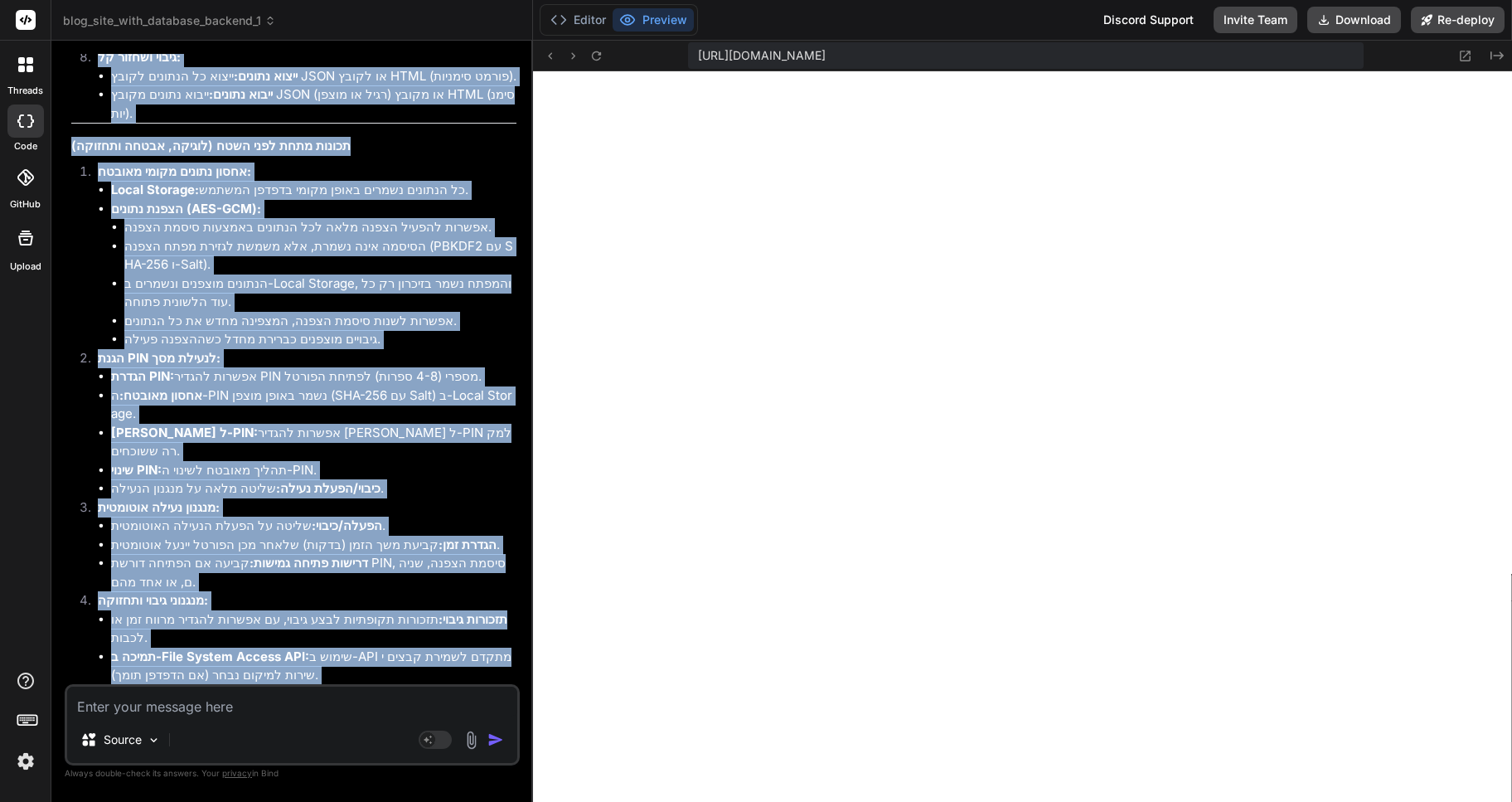
drag, startPoint x: 475, startPoint y: 205, endPoint x: 411, endPoint y: 683, distance: 482.3
copy div "lorem! ip dolor sit ametco, adip eli sedd eius te in utlabor etdolorem aliqua e…"
click at [219, 536] on li "הגדרת זמן: קביעת משך הזמן (בדקות) שלאחר מכן הפורטל יינעל אוטומטית." at bounding box center [313, 545] width 405 height 19
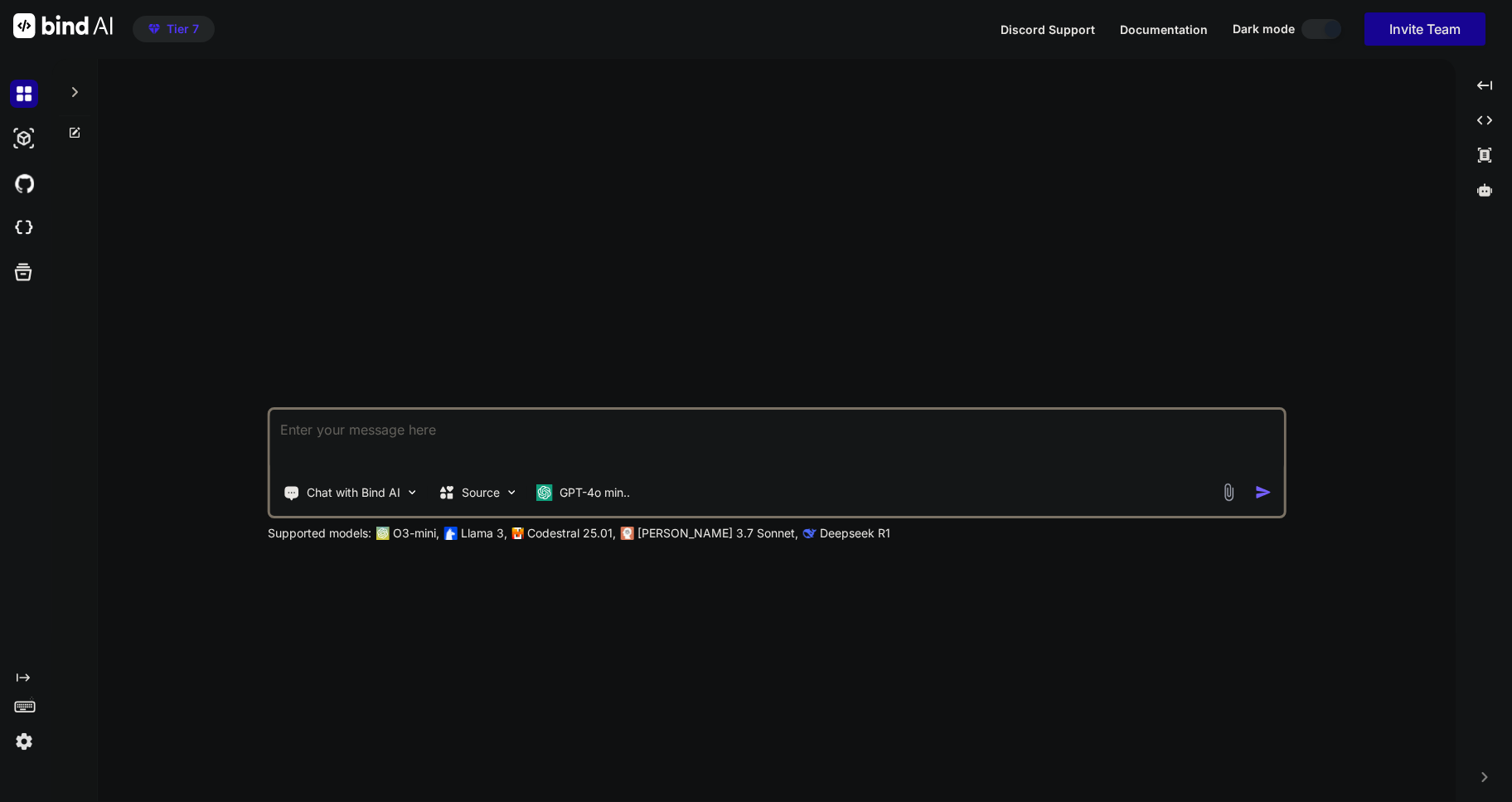
type textarea "x"
